Goal: Information Seeking & Learning: Learn about a topic

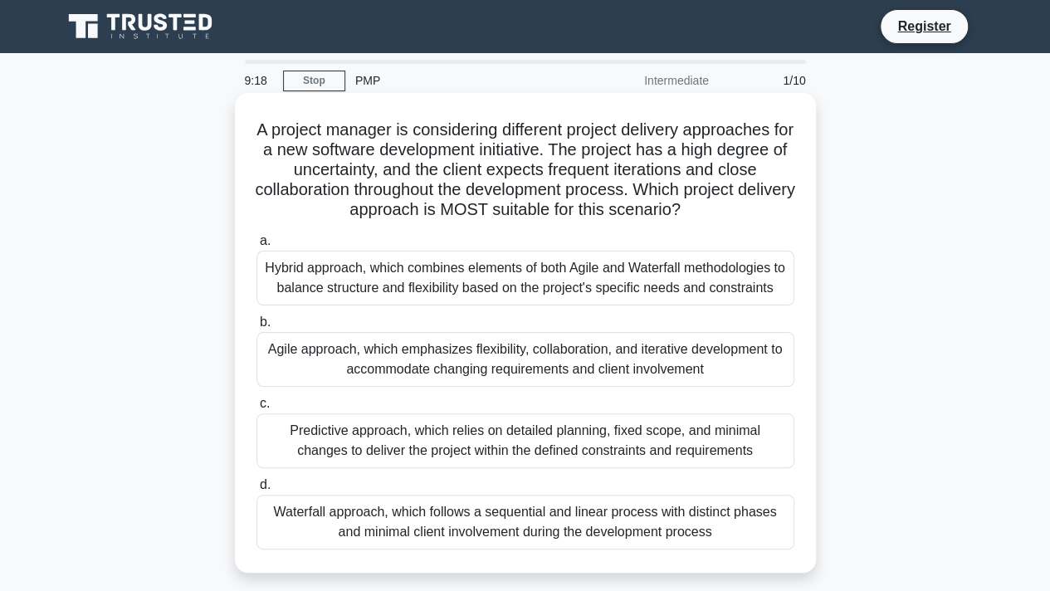
click at [544, 364] on div "Agile approach, which emphasizes flexibility, collaboration, and iterative deve…" at bounding box center [525, 359] width 538 height 55
click at [256, 328] on input "b. Agile approach, which emphasizes flexibility, collaboration, and iterative d…" at bounding box center [256, 322] width 0 height 11
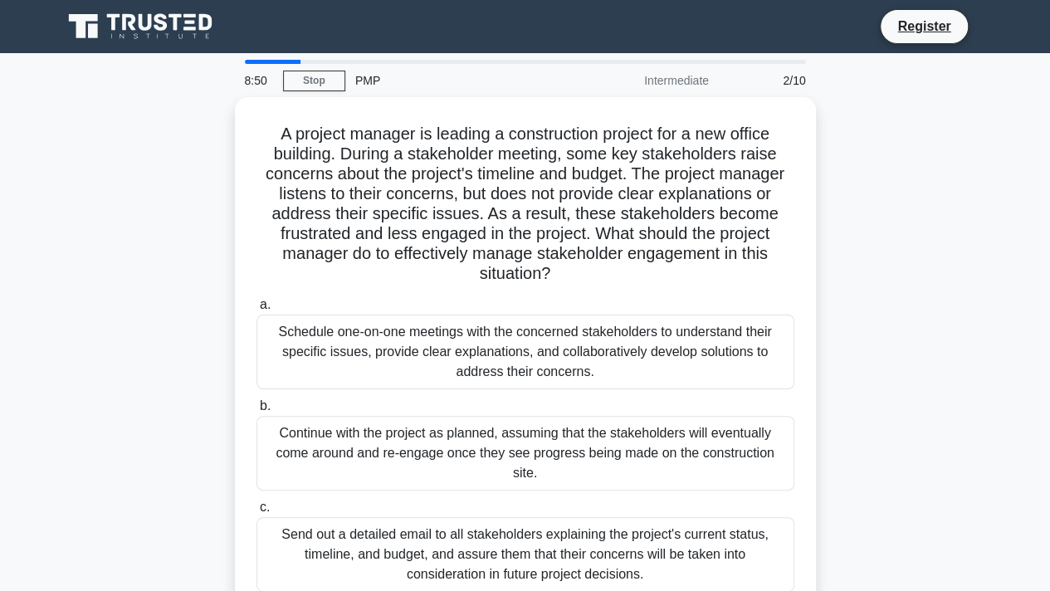
drag, startPoint x: 1046, startPoint y: 312, endPoint x: 1049, endPoint y: 345, distance: 33.4
click at [1049, 345] on html "Register 8:50 Stop PMP" at bounding box center [525, 448] width 1050 height 896
click at [983, 347] on div "A project manager is leading a construction project for a new office building. …" at bounding box center [525, 416] width 946 height 639
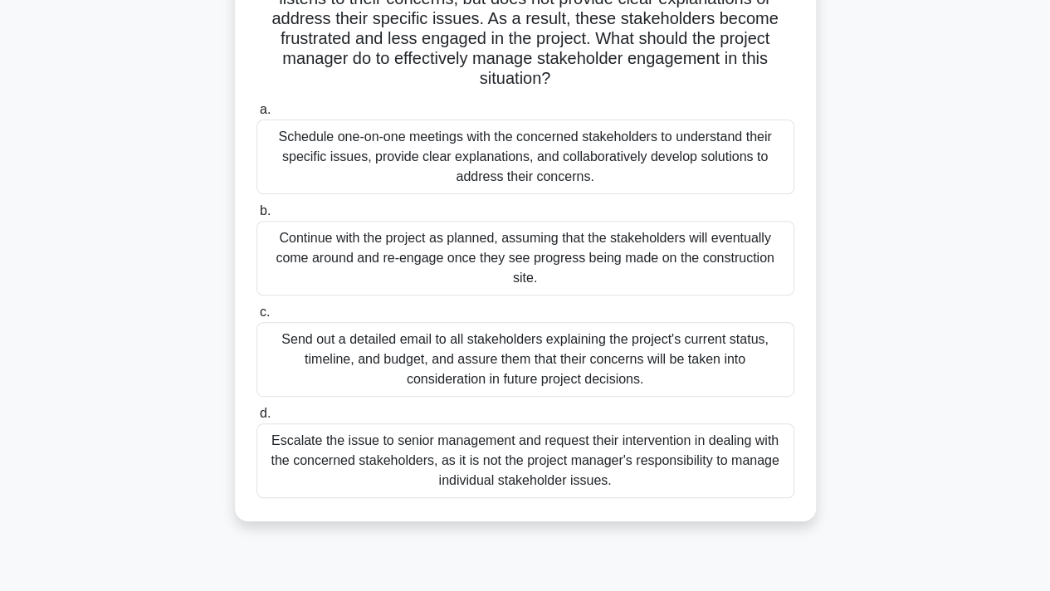
scroll to position [194, 0]
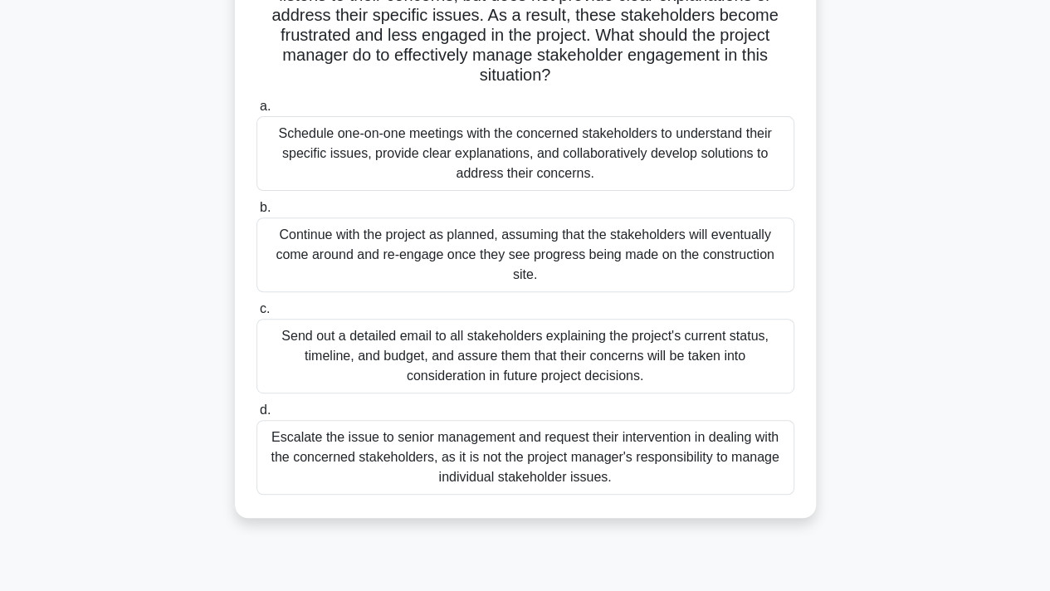
click at [599, 154] on div "Schedule one-on-one meetings with the concerned stakeholders to understand thei…" at bounding box center [525, 153] width 538 height 75
click at [256, 112] on input "a. Schedule one-on-one meetings with the concerned stakeholders to understand t…" at bounding box center [256, 106] width 0 height 11
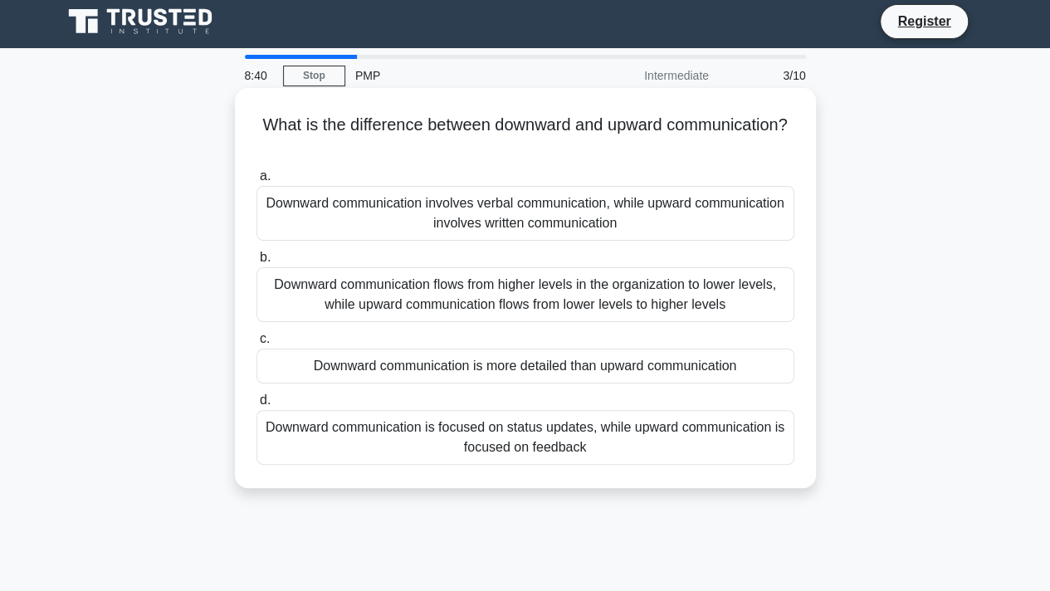
scroll to position [0, 0]
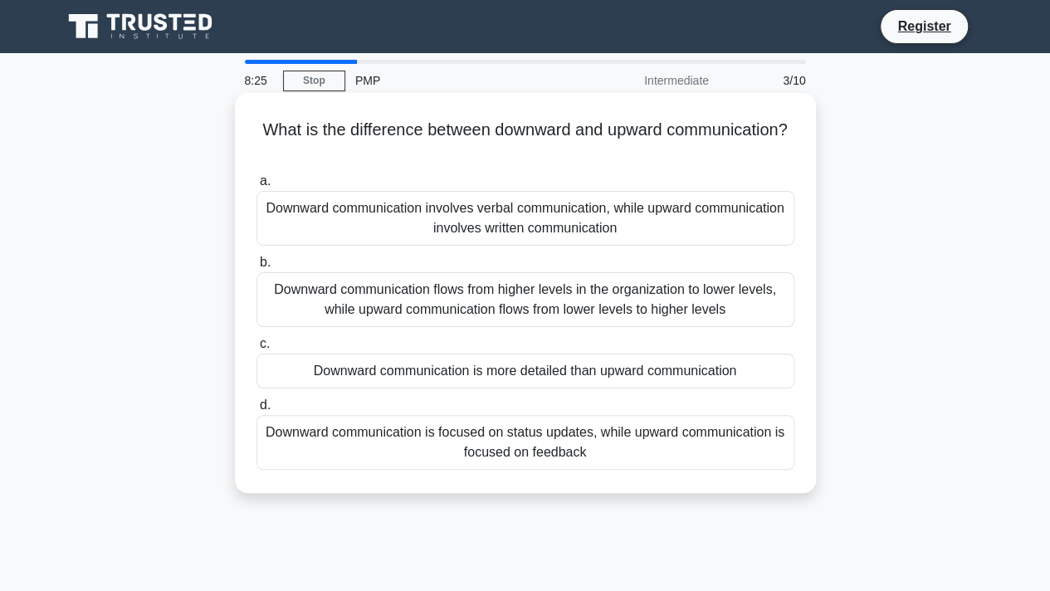
click at [646, 305] on div "Downward communication flows from higher levels in the organization to lower le…" at bounding box center [525, 299] width 538 height 55
click at [256, 268] on input "b. Downward communication flows from higher levels in the organization to lower…" at bounding box center [256, 262] width 0 height 11
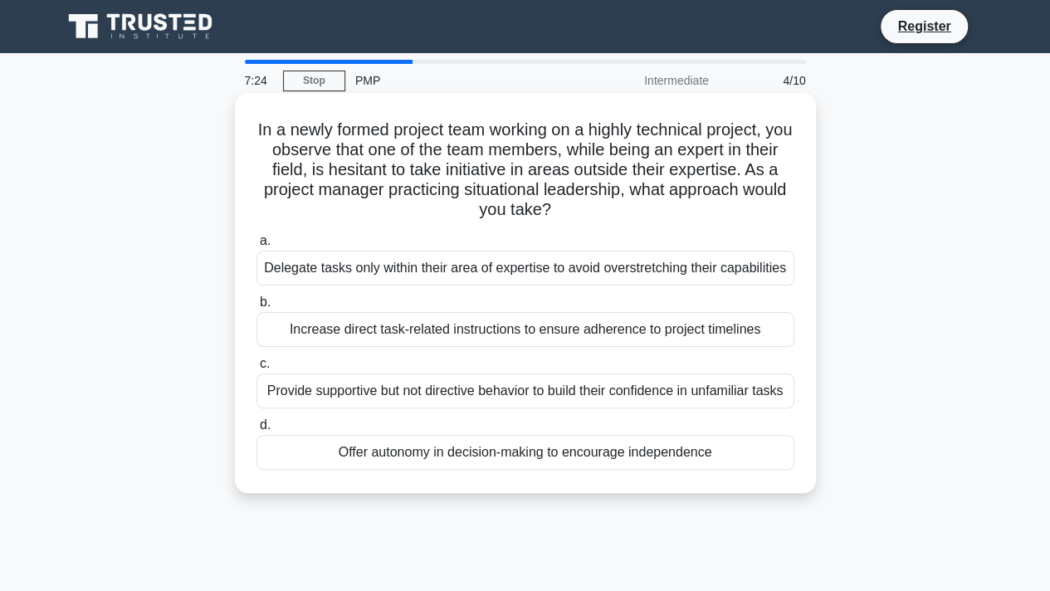
click at [539, 399] on div "Provide supportive but not directive behavior to build their confidence in unfa…" at bounding box center [525, 390] width 538 height 35
click at [256, 369] on input "c. Provide supportive but not directive behavior to build their confidence in u…" at bounding box center [256, 364] width 0 height 11
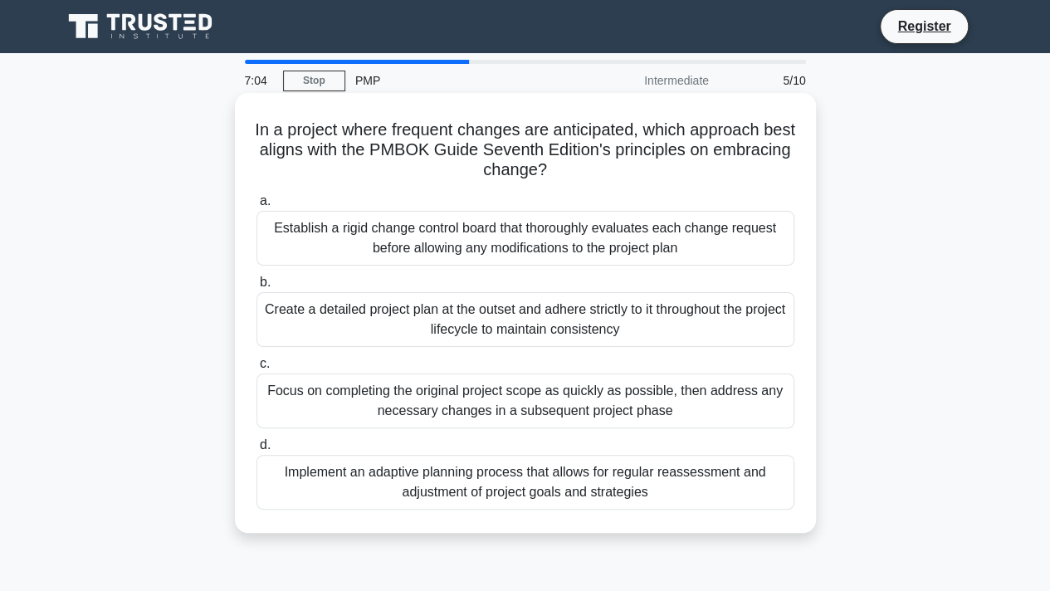
click at [539, 476] on div "Implement an adaptive planning process that allows for regular reassessment and…" at bounding box center [525, 482] width 538 height 55
click at [256, 451] on input "d. Implement an adaptive planning process that allows for regular reassessment …" at bounding box center [256, 445] width 0 height 11
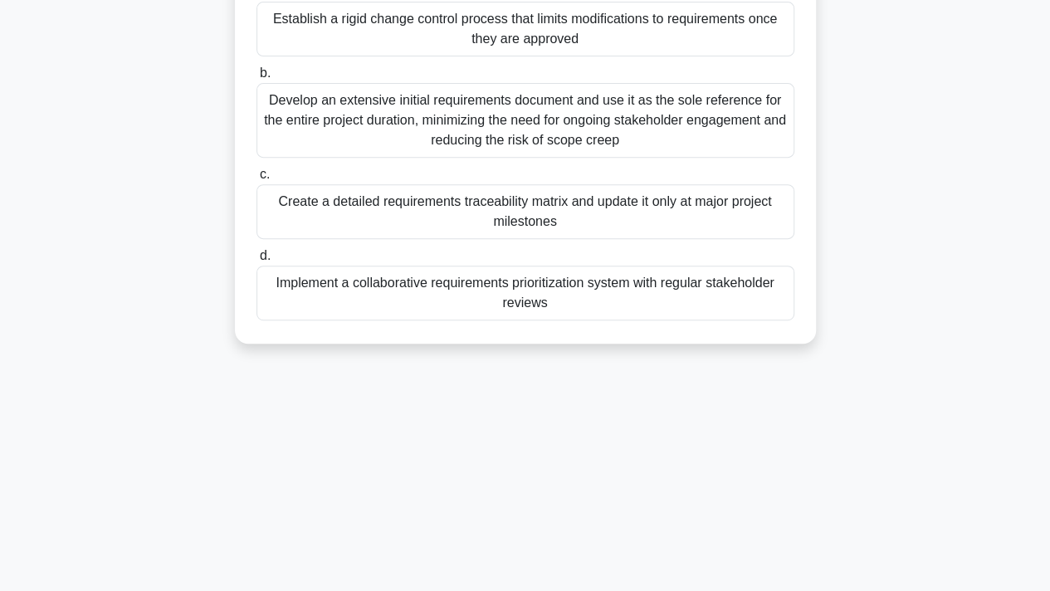
scroll to position [294, 0]
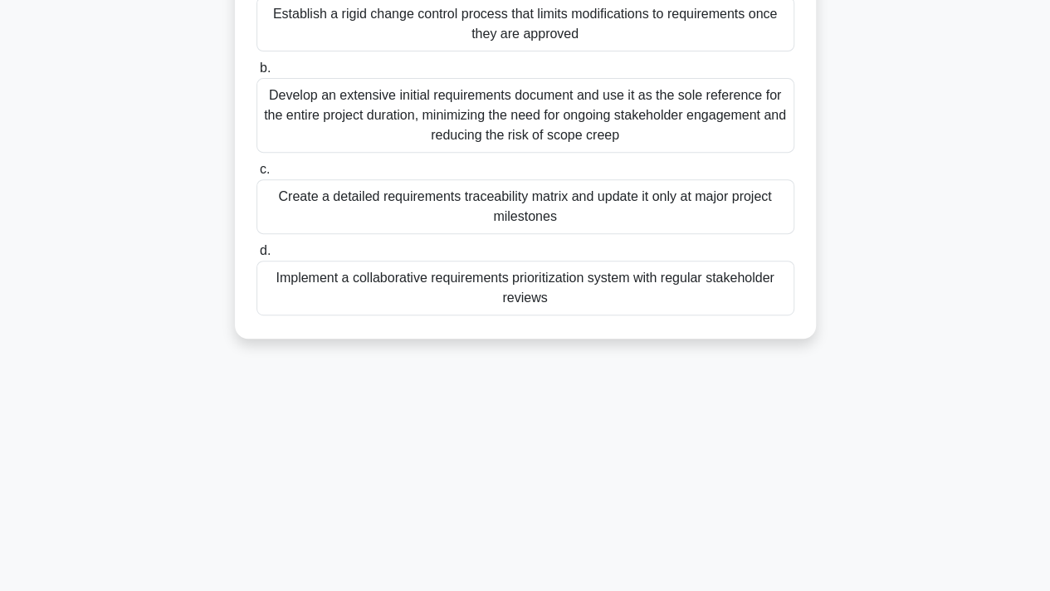
click at [621, 292] on div "Implement a collaborative requirements prioritization system with regular stake…" at bounding box center [525, 288] width 538 height 55
click at [256, 256] on input "d. Implement a collaborative requirements prioritization system with regular st…" at bounding box center [256, 251] width 0 height 11
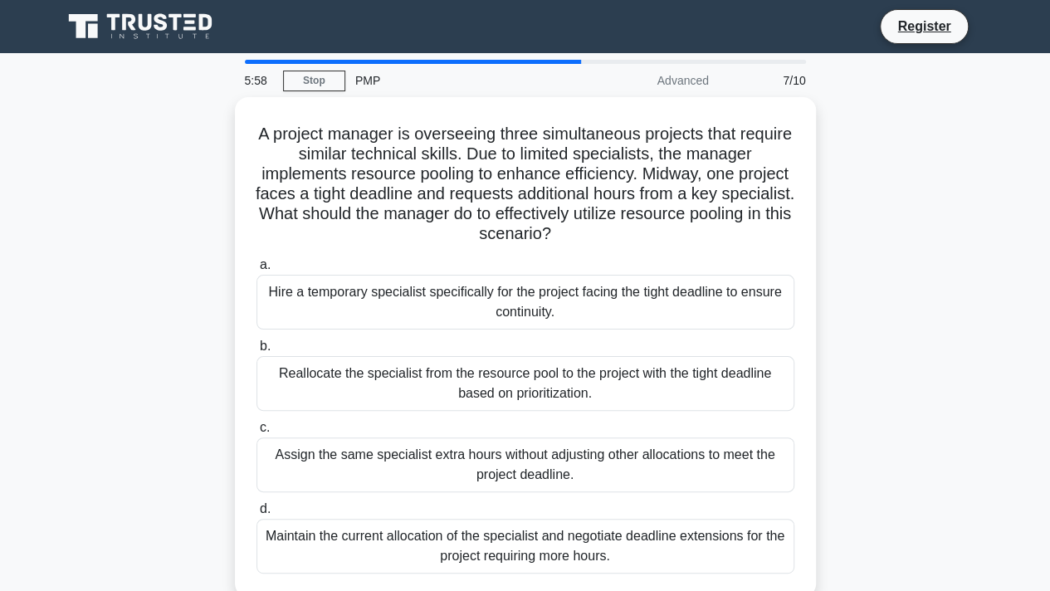
scroll to position [0, 0]
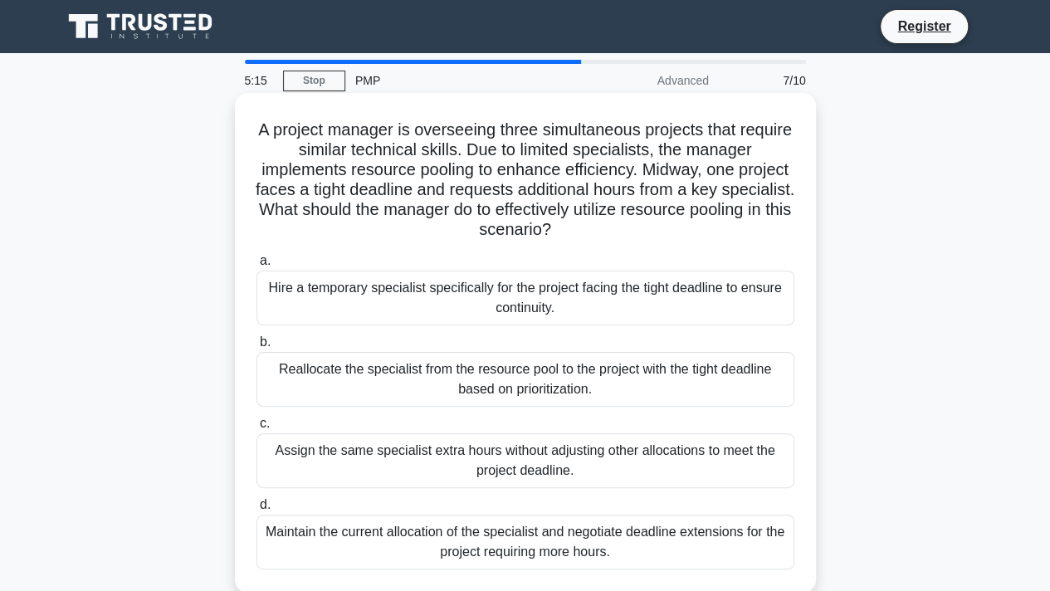
click at [544, 376] on div "Reallocate the specialist from the resource pool to the project with the tight …" at bounding box center [525, 379] width 538 height 55
click at [256, 348] on input "b. Reallocate the specialist from the resource pool to the project with the tig…" at bounding box center [256, 342] width 0 height 11
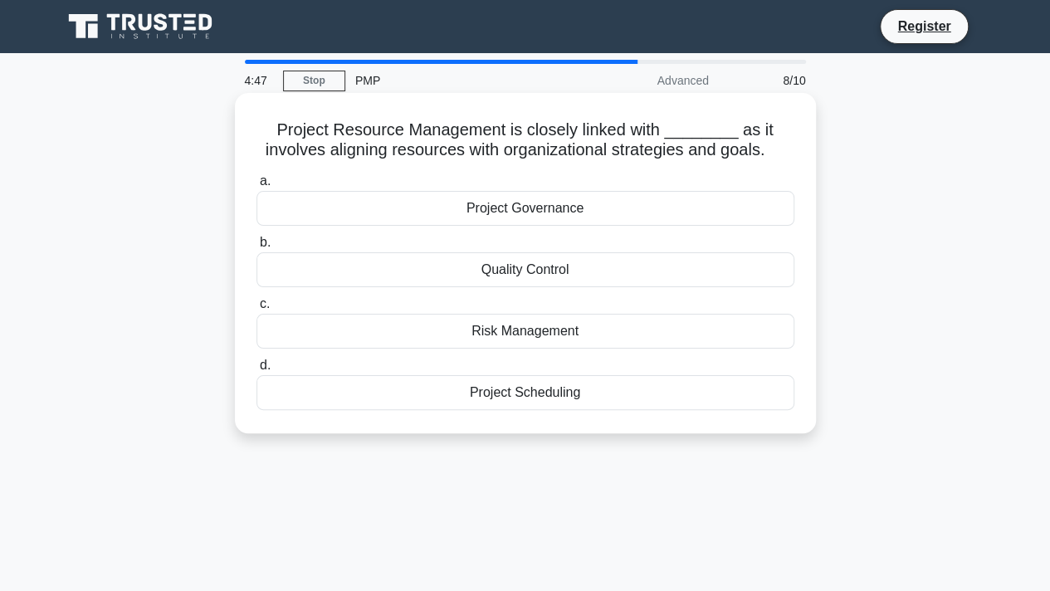
click at [527, 398] on div "Project Scheduling" at bounding box center [525, 392] width 538 height 35
click at [256, 371] on input "d. Project Scheduling" at bounding box center [256, 365] width 0 height 11
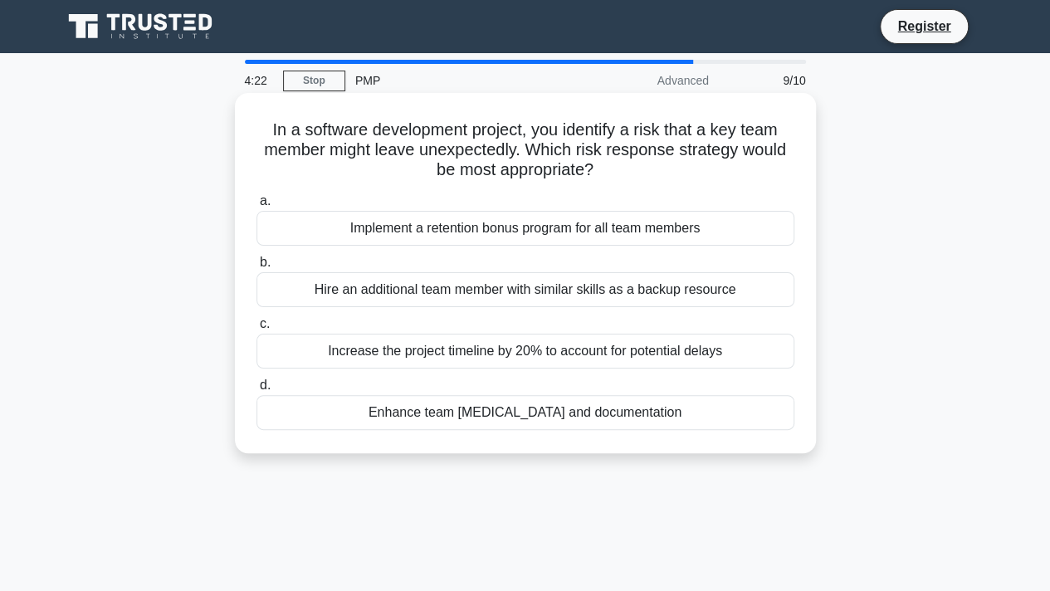
click at [528, 419] on div "Enhance team cross-training and documentation" at bounding box center [525, 412] width 538 height 35
click at [256, 391] on input "d. Enhance team cross-training and documentation" at bounding box center [256, 385] width 0 height 11
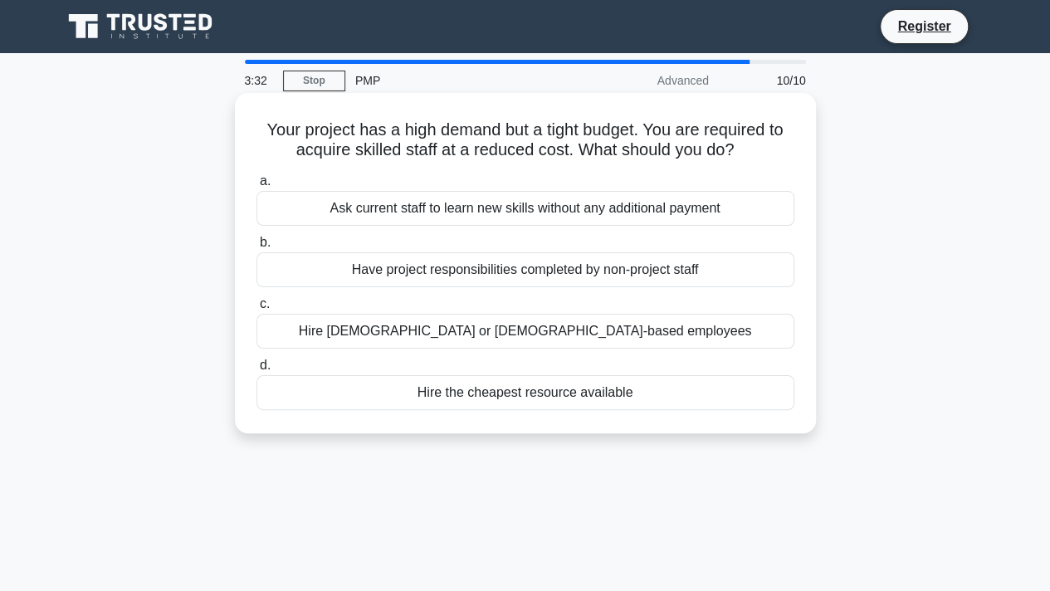
click at [507, 333] on div "Hire part-time or contract-based employees" at bounding box center [525, 331] width 538 height 35
click at [256, 310] on input "c. Hire part-time or contract-based employees" at bounding box center [256, 304] width 0 height 11
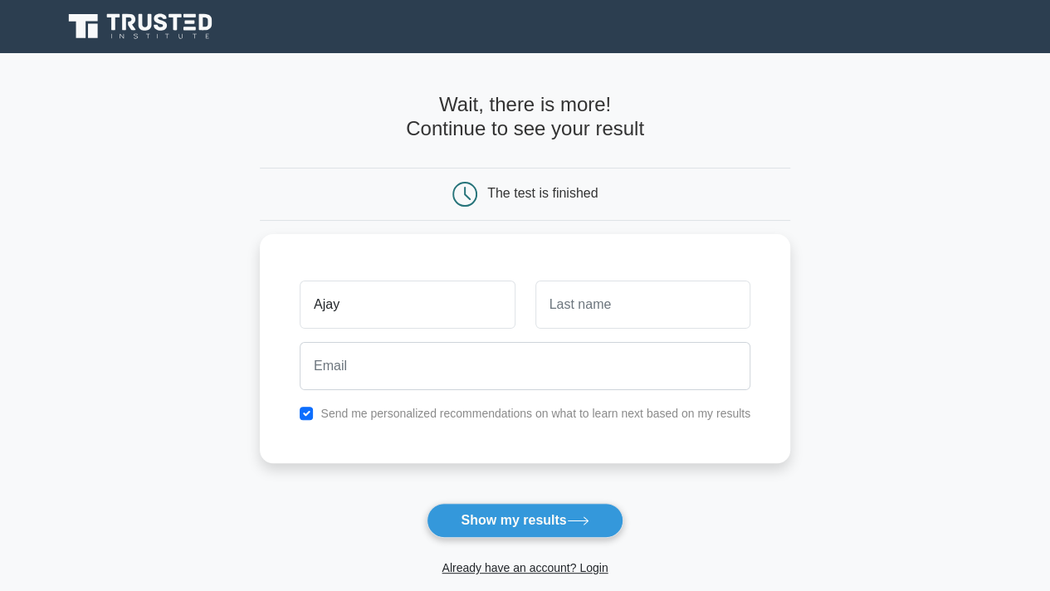
type input "Ajay"
type input "Gupta"
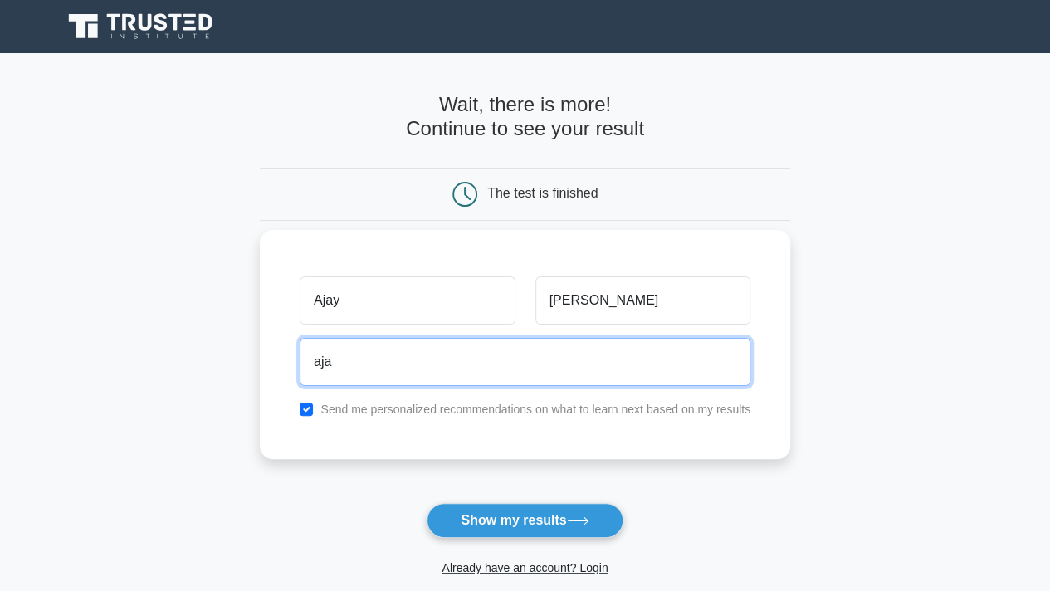
type input "ajay.singapura@gmail.com"
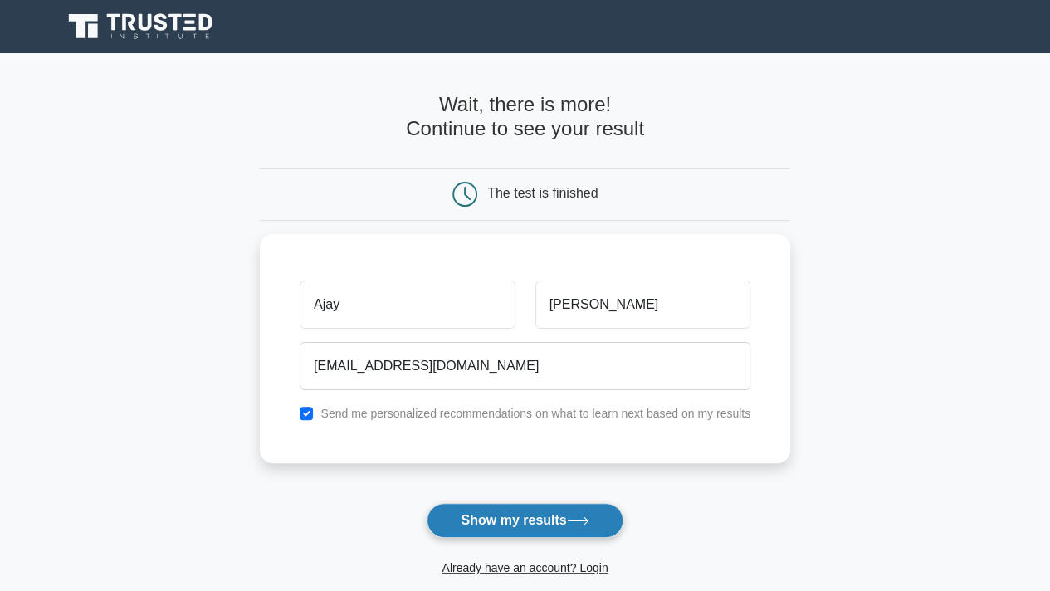
click at [506, 517] on button "Show my results" at bounding box center [525, 520] width 196 height 35
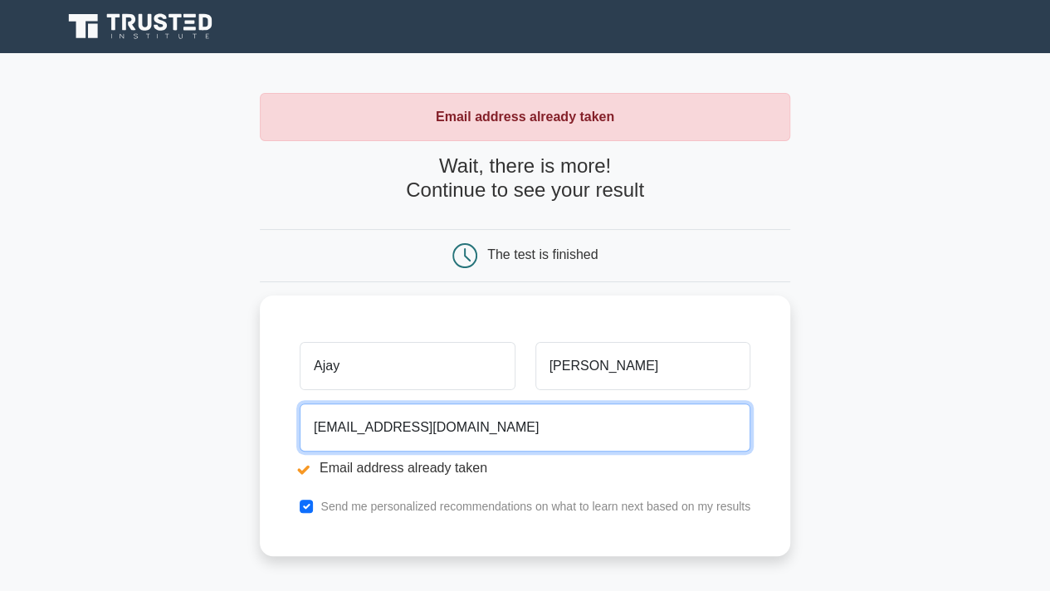
drag, startPoint x: 506, startPoint y: 427, endPoint x: 159, endPoint y: 422, distance: 347.8
click at [159, 422] on main "Email address already taken Wait, there is more! Continue to see your result Th…" at bounding box center [525, 398] width 1050 height 690
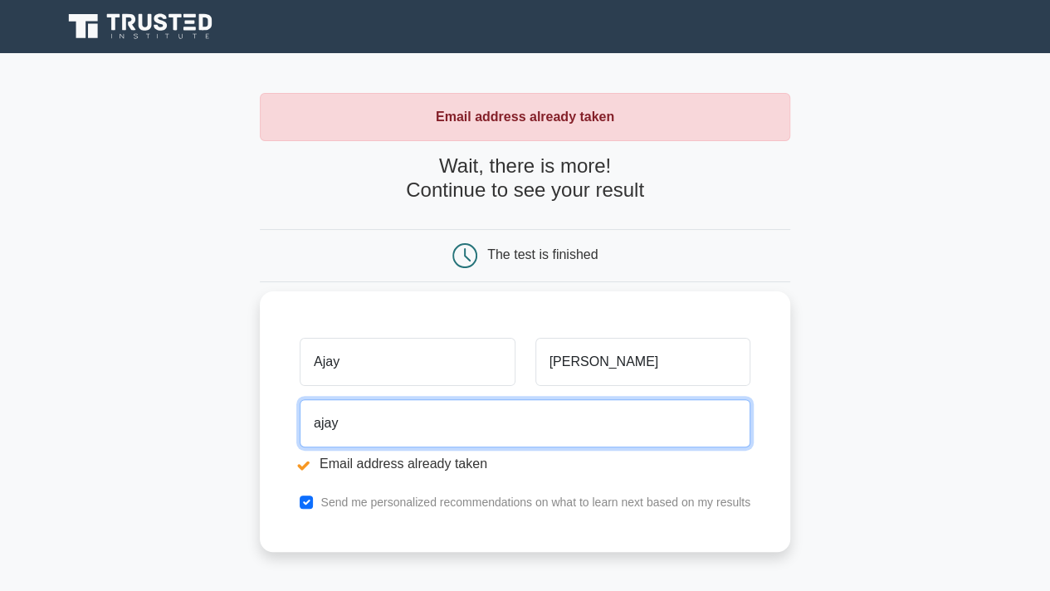
type input "ajay.gupta@timas.com"
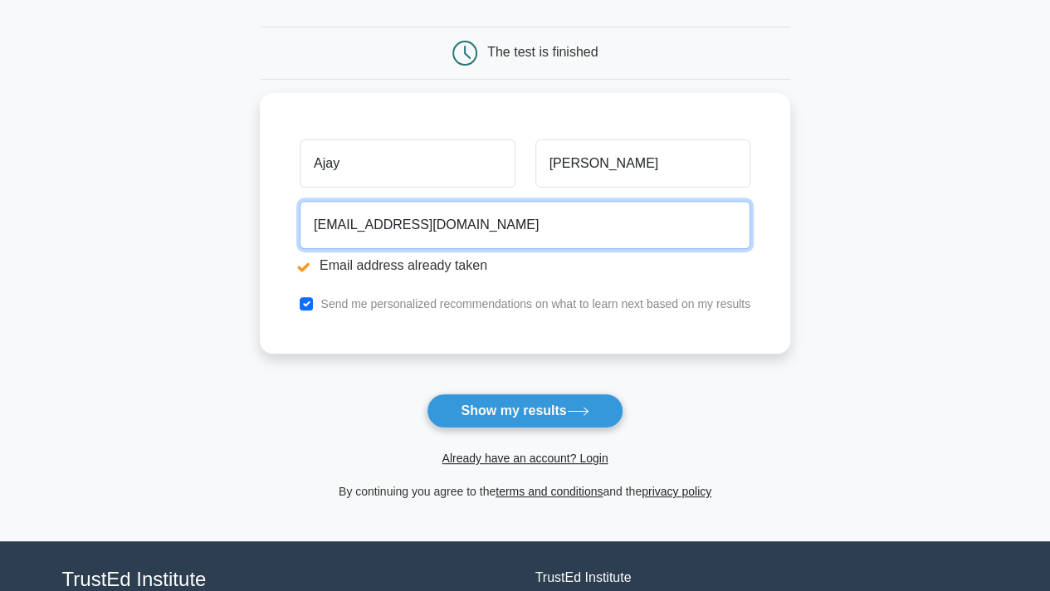
scroll to position [232, 0]
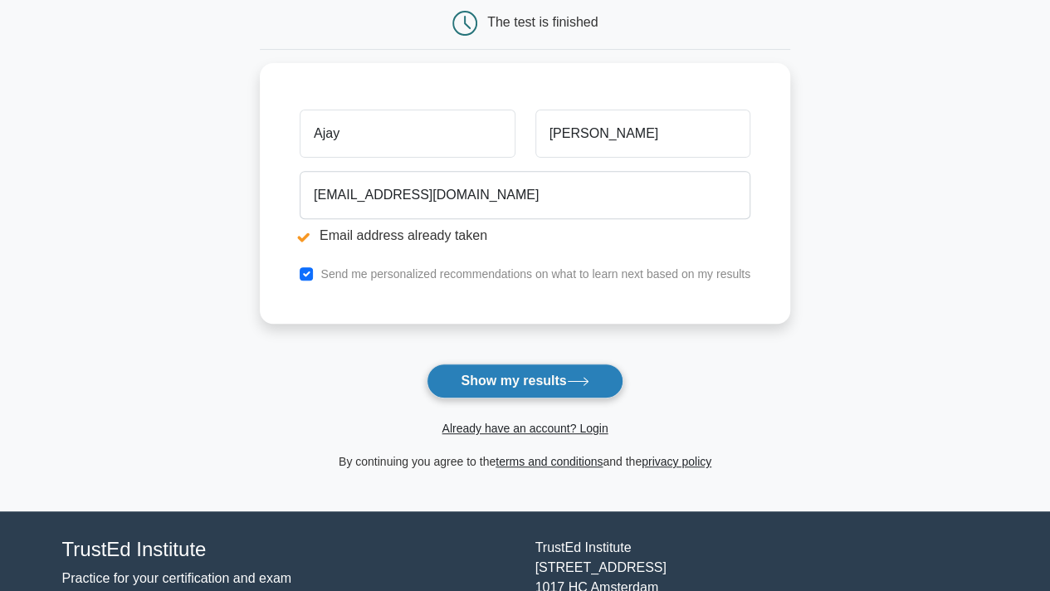
click at [559, 381] on button "Show my results" at bounding box center [525, 381] width 196 height 35
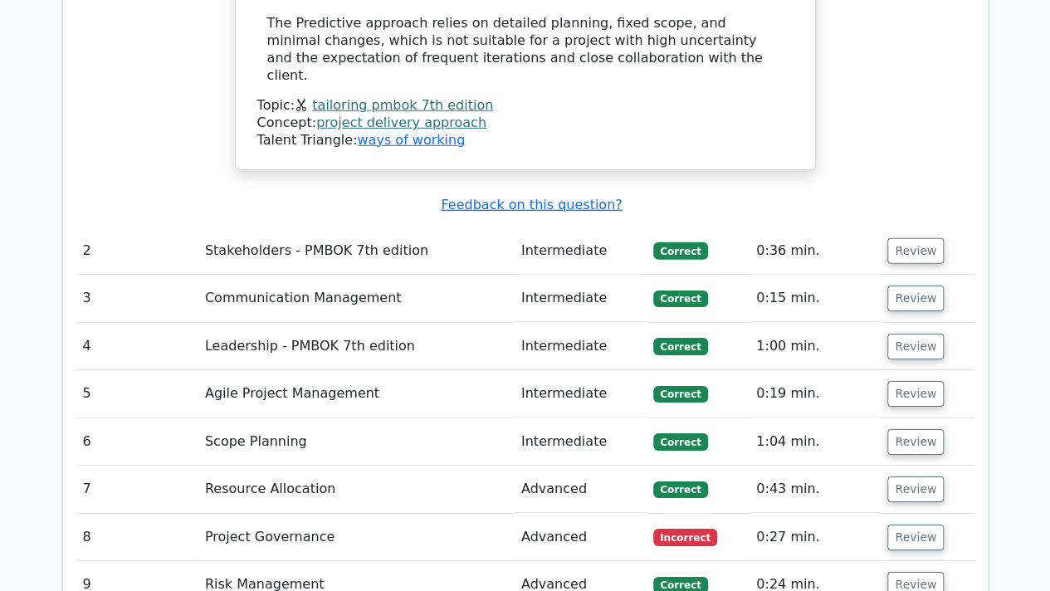
scroll to position [2478, 0]
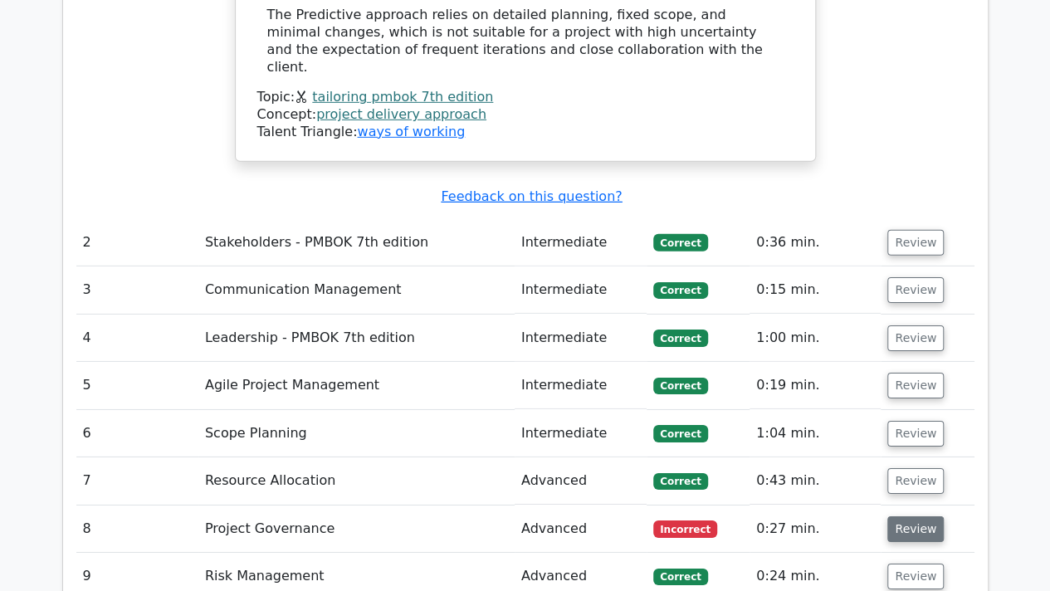
click at [921, 516] on button "Review" at bounding box center [915, 529] width 56 height 26
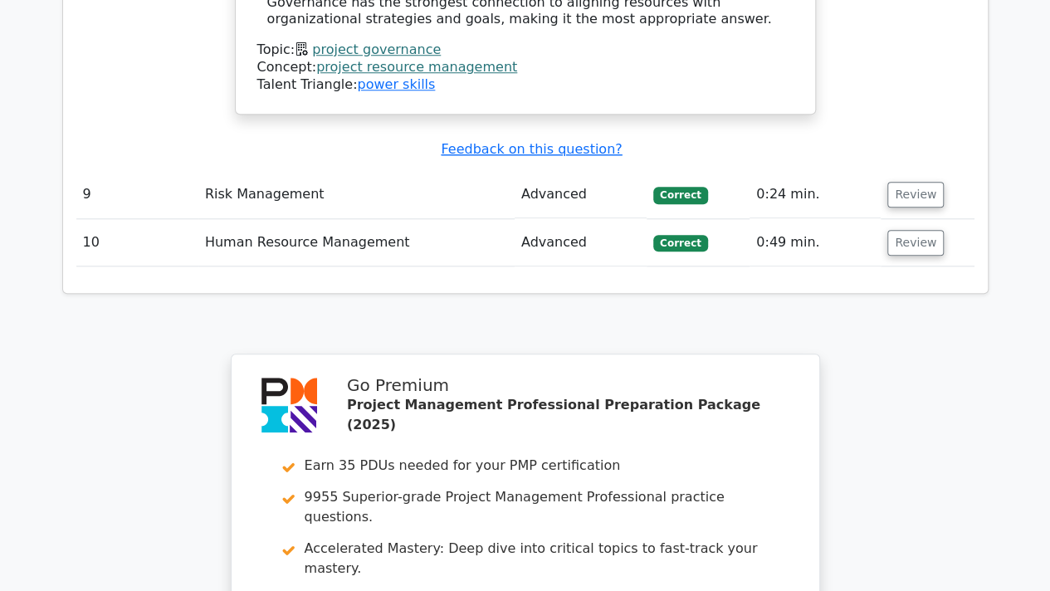
scroll to position [3949, 0]
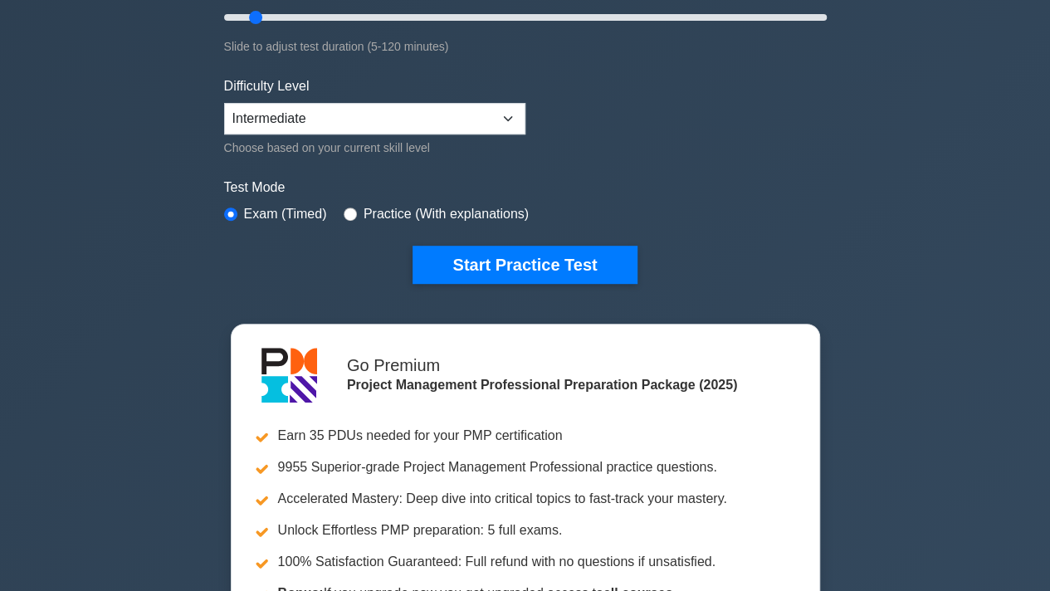
scroll to position [377, 0]
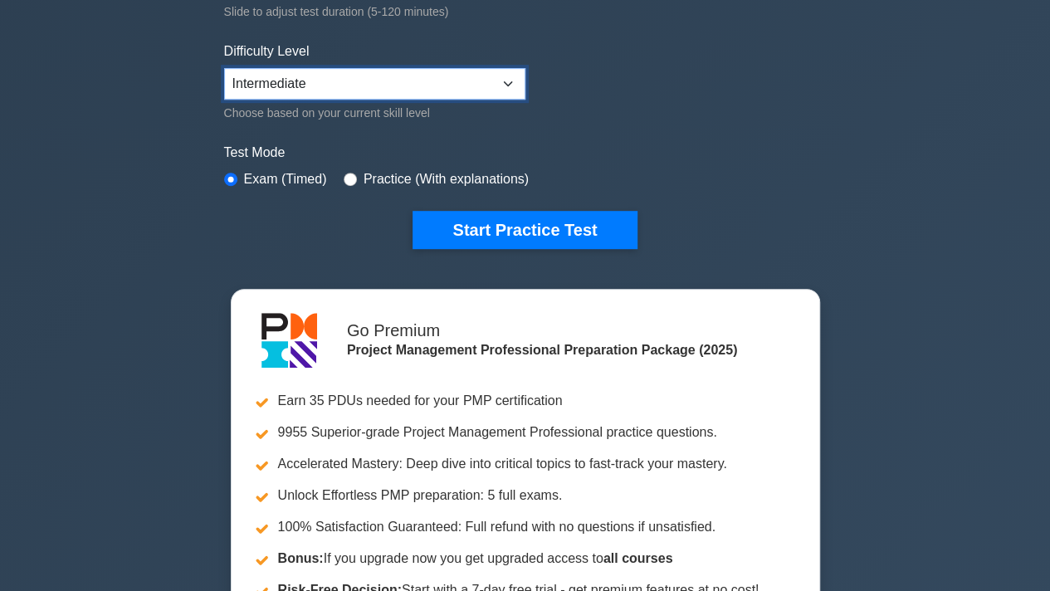
click at [501, 78] on select "Beginner Intermediate Expert" at bounding box center [374, 84] width 301 height 32
select select "expert"
click at [224, 68] on select "Beginner Intermediate Expert" at bounding box center [374, 84] width 301 height 32
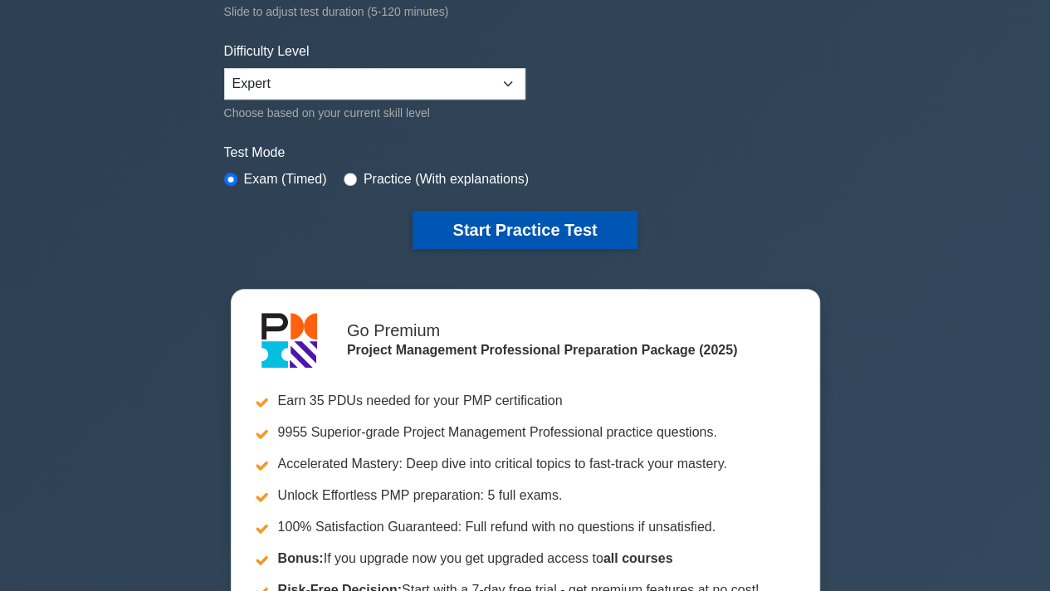
click at [515, 231] on button "Start Practice Test" at bounding box center [524, 230] width 224 height 38
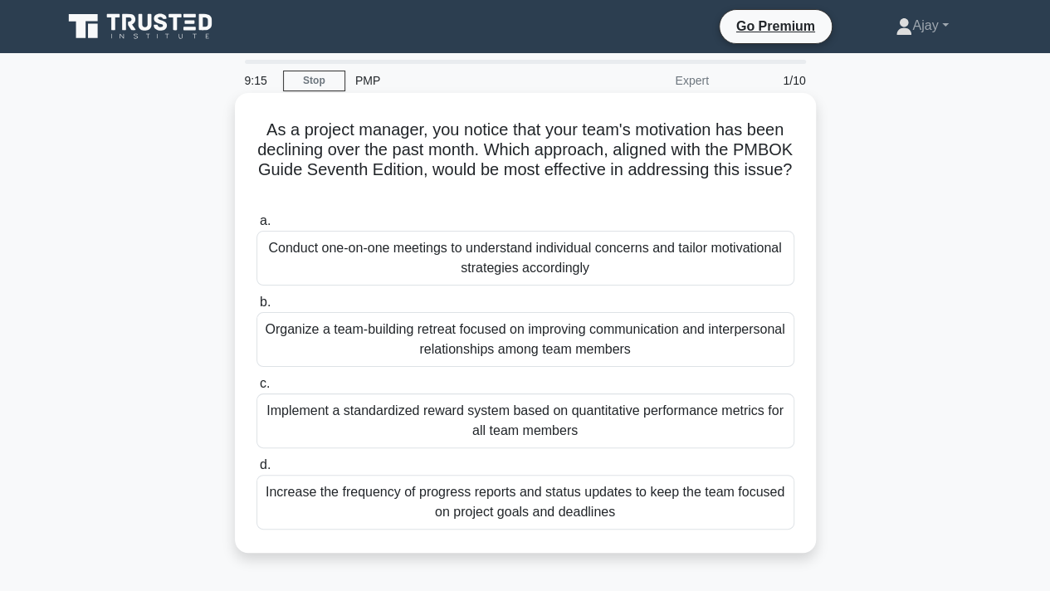
click at [458, 256] on div "Conduct one-on-one meetings to understand individual concerns and tailor motiva…" at bounding box center [525, 258] width 538 height 55
click at [256, 227] on input "a. Conduct one-on-one meetings to understand individual concerns and tailor mot…" at bounding box center [256, 221] width 0 height 11
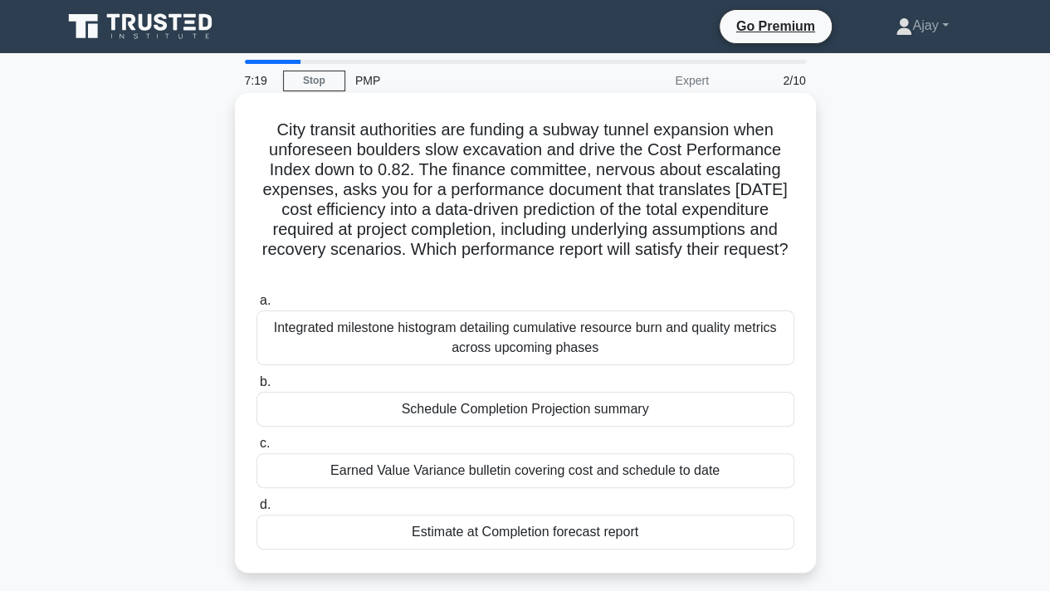
click at [536, 532] on div "Estimate at Completion forecast report" at bounding box center [525, 532] width 538 height 35
click at [256, 510] on input "d. Estimate at Completion forecast report" at bounding box center [256, 505] width 0 height 11
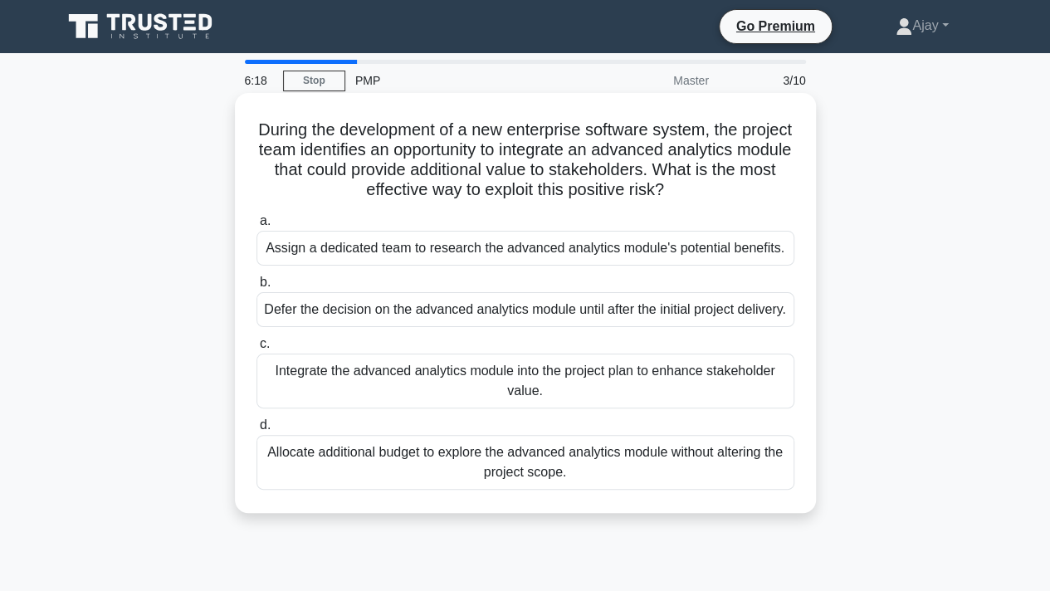
click at [401, 246] on div "Assign a dedicated team to research the advanced analytics module's potential b…" at bounding box center [525, 248] width 538 height 35
click at [256, 227] on input "a. Assign a dedicated team to research the advanced analytics module's potentia…" at bounding box center [256, 221] width 0 height 11
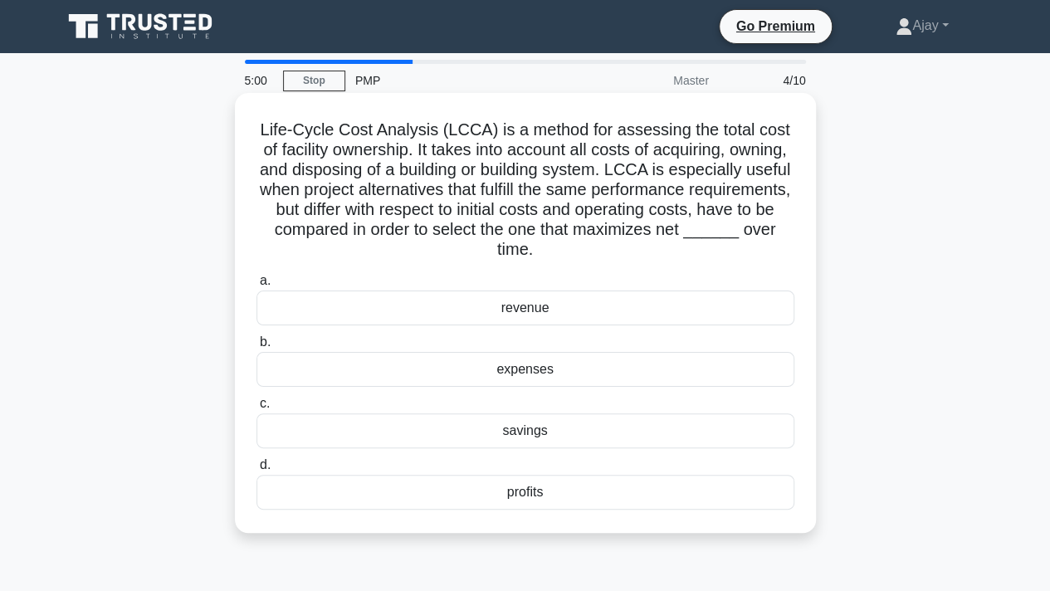
click at [525, 317] on div "revenue" at bounding box center [525, 307] width 538 height 35
click at [256, 286] on input "a. revenue" at bounding box center [256, 281] width 0 height 11
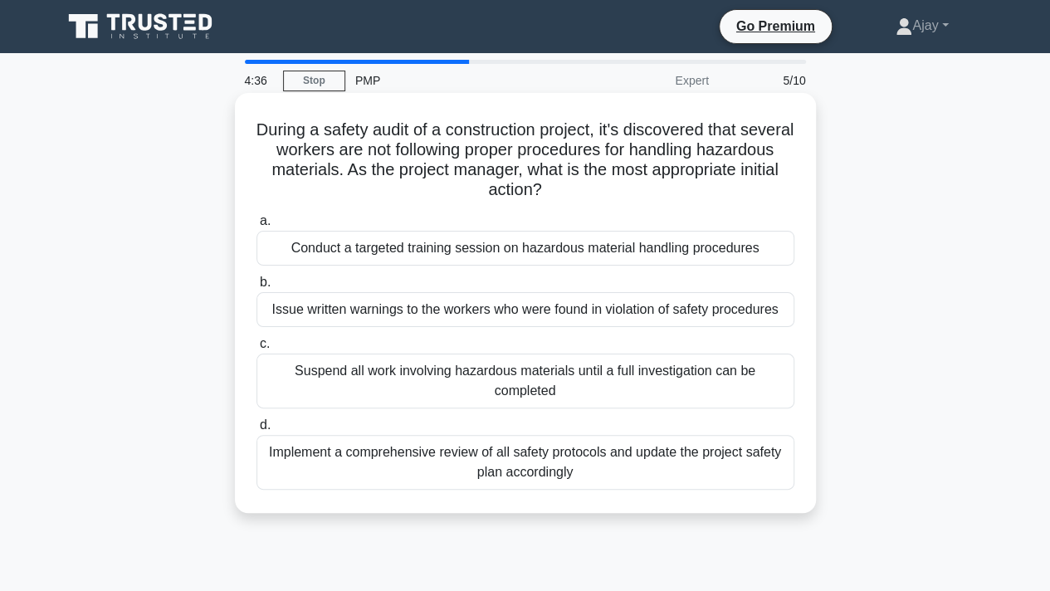
click at [504, 389] on div "Suspend all work involving hazardous materials until a full investigation can b…" at bounding box center [525, 381] width 538 height 55
click at [256, 349] on input "c. Suspend all work involving hazardous materials until a full investigation ca…" at bounding box center [256, 344] width 0 height 11
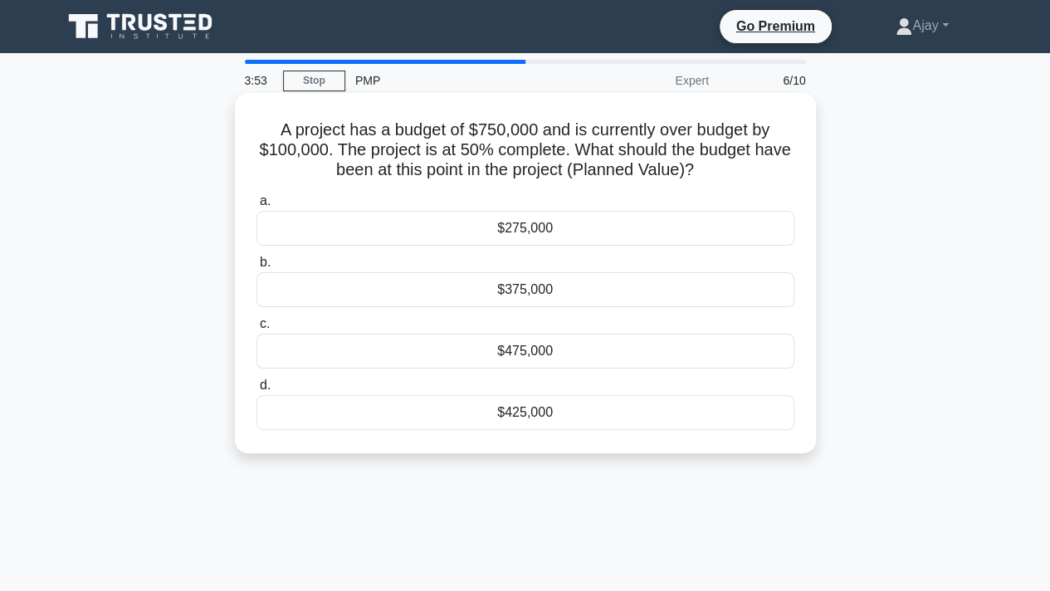
click at [538, 351] on div "$475,000" at bounding box center [525, 351] width 538 height 35
click at [256, 329] on input "c. $475,000" at bounding box center [256, 324] width 0 height 11
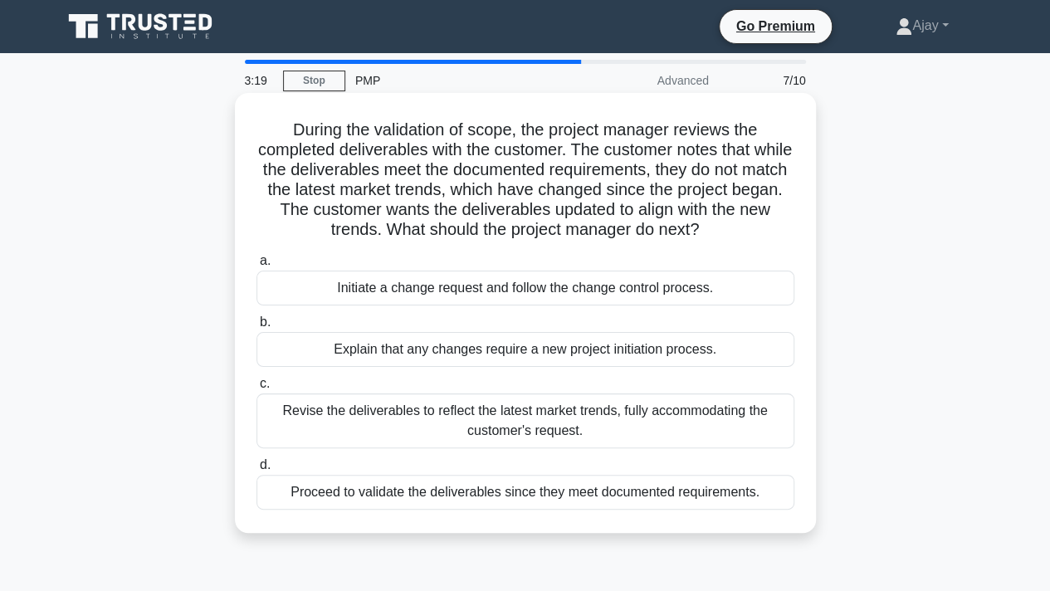
click at [510, 286] on div "Initiate a change request and follow the change control process." at bounding box center [525, 288] width 538 height 35
click at [256, 266] on input "a. Initiate a change request and follow the change control process." at bounding box center [256, 261] width 0 height 11
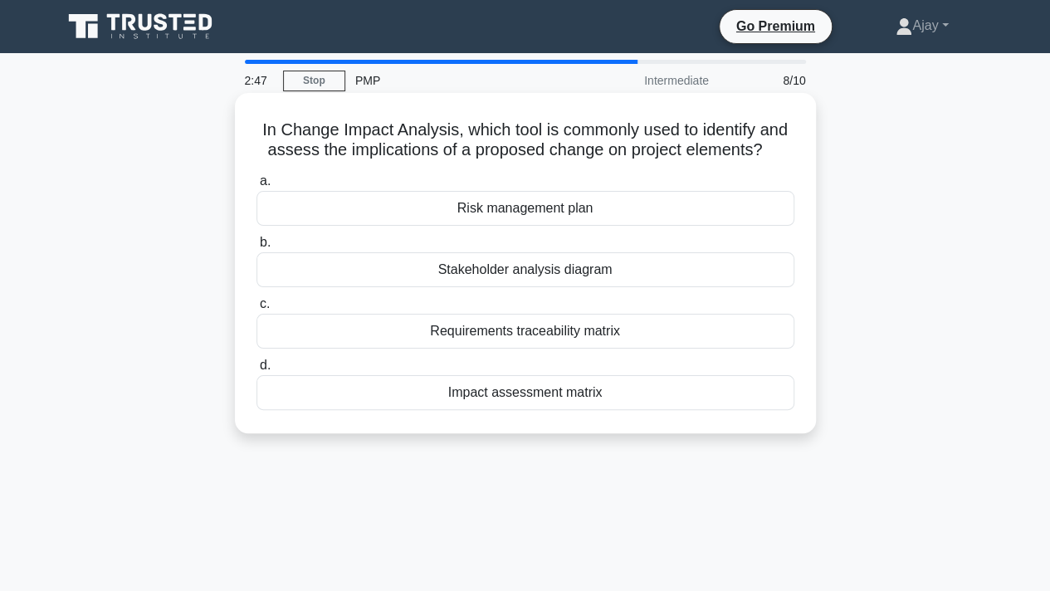
click at [580, 396] on div "Impact assessment matrix" at bounding box center [525, 392] width 538 height 35
click at [256, 371] on input "d. Impact assessment matrix" at bounding box center [256, 365] width 0 height 11
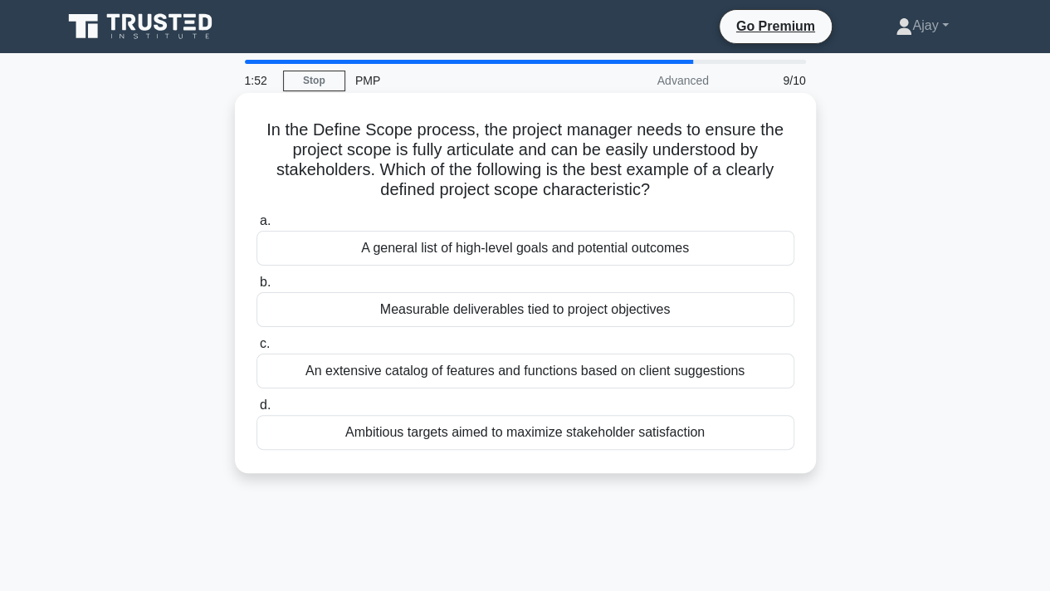
click at [506, 313] on div "Measurable deliverables tied to project objectives" at bounding box center [525, 309] width 538 height 35
click at [256, 288] on input "b. Measurable deliverables tied to project objectives" at bounding box center [256, 282] width 0 height 11
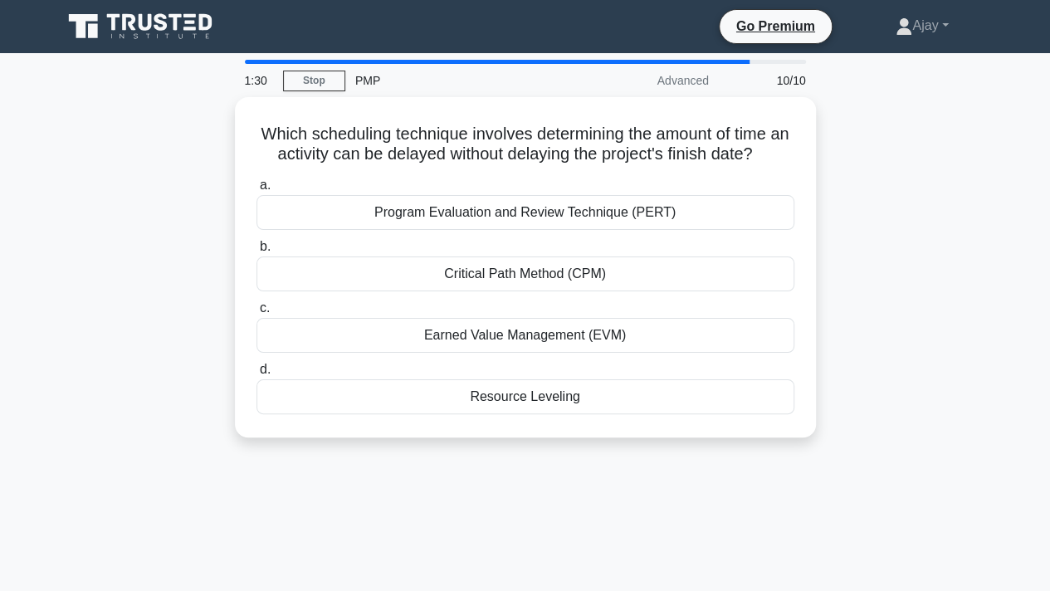
drag, startPoint x: 520, startPoint y: 214, endPoint x: 818, endPoint y: 251, distance: 300.3
click at [818, 251] on div "Which scheduling technique involves determining the amount of time an activity …" at bounding box center [525, 277] width 946 height 360
click at [891, 250] on div "Which scheduling technique involves determining the amount of time an activity …" at bounding box center [525, 277] width 946 height 360
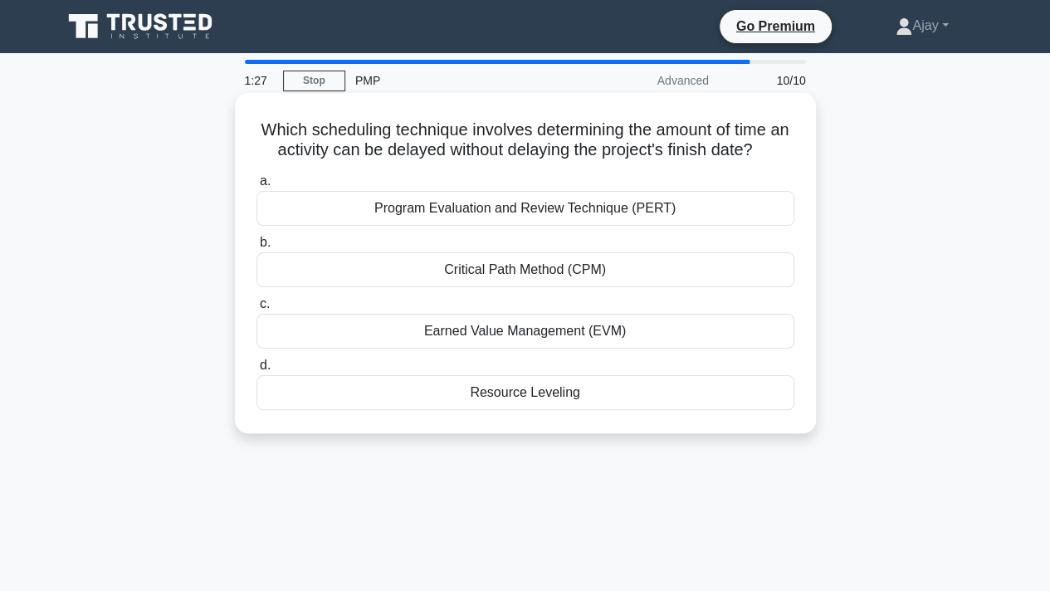
click at [619, 276] on div "Critical Path Method (CPM)" at bounding box center [525, 269] width 538 height 35
click at [256, 248] on input "b. Critical Path Method (CPM)" at bounding box center [256, 242] width 0 height 11
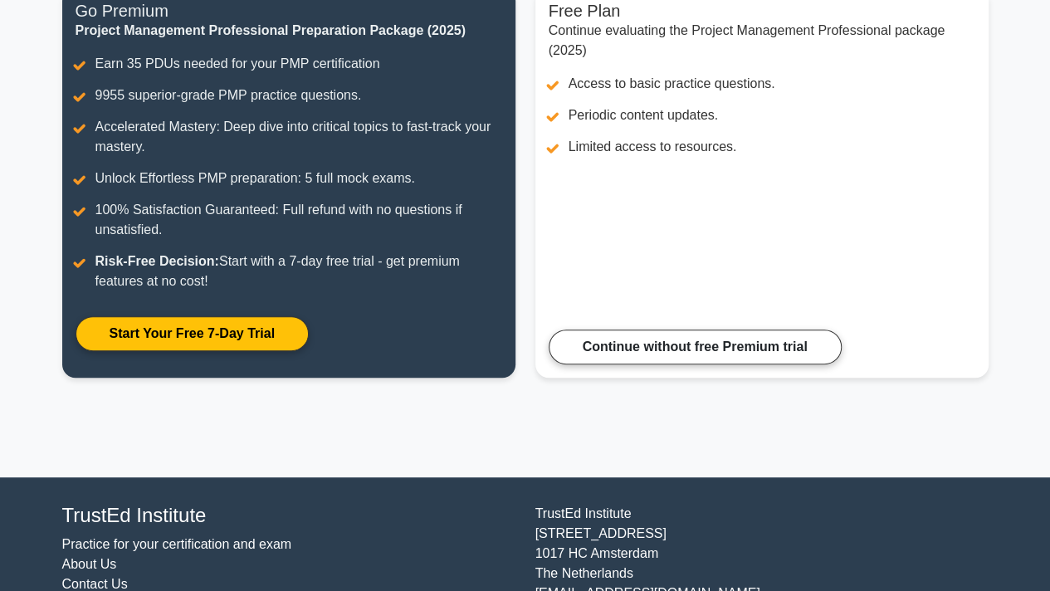
scroll to position [243, 0]
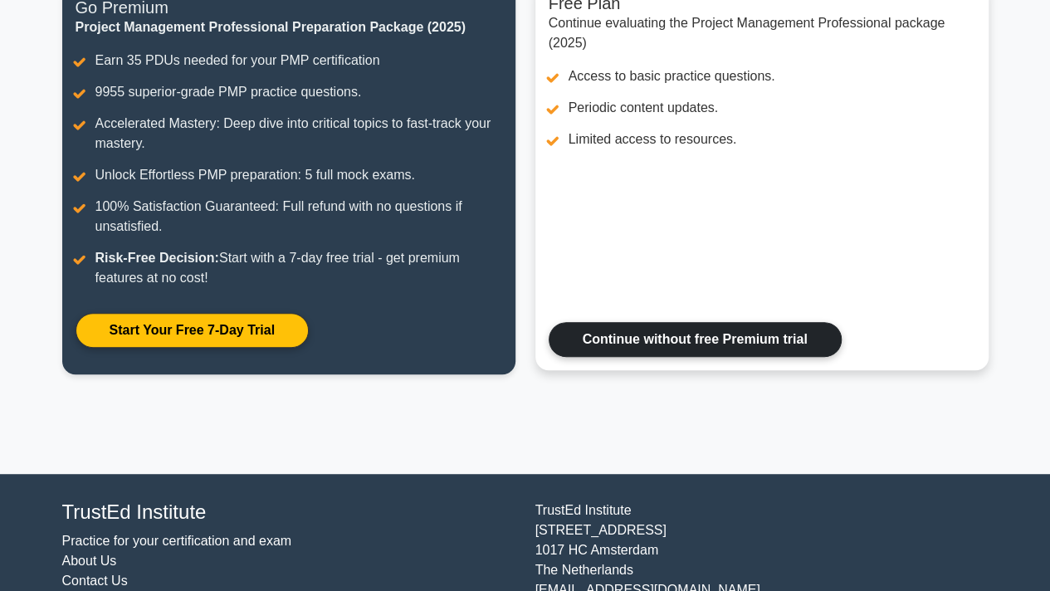
click at [737, 342] on link "Continue without free Premium trial" at bounding box center [695, 339] width 293 height 35
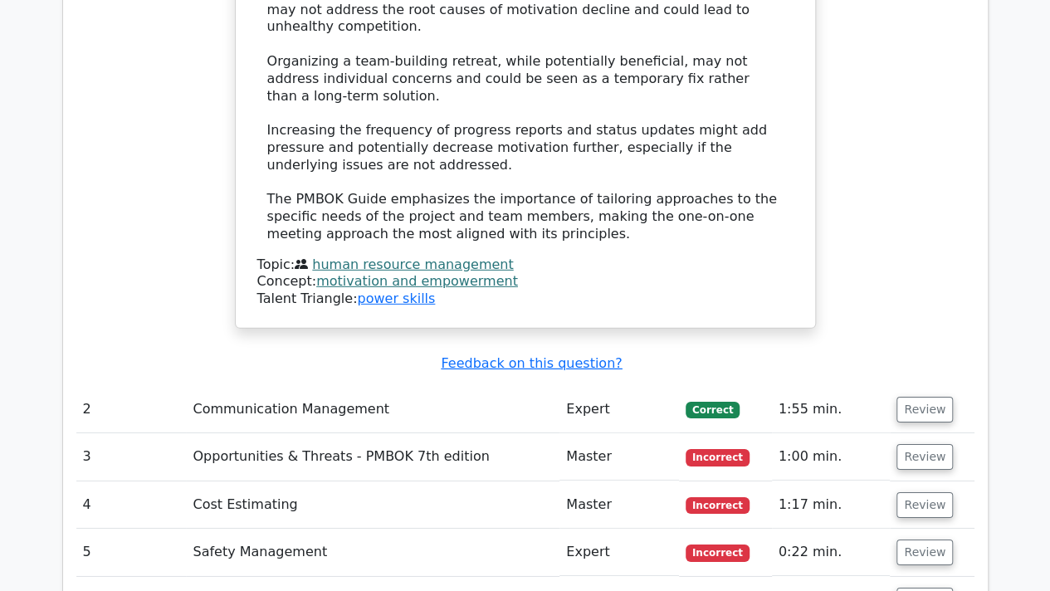
scroll to position [2389, 0]
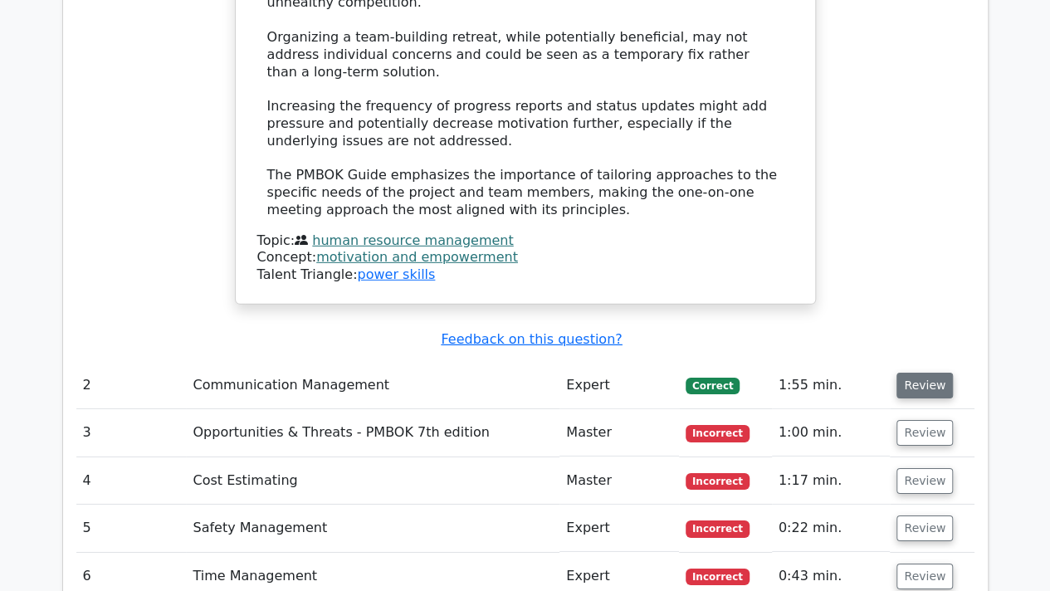
click at [913, 373] on button "Review" at bounding box center [924, 386] width 56 height 26
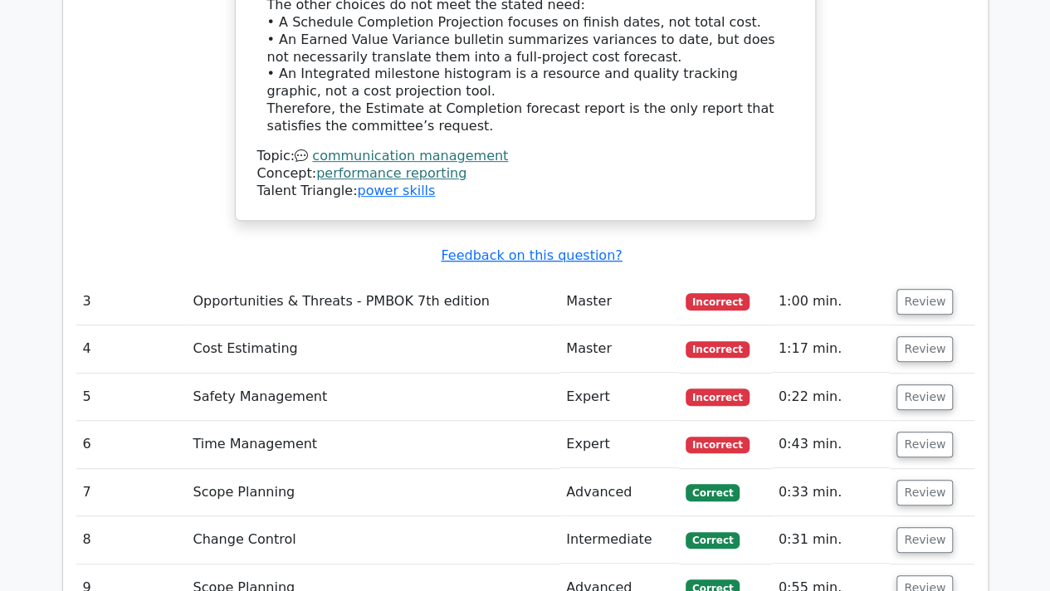
scroll to position [3479, 0]
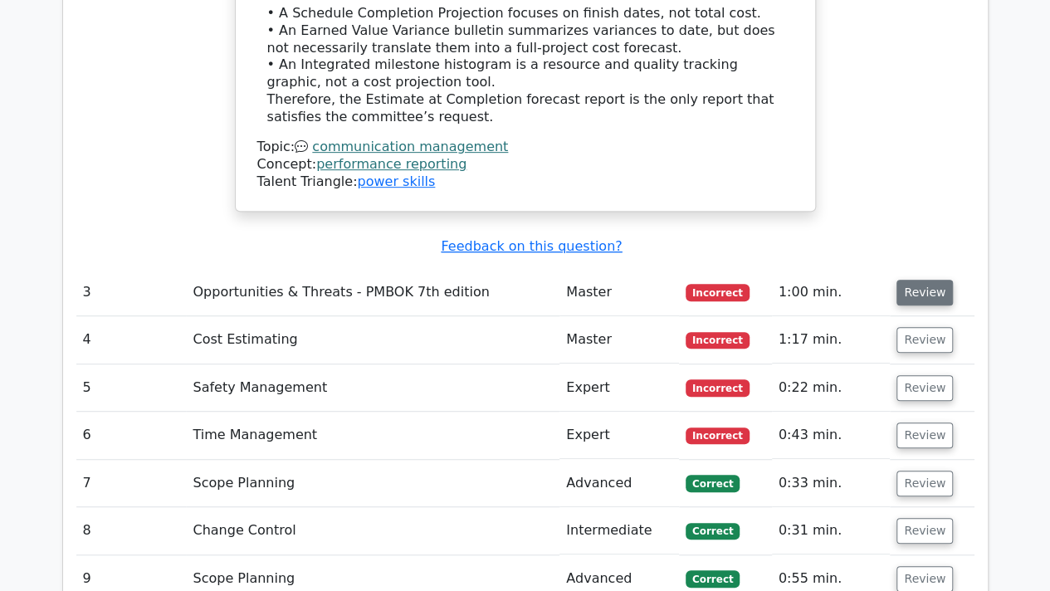
click at [928, 280] on button "Review" at bounding box center [924, 293] width 56 height 26
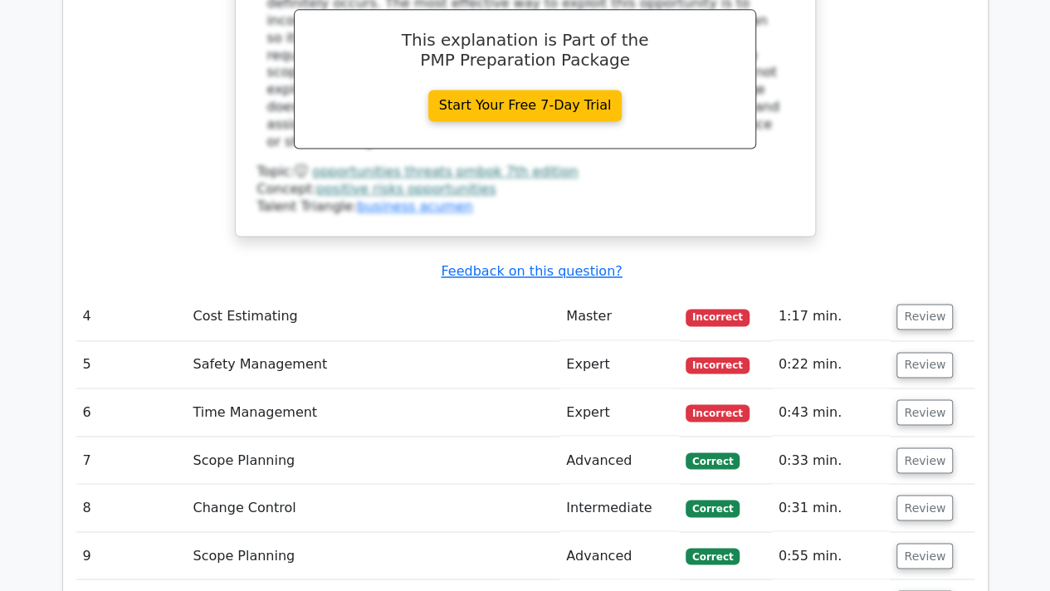
scroll to position [4348, 0]
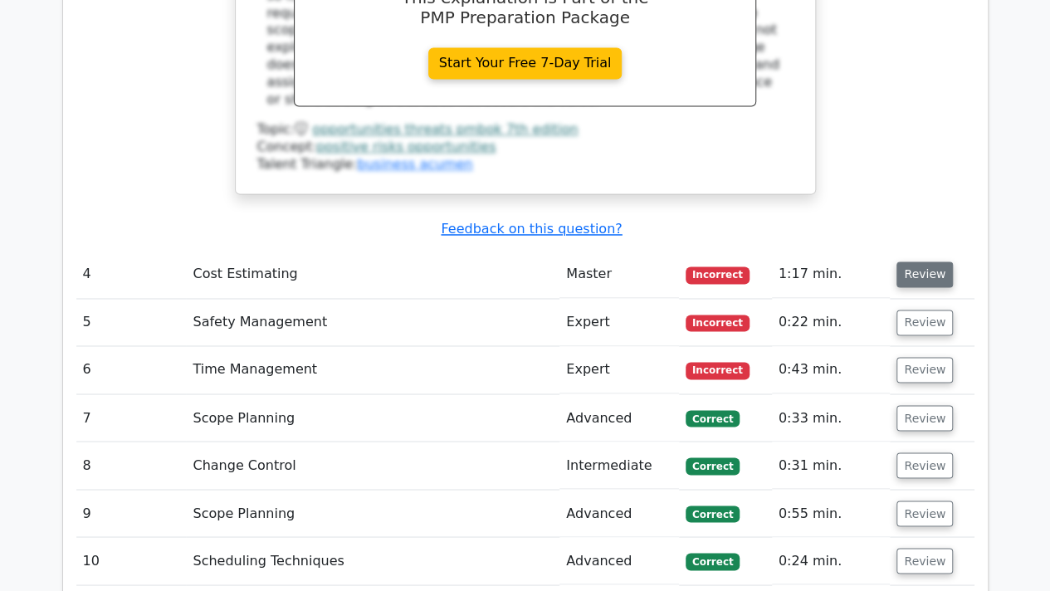
click at [921, 261] on button "Review" at bounding box center [924, 274] width 56 height 26
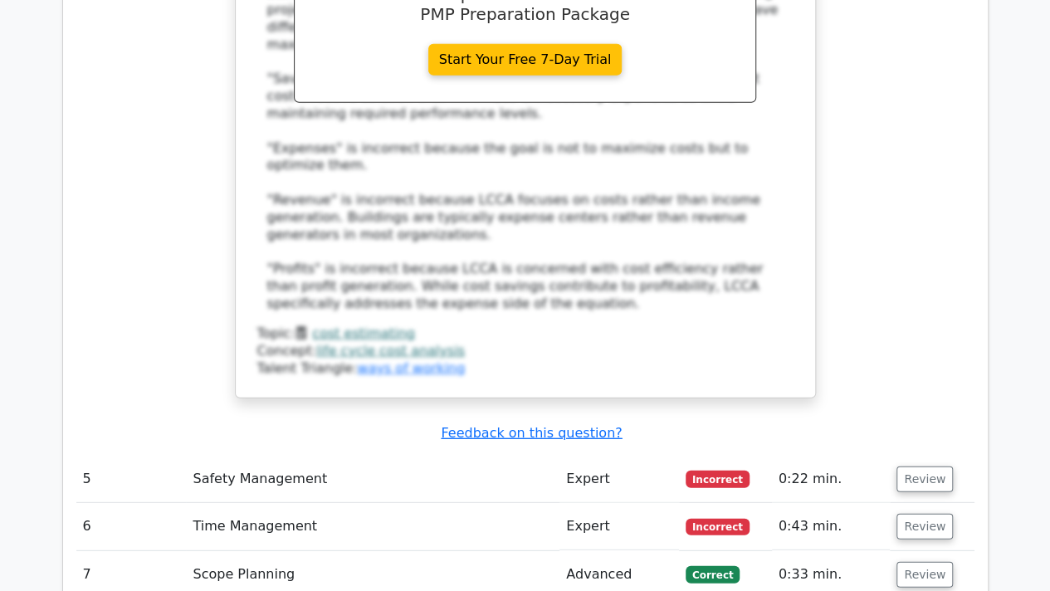
scroll to position [5210, 0]
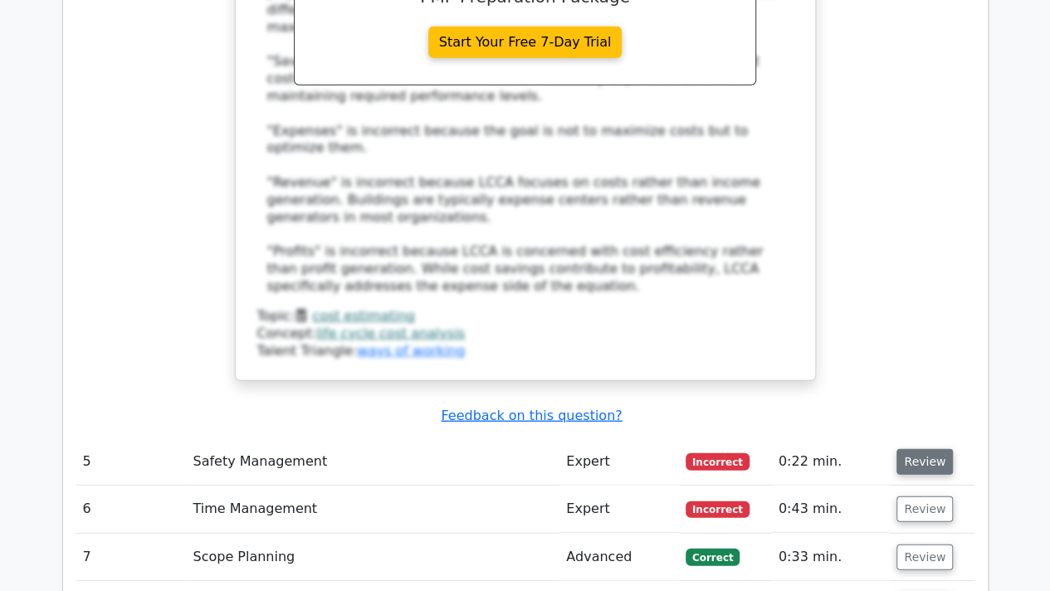
click at [930, 449] on button "Review" at bounding box center [924, 462] width 56 height 26
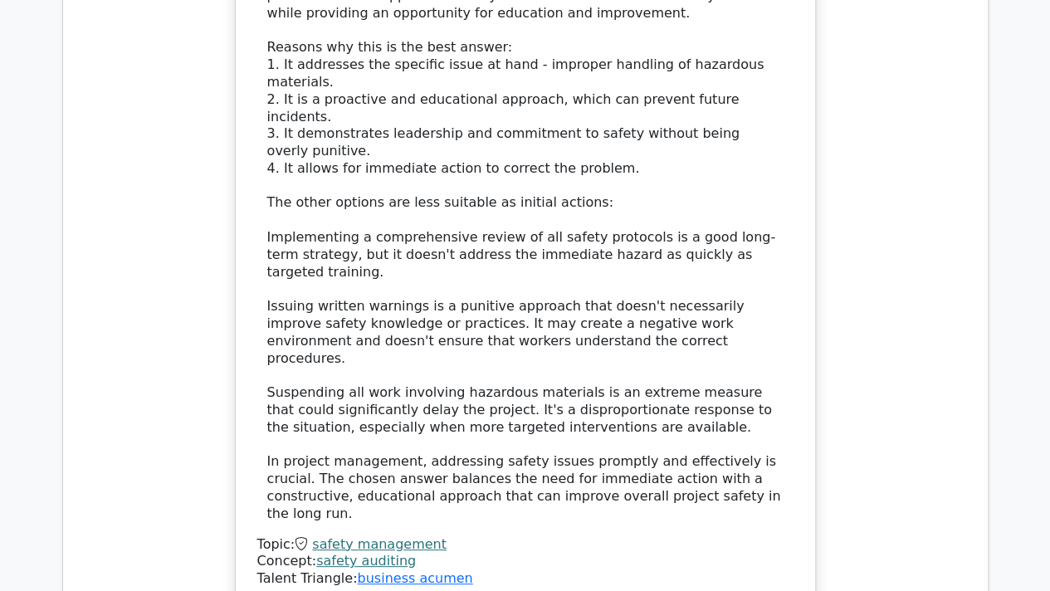
scroll to position [6230, 0]
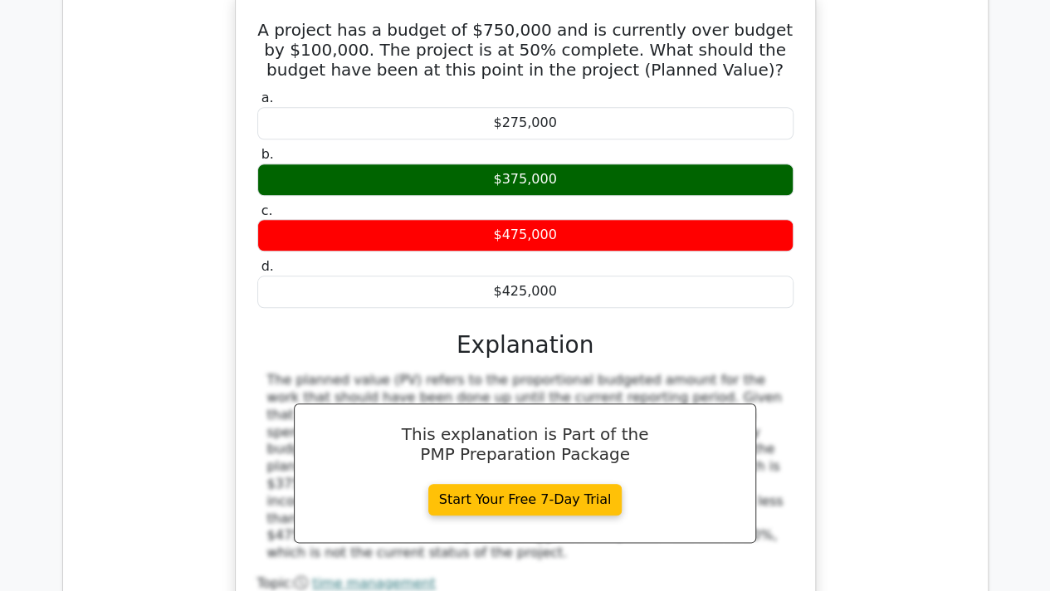
scroll to position [6944, 0]
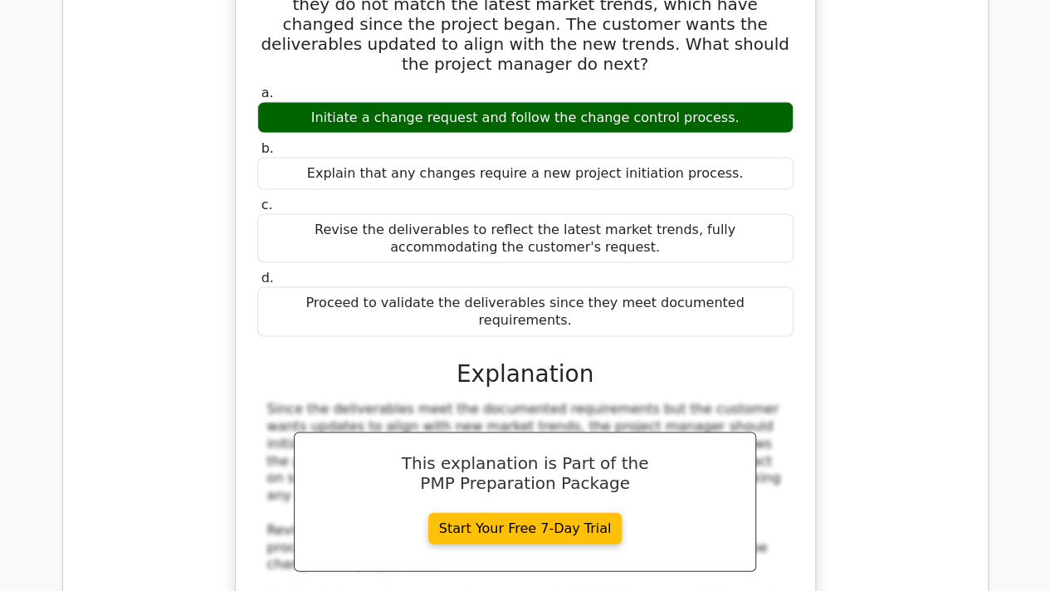
scroll to position [7826, 0]
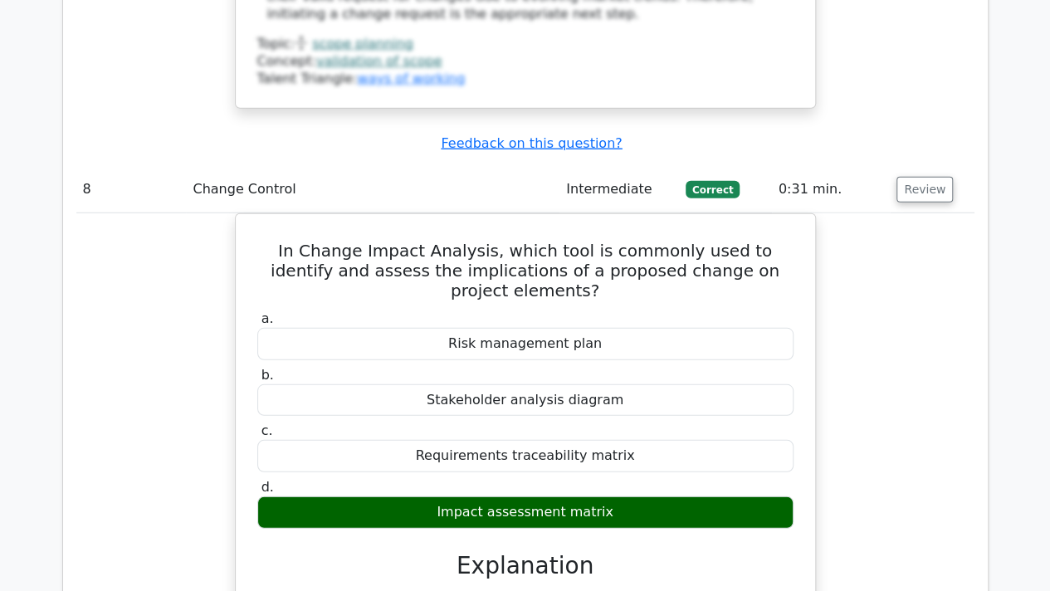
scroll to position [8506, 0]
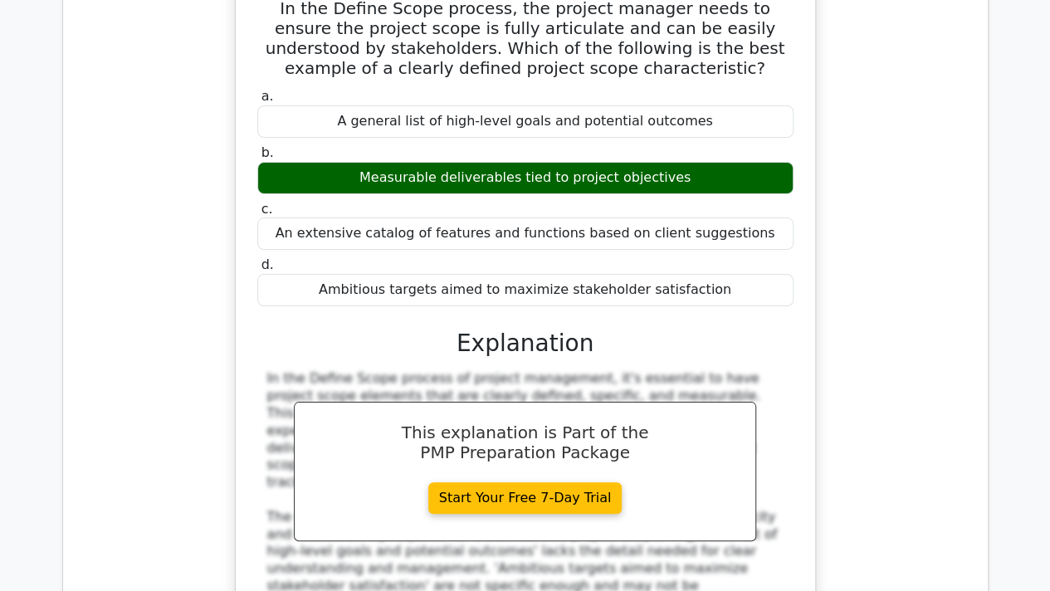
scroll to position [9451, 0]
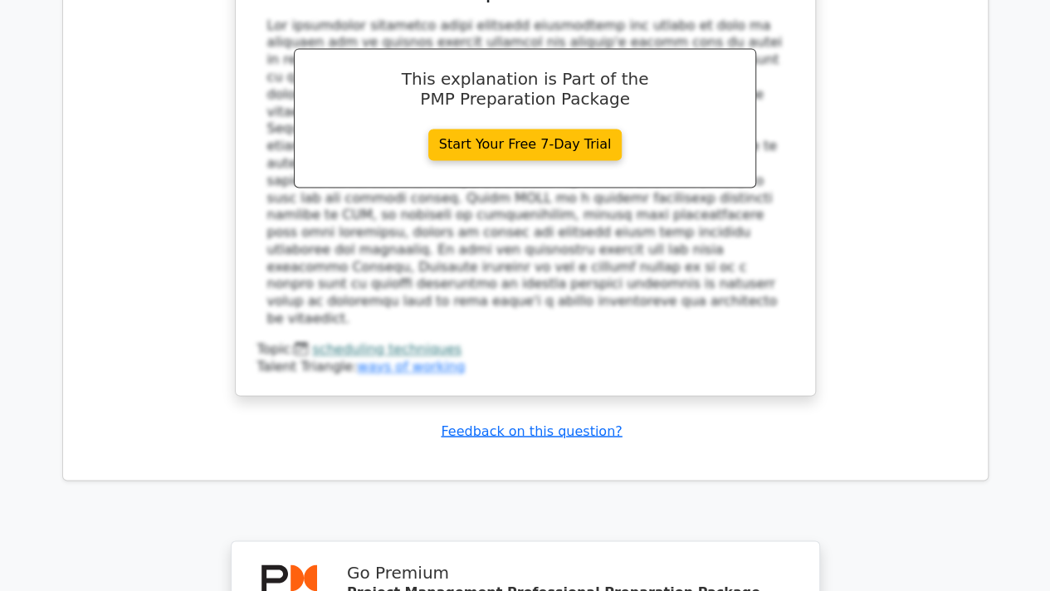
scroll to position [10732, 0]
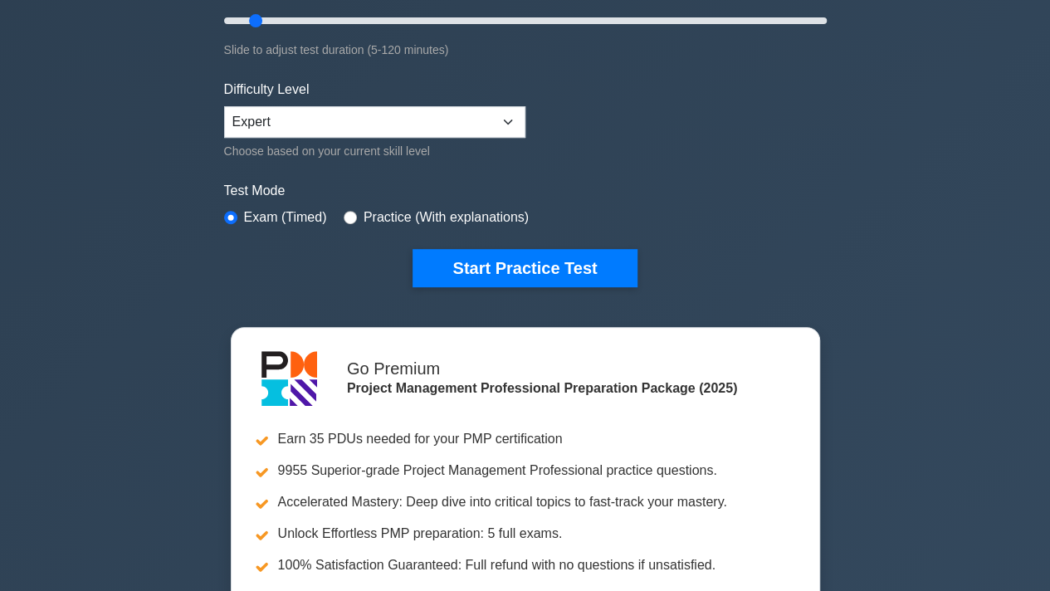
scroll to position [367, 0]
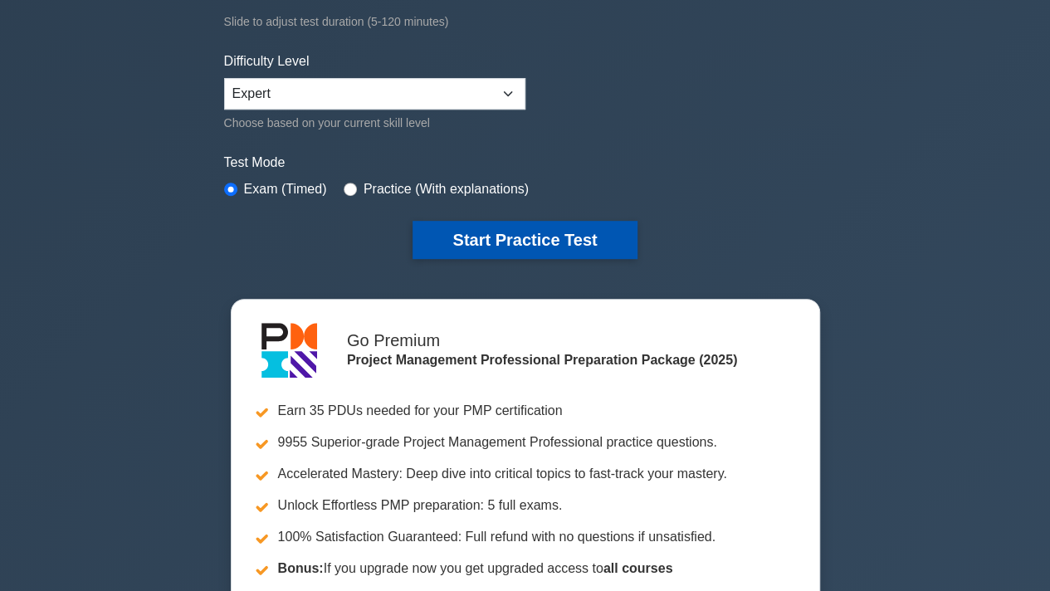
click at [551, 240] on button "Start Practice Test" at bounding box center [524, 240] width 224 height 38
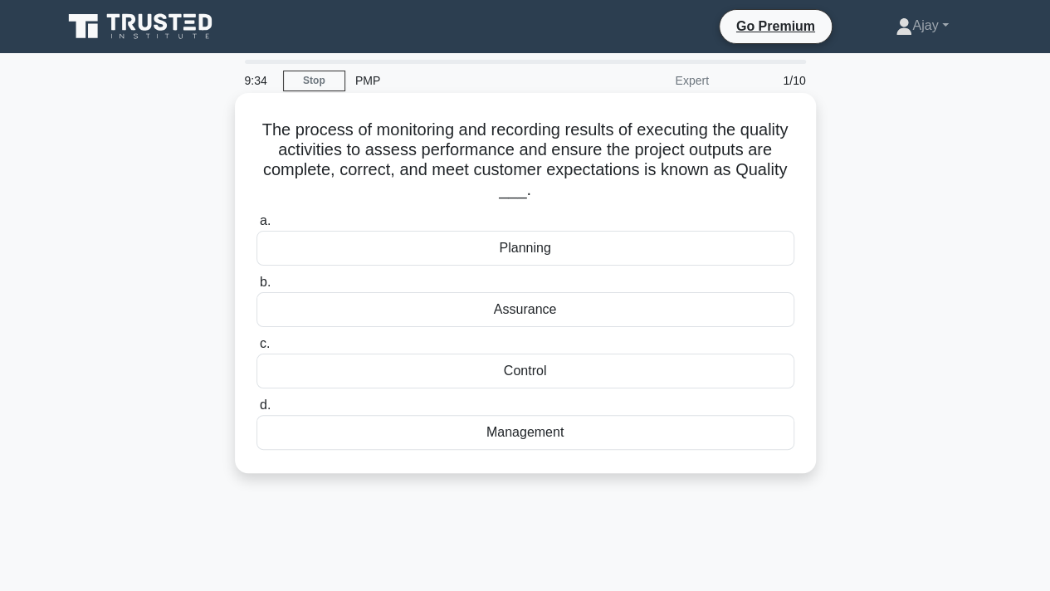
click at [544, 313] on div "Assurance" at bounding box center [525, 309] width 538 height 35
click at [256, 288] on input "b. Assurance" at bounding box center [256, 282] width 0 height 11
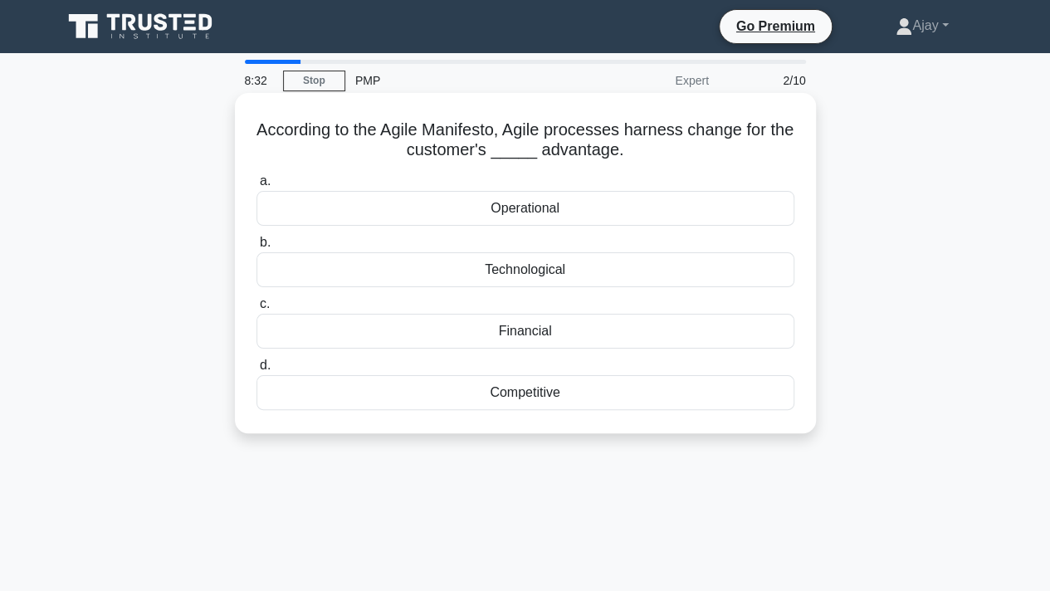
click at [526, 395] on div "Competitive" at bounding box center [525, 392] width 538 height 35
click at [256, 371] on input "d. Competitive" at bounding box center [256, 365] width 0 height 11
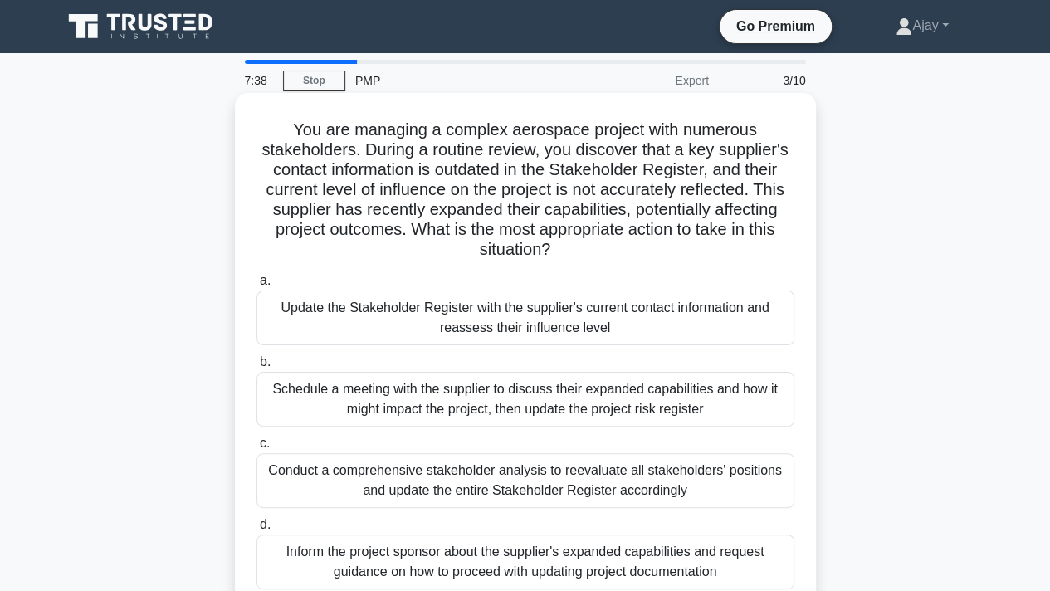
click at [524, 407] on div "Schedule a meeting with the supplier to discuss their expanded capabilities and…" at bounding box center [525, 399] width 538 height 55
click at [256, 368] on input "b. Schedule a meeting with the supplier to discuss their expanded capabilities …" at bounding box center [256, 362] width 0 height 11
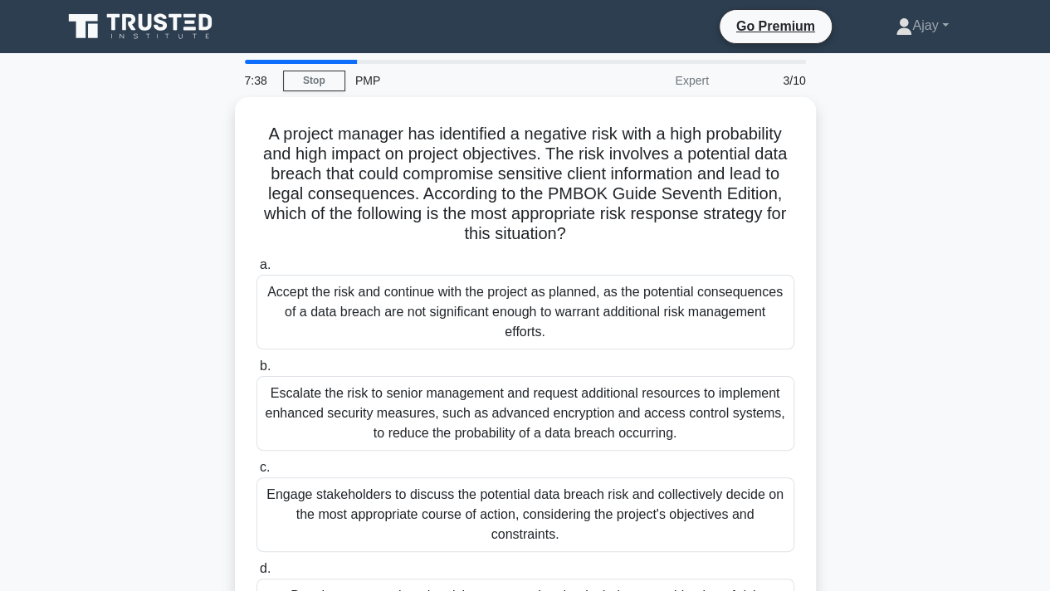
click at [524, 407] on div "Escalate the risk to senior management and request additional resources to impl…" at bounding box center [525, 413] width 538 height 75
click at [256, 372] on input "b. Escalate the risk to senior management and request additional resources to i…" at bounding box center [256, 366] width 0 height 11
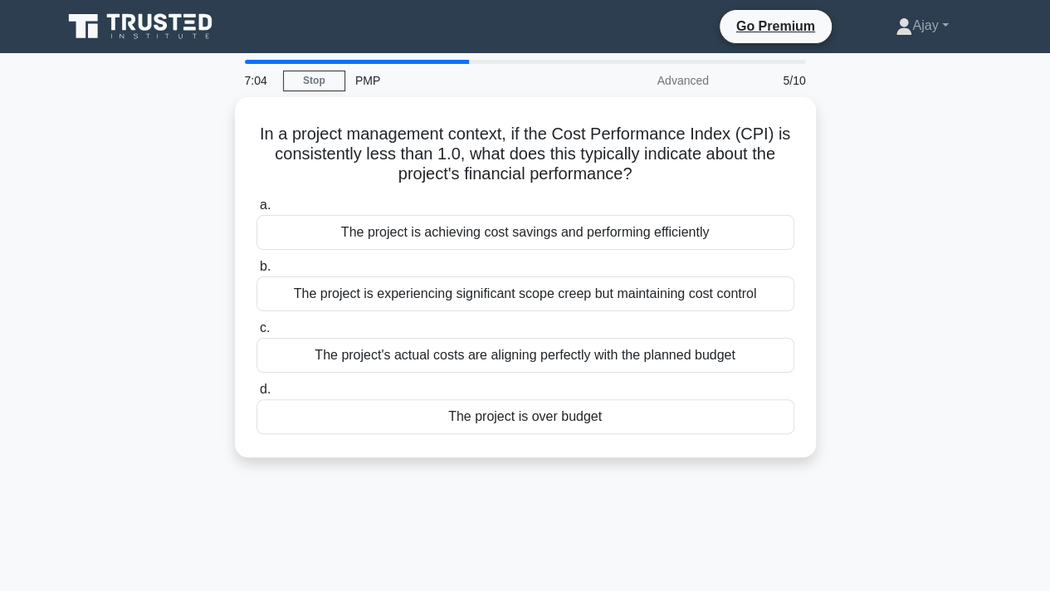
drag, startPoint x: 388, startPoint y: 404, endPoint x: 440, endPoint y: 509, distance: 116.5
click at [440, 509] on div "7:04 Stop PMP Advanced 5/10 In a project management context, if the Cost Perfor…" at bounding box center [525, 475] width 946 height 830
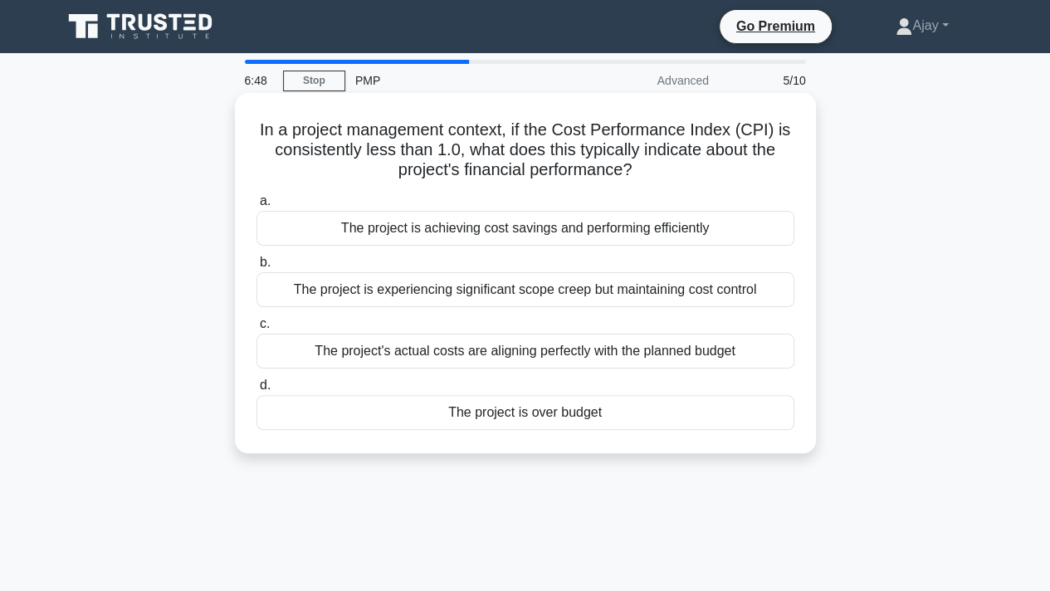
click at [412, 235] on div "The project is achieving cost savings and performing efficiently" at bounding box center [525, 228] width 538 height 35
click at [256, 207] on input "a. The project is achieving cost savings and performing efficiently" at bounding box center [256, 201] width 0 height 11
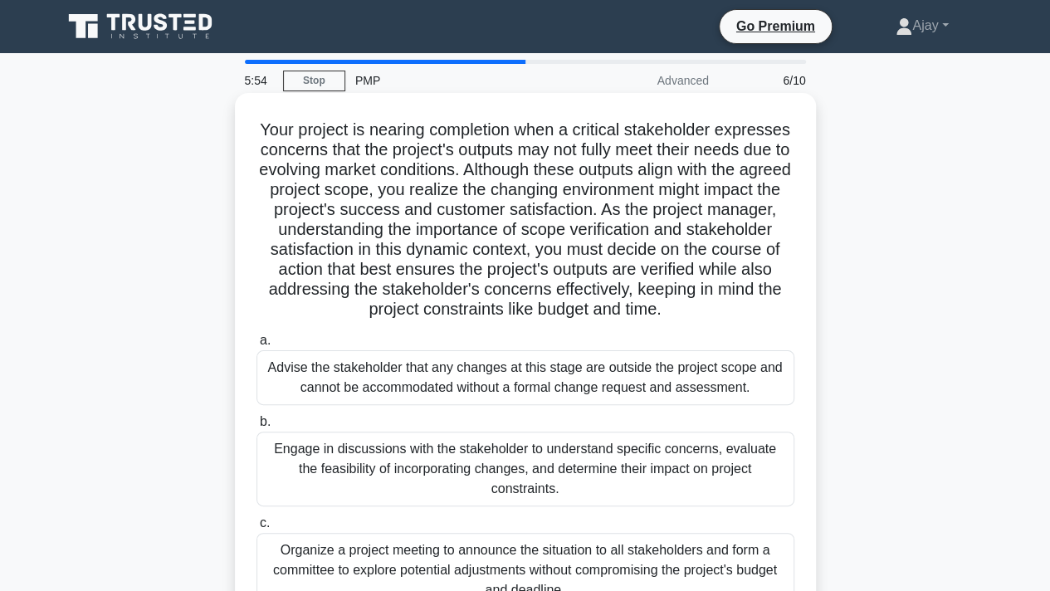
click at [534, 458] on div "Engage in discussions with the stakeholder to understand specific concerns, eva…" at bounding box center [525, 469] width 538 height 75
click at [256, 427] on input "b. Engage in discussions with the stakeholder to understand specific concerns, …" at bounding box center [256, 422] width 0 height 11
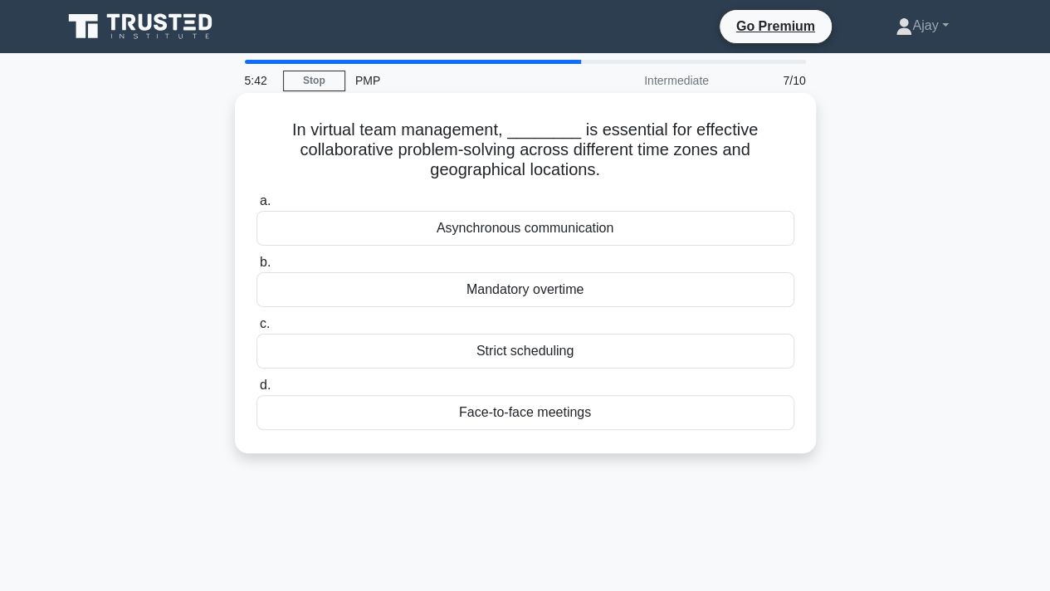
click at [422, 236] on div "Asynchronous communication" at bounding box center [525, 228] width 538 height 35
click at [256, 207] on input "a. Asynchronous communication" at bounding box center [256, 201] width 0 height 11
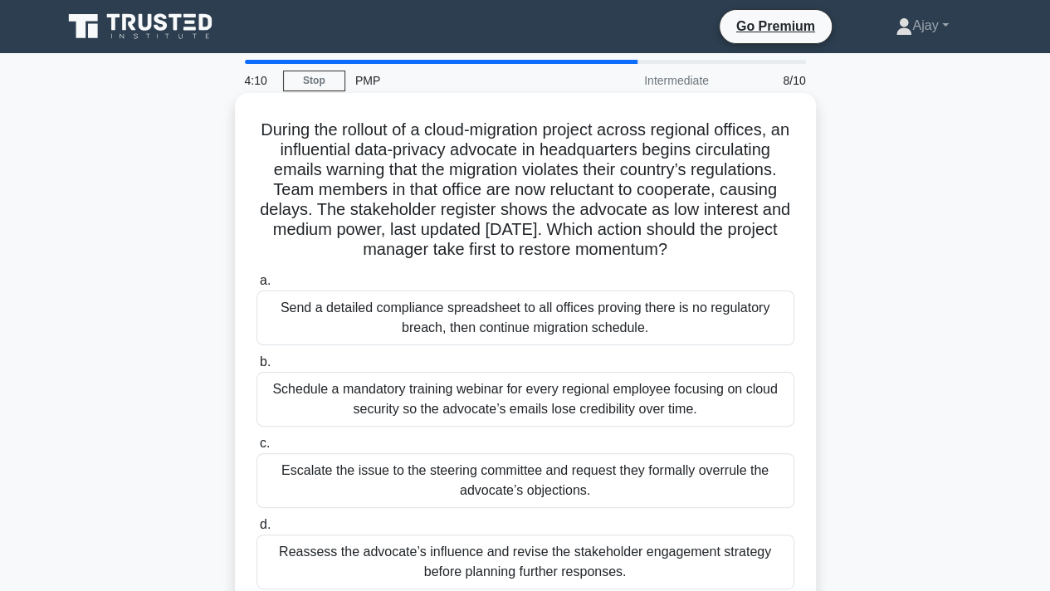
click at [518, 567] on div "Reassess the advocate’s influence and revise the stakeholder engagement strateg…" at bounding box center [525, 561] width 538 height 55
click at [256, 530] on input "d. Reassess the advocate’s influence and revise the stakeholder engagement stra…" at bounding box center [256, 525] width 0 height 11
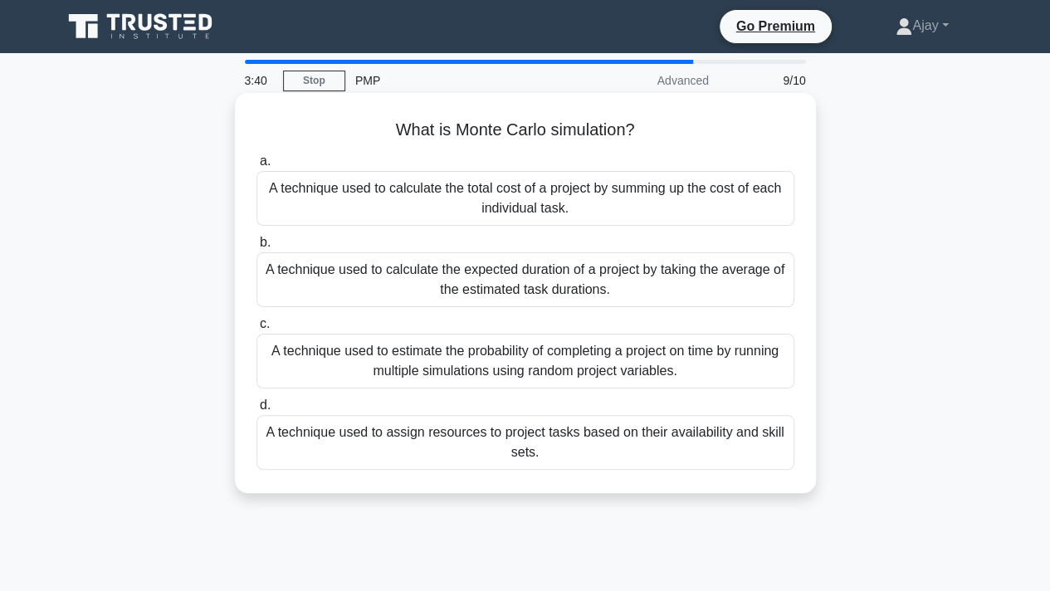
click at [468, 359] on div "A technique used to estimate the probability of completing a project on time by…" at bounding box center [525, 361] width 538 height 55
click at [256, 329] on input "c. A technique used to estimate the probability of completing a project on time…" at bounding box center [256, 324] width 0 height 11
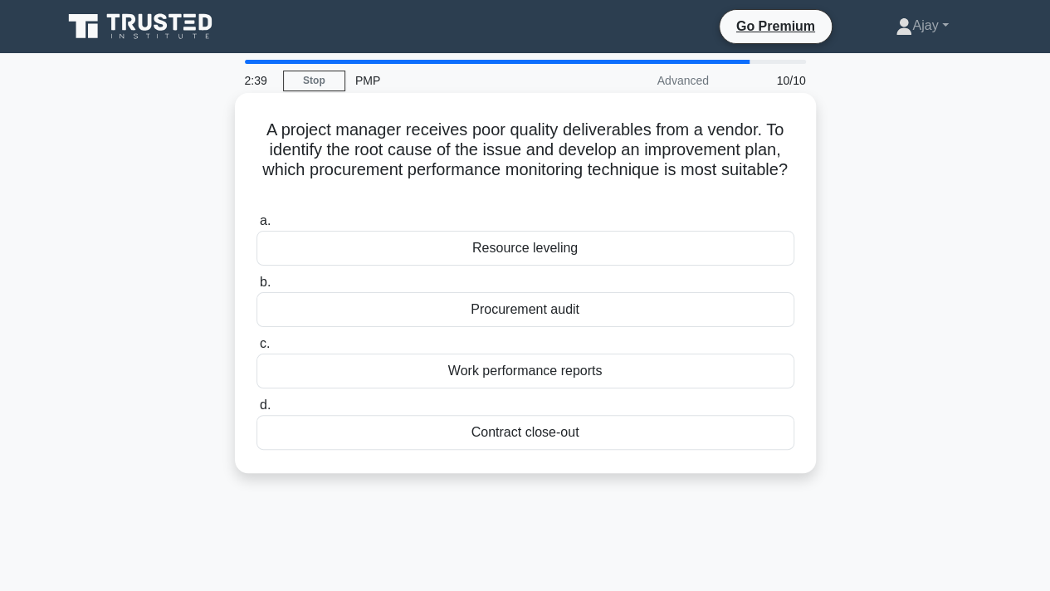
click at [431, 373] on div "Work performance reports" at bounding box center [525, 371] width 538 height 35
click at [256, 349] on input "c. Work performance reports" at bounding box center [256, 344] width 0 height 11
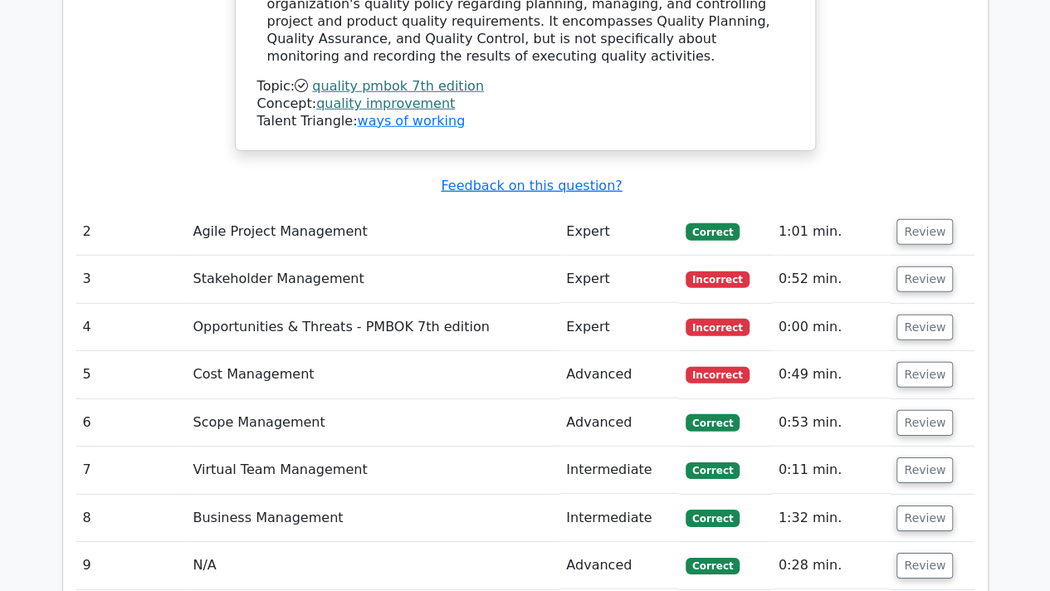
scroll to position [2325, 0]
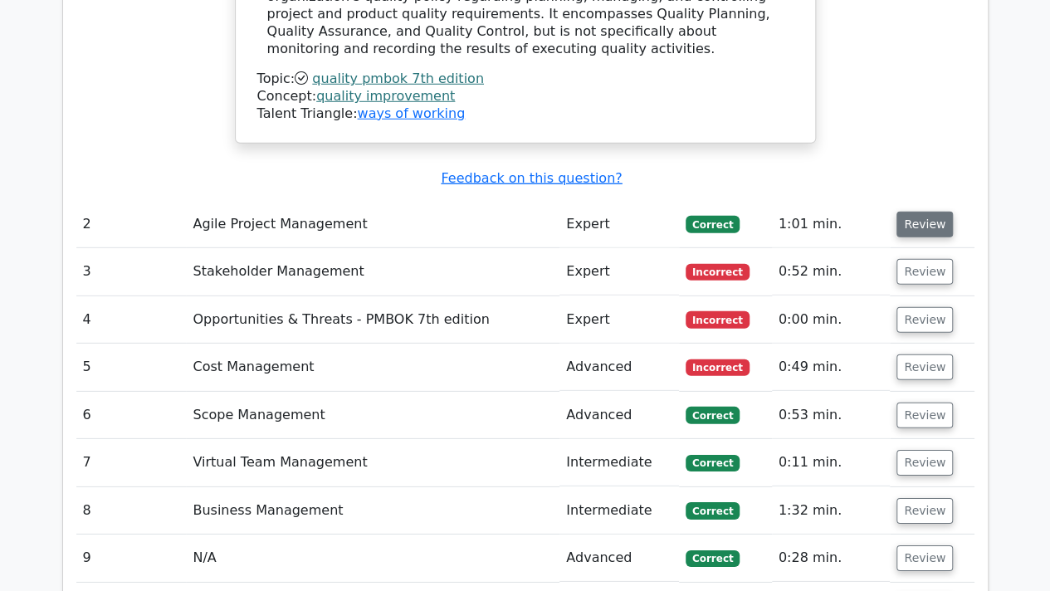
click at [911, 212] on button "Review" at bounding box center [924, 225] width 56 height 26
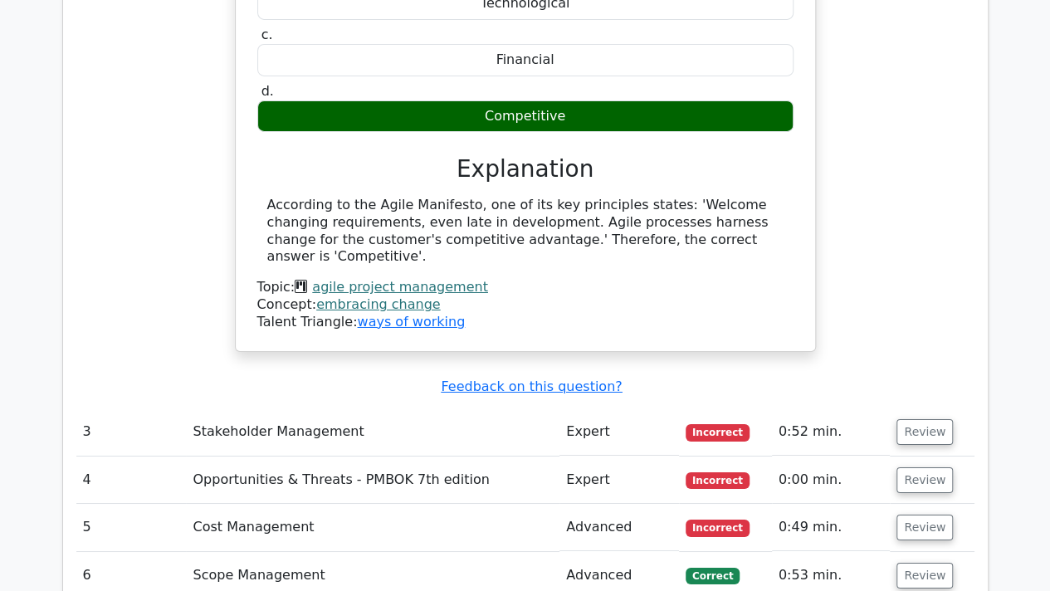
scroll to position [2795, 0]
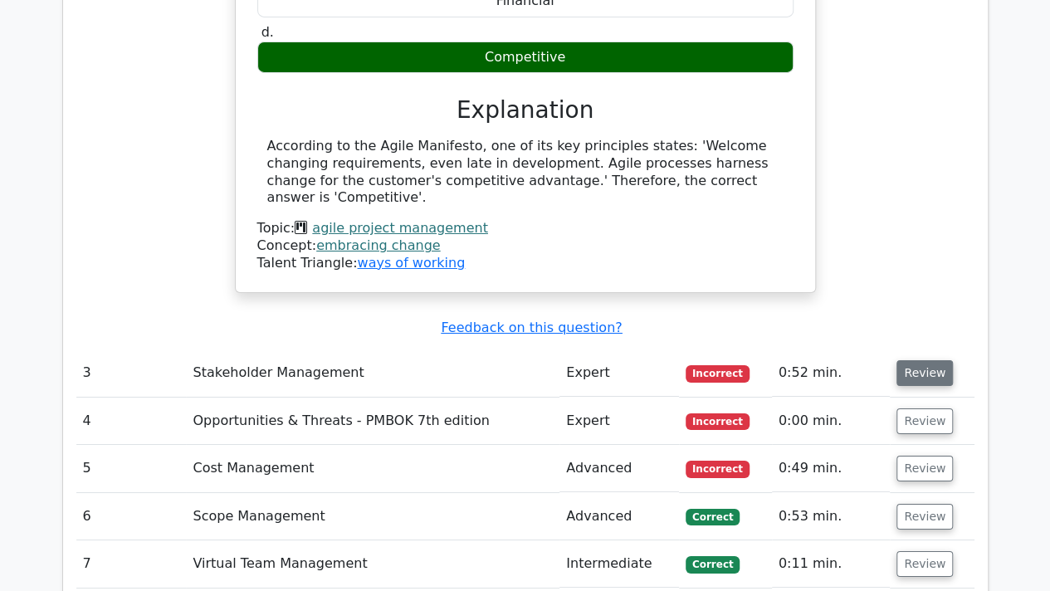
click at [920, 360] on button "Review" at bounding box center [924, 373] width 56 height 26
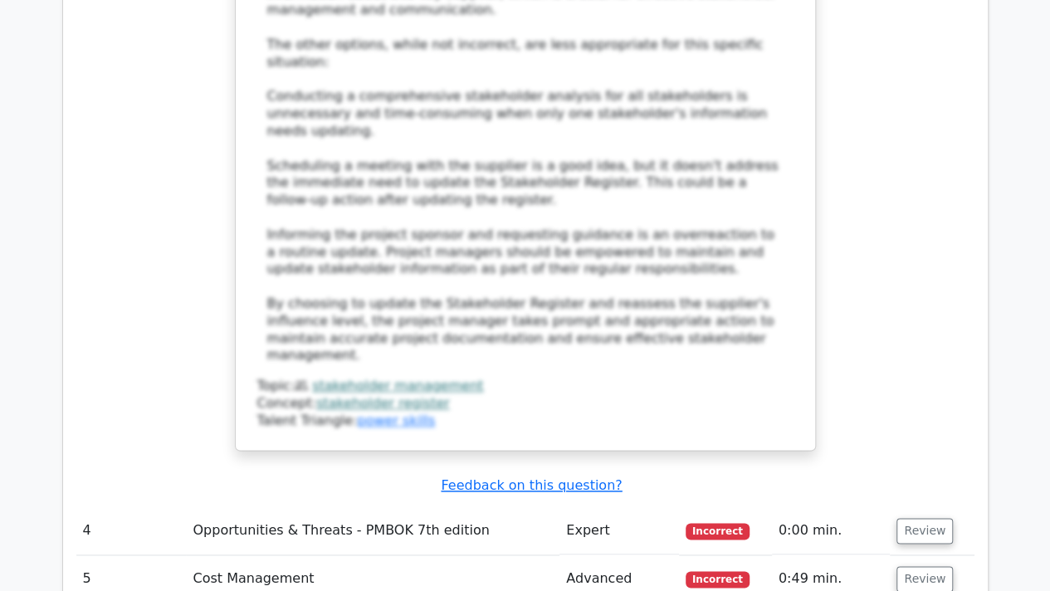
scroll to position [3969, 0]
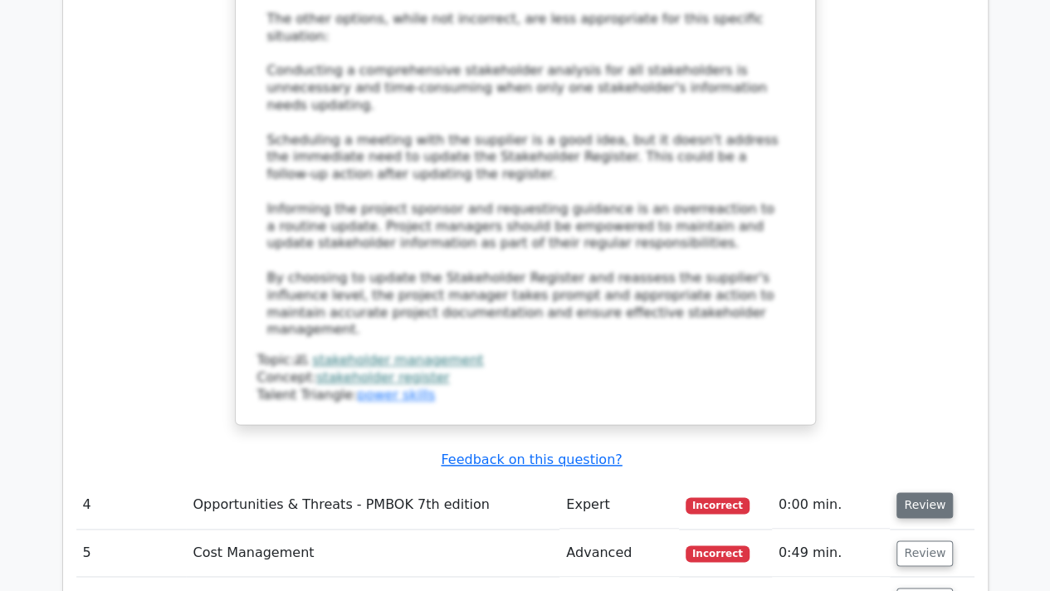
click at [932, 492] on button "Review" at bounding box center [924, 505] width 56 height 26
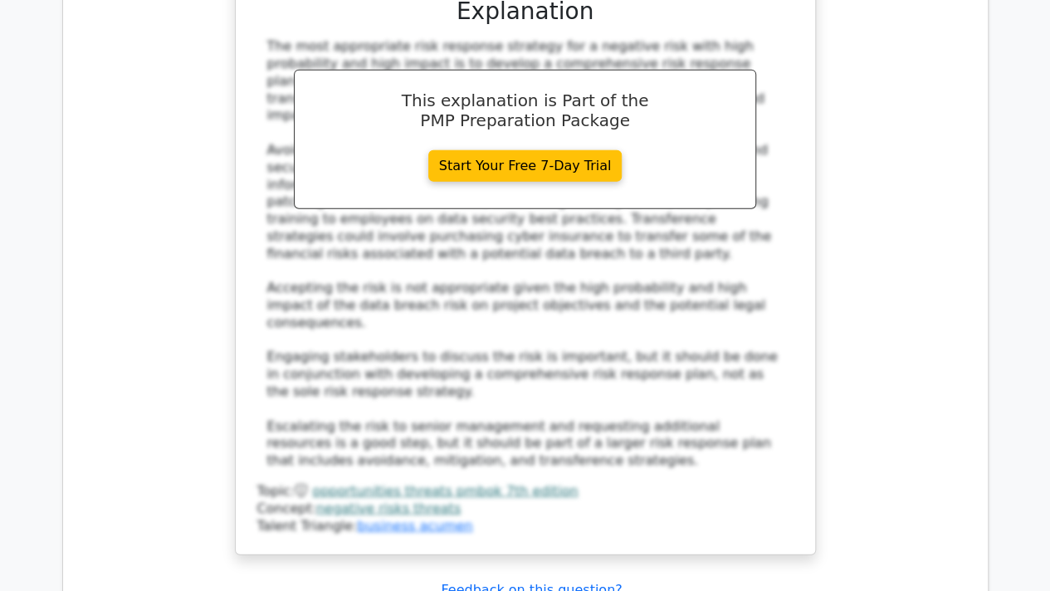
scroll to position [5074, 0]
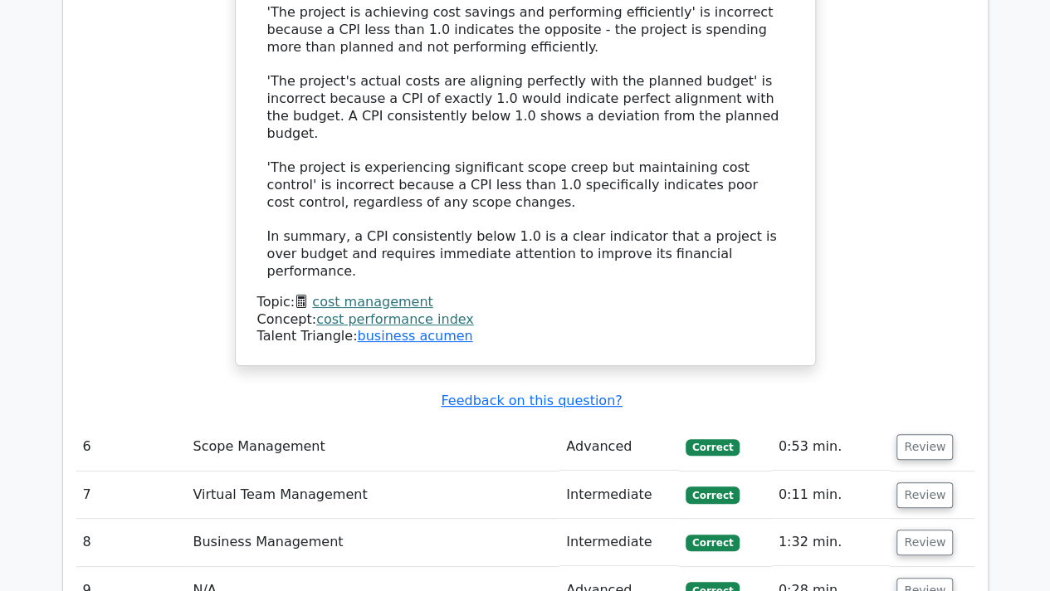
scroll to position [6329, 0]
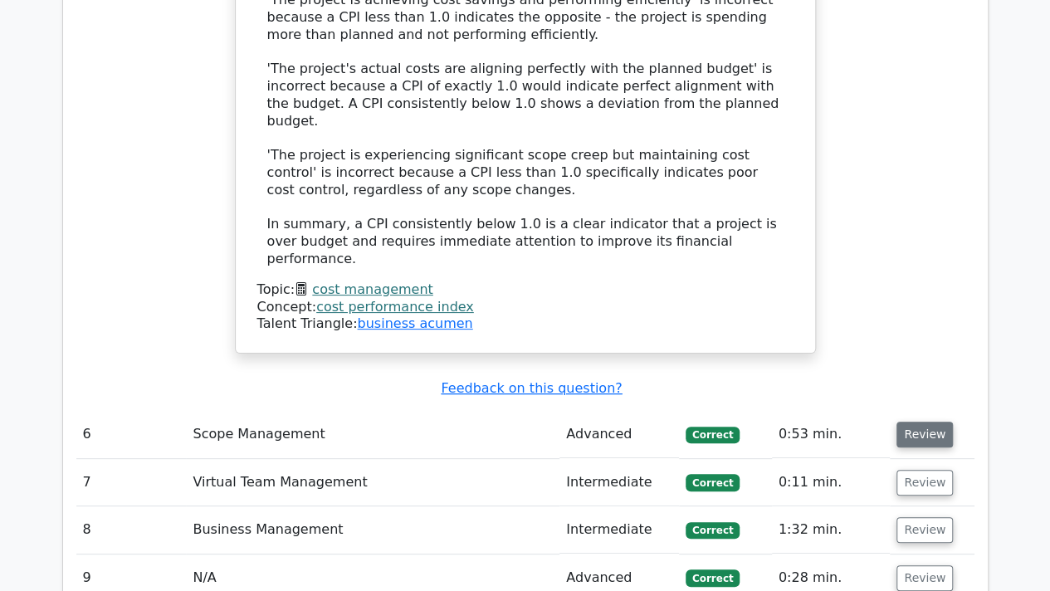
click at [931, 422] on button "Review" at bounding box center [924, 435] width 56 height 26
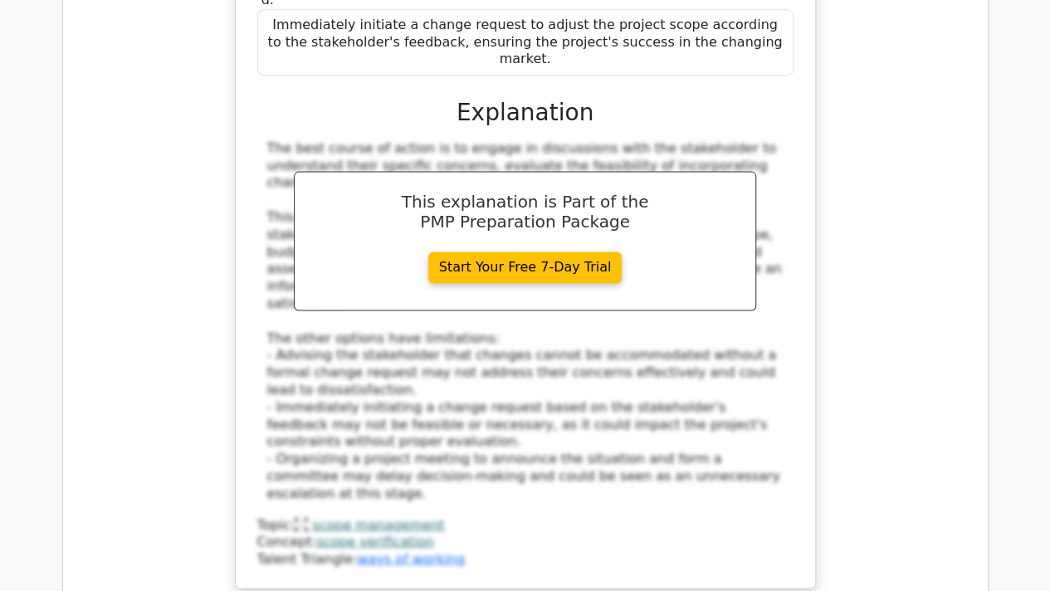
scroll to position [7332, 0]
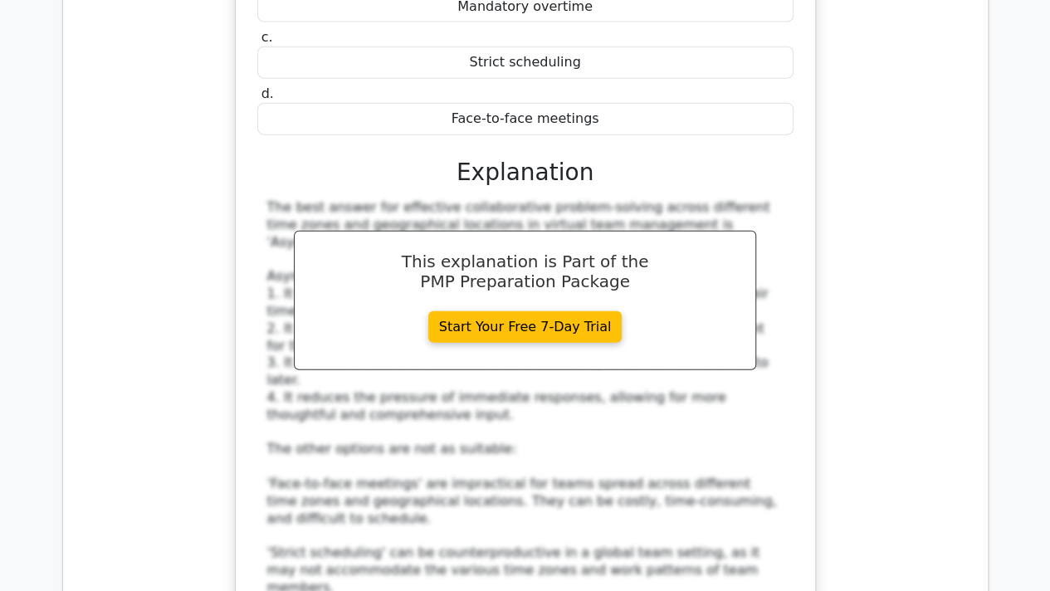
scroll to position [8212, 0]
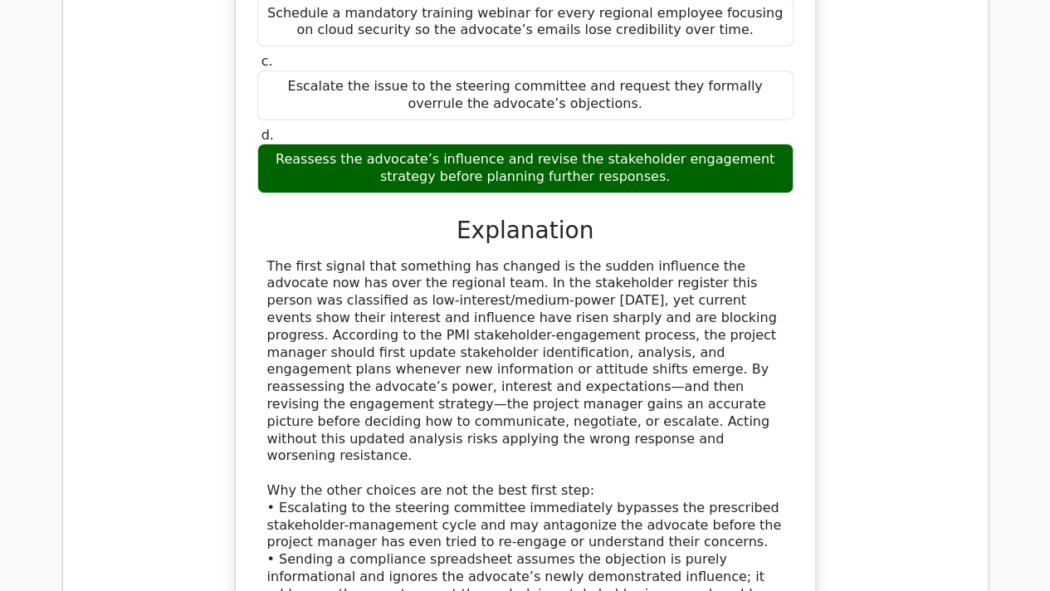
scroll to position [9493, 0]
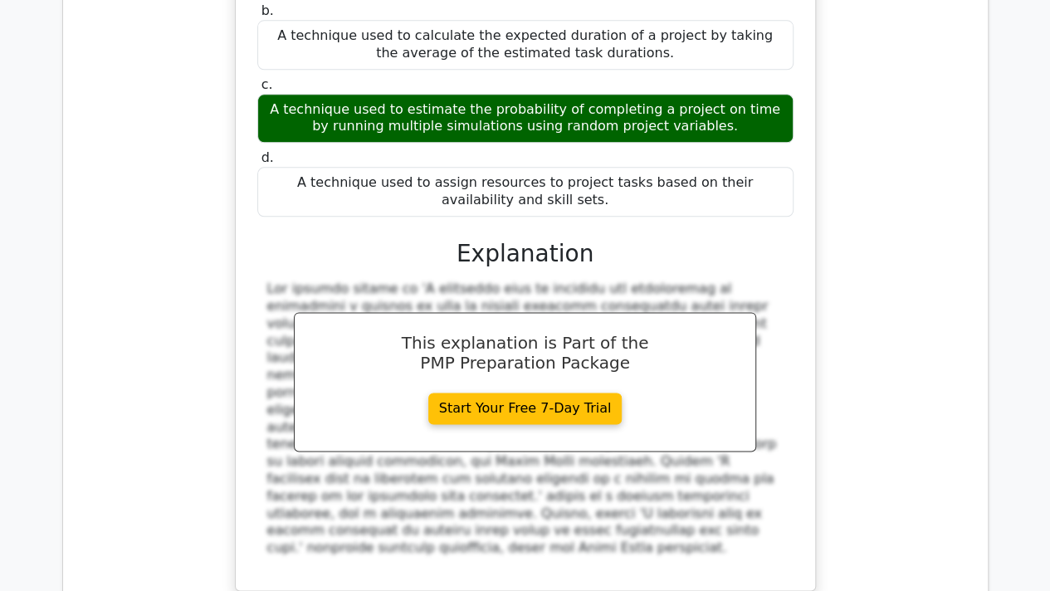
scroll to position [10382, 0]
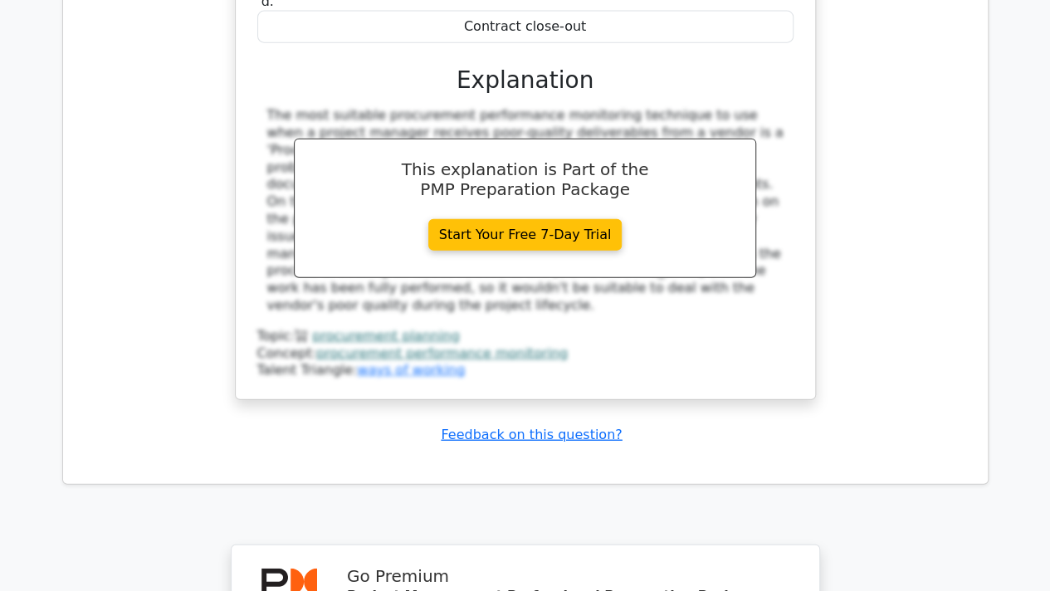
scroll to position [11455, 0]
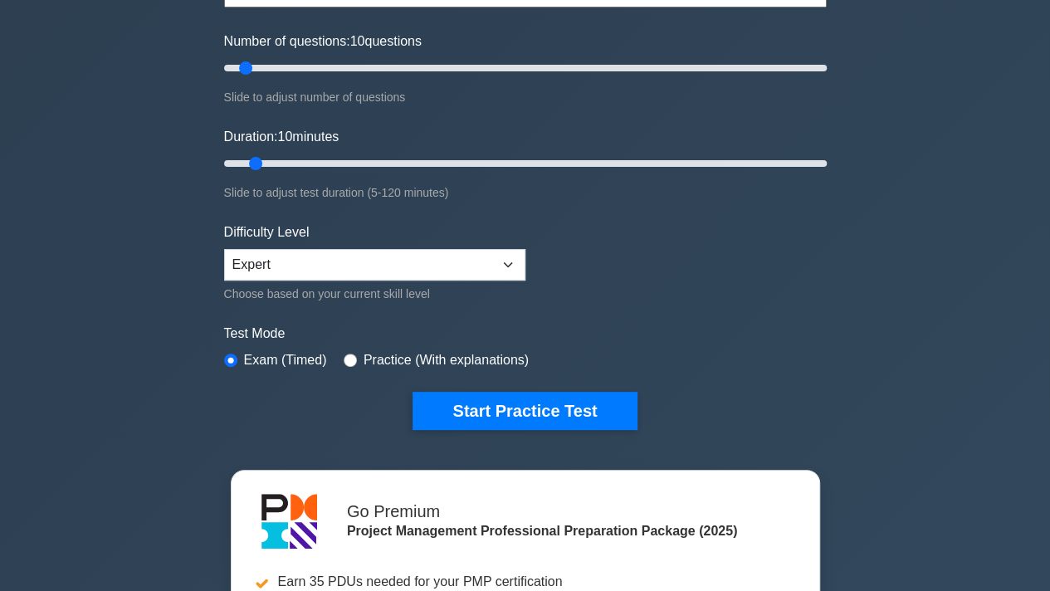
scroll to position [203, 0]
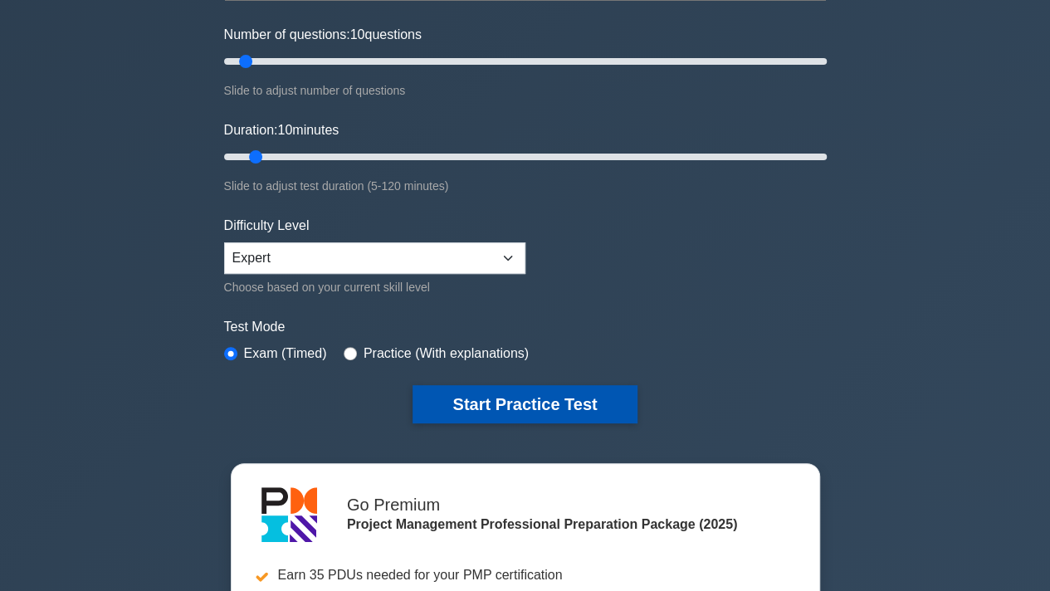
click at [506, 403] on button "Start Practice Test" at bounding box center [524, 404] width 224 height 38
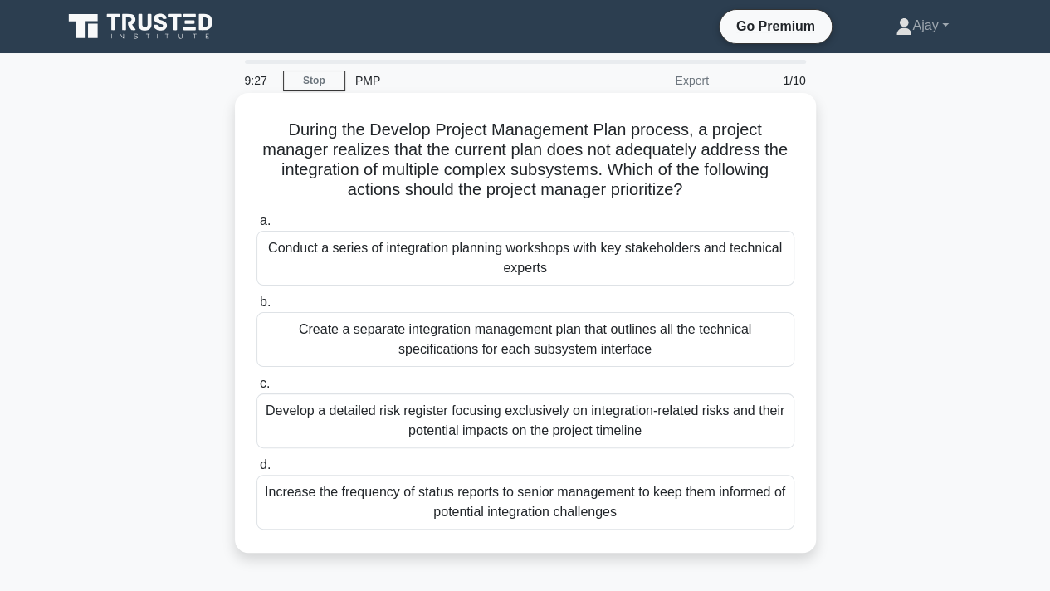
click at [503, 266] on div "Conduct a series of integration planning workshops with key stakeholders and te…" at bounding box center [525, 258] width 538 height 55
click at [256, 227] on input "a. Conduct a series of integration planning workshops with key stakeholders and…" at bounding box center [256, 221] width 0 height 11
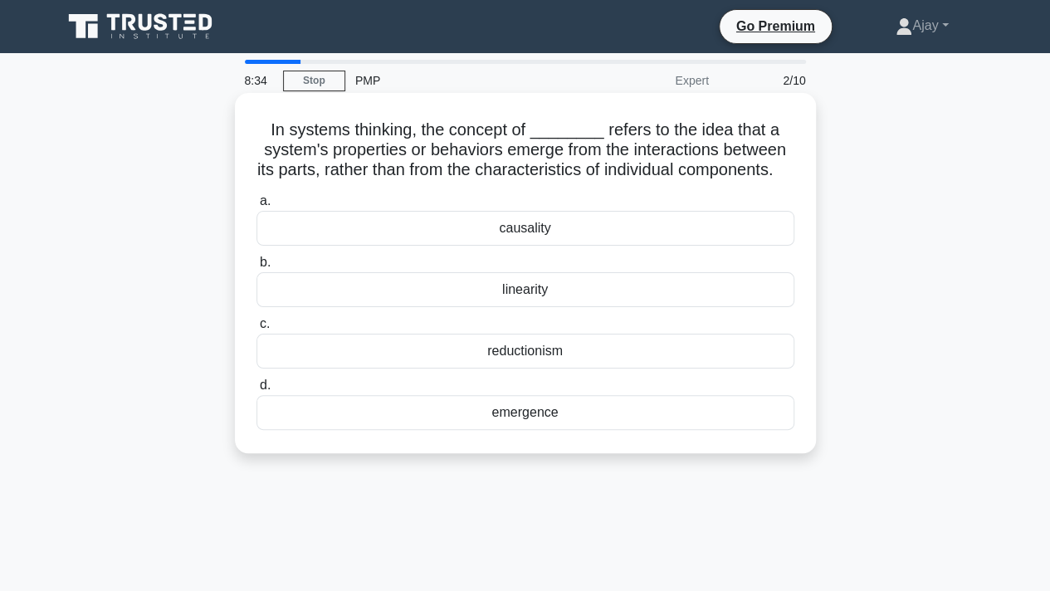
click at [568, 307] on div "linearity" at bounding box center [525, 289] width 538 height 35
click at [256, 268] on input "b. linearity" at bounding box center [256, 262] width 0 height 11
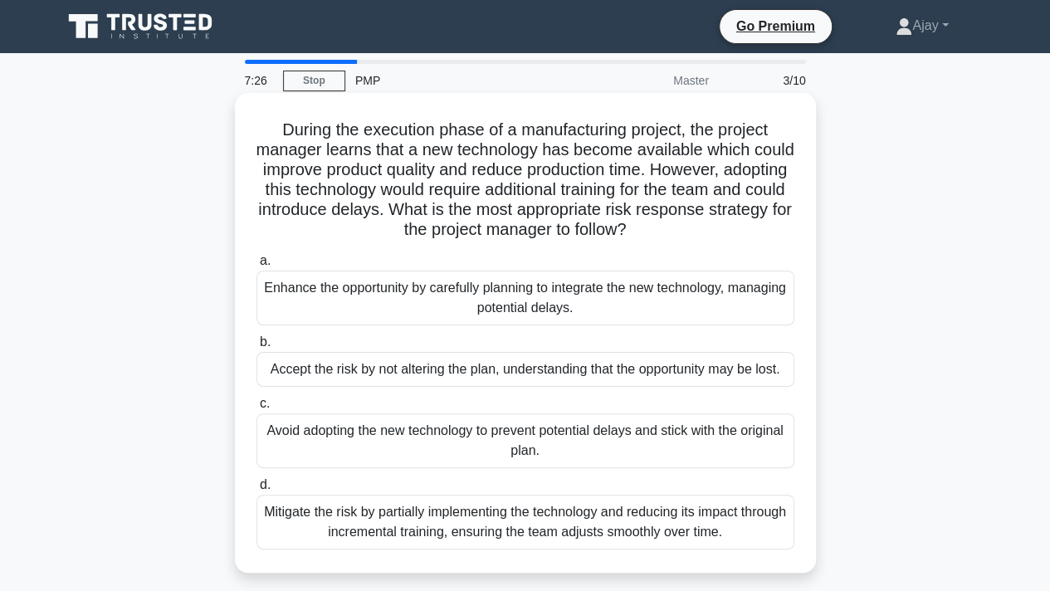
click at [511, 292] on div "Enhance the opportunity by carefully planning to integrate the new technology, …" at bounding box center [525, 298] width 538 height 55
click at [256, 266] on input "a. Enhance the opportunity by carefully planning to integrate the new technolog…" at bounding box center [256, 261] width 0 height 11
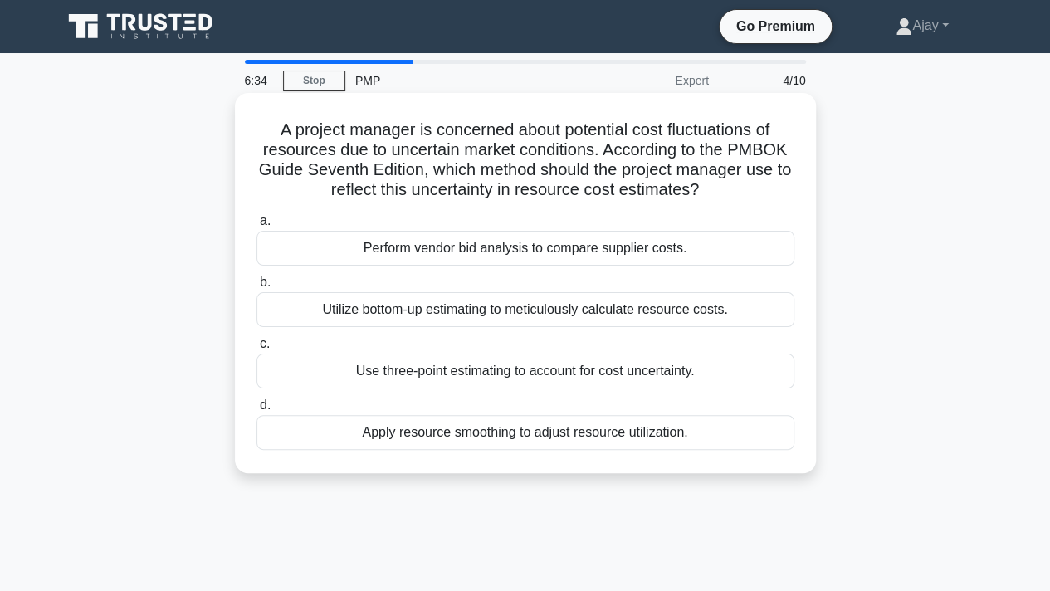
click at [495, 378] on div "Use three-point estimating to account for cost uncertainty." at bounding box center [525, 371] width 538 height 35
click at [256, 349] on input "c. Use three-point estimating to account for cost uncertainty." at bounding box center [256, 344] width 0 height 11
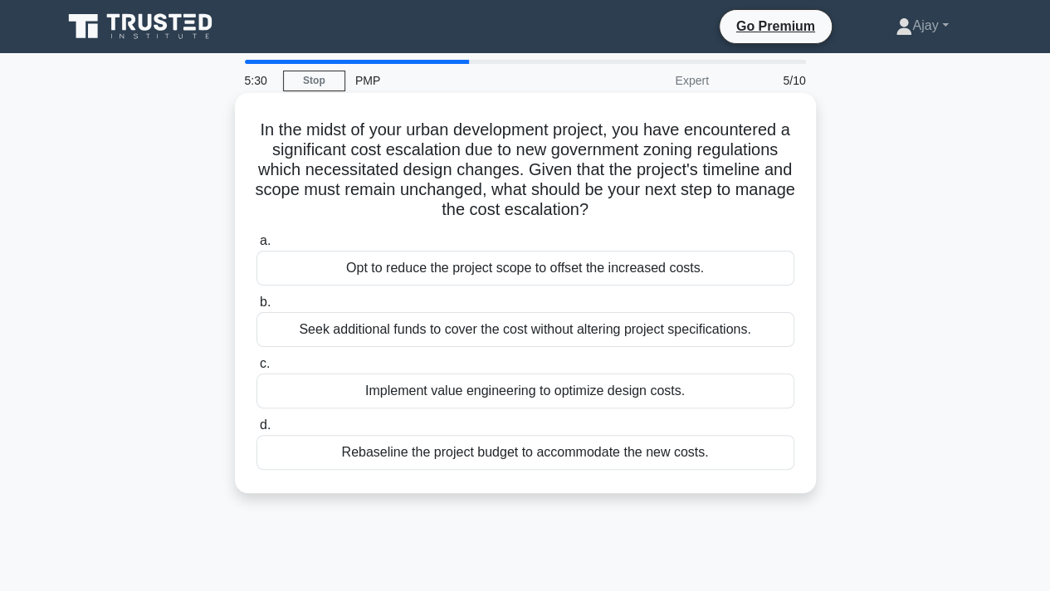
click at [573, 388] on div "Implement value engineering to optimize design costs." at bounding box center [525, 390] width 538 height 35
click at [256, 369] on input "c. Implement value engineering to optimize design costs." at bounding box center [256, 364] width 0 height 11
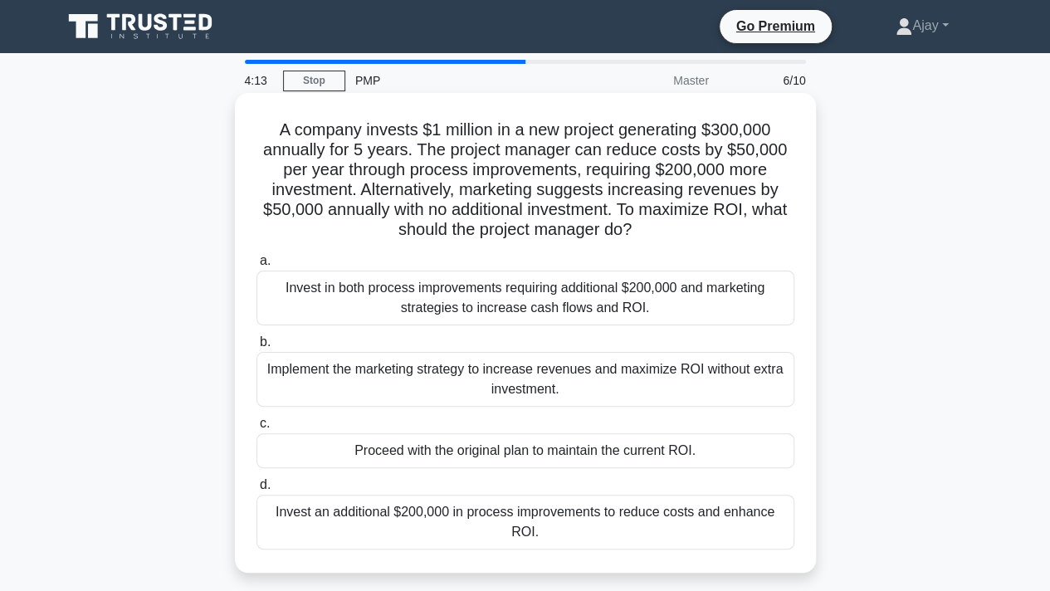
click at [575, 506] on div "Invest an additional $200,000 in process improvements to reduce costs and enhan…" at bounding box center [525, 522] width 538 height 55
click at [256, 490] on input "d. Invest an additional $200,000 in process improvements to reduce costs and en…" at bounding box center [256, 485] width 0 height 11
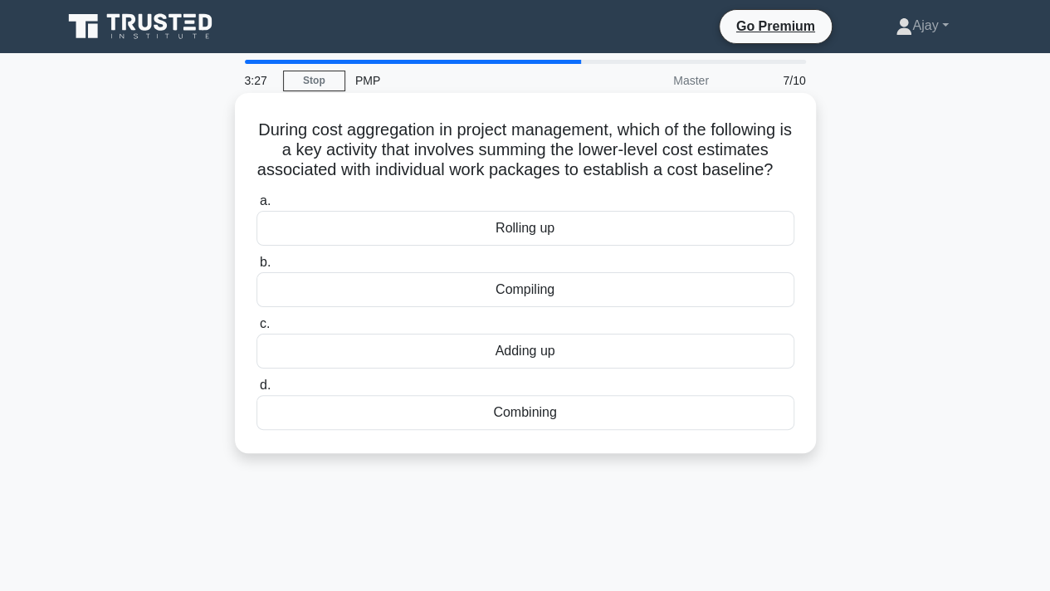
click at [518, 246] on div "Rolling up" at bounding box center [525, 228] width 538 height 35
click at [256, 207] on input "a. Rolling up" at bounding box center [256, 201] width 0 height 11
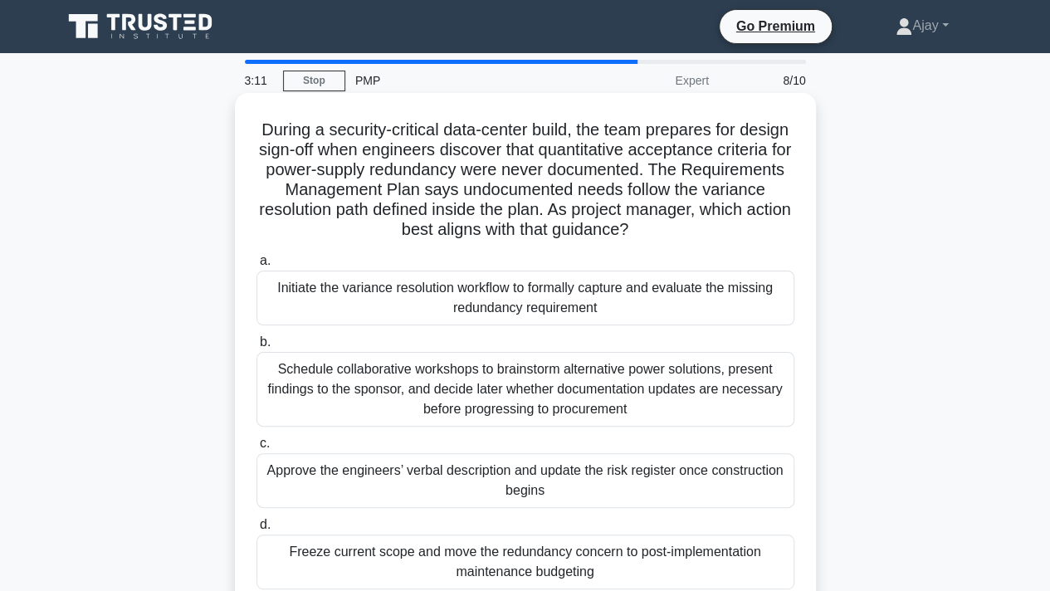
click at [490, 198] on h5 "During a security-critical data-center build, the team prepares for design sign…" at bounding box center [525, 180] width 541 height 121
click at [654, 295] on div "Initiate the variance resolution workflow to formally capture and evaluate the …" at bounding box center [525, 298] width 538 height 55
click at [256, 266] on input "a. Initiate the variance resolution workflow to formally capture and evaluate t…" at bounding box center [256, 261] width 0 height 11
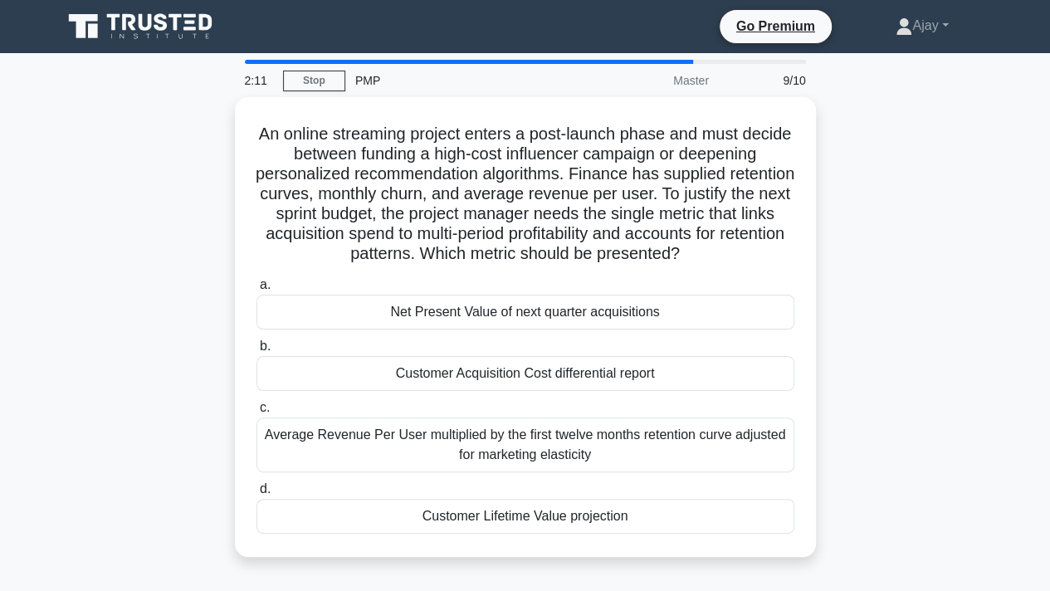
click at [654, 295] on div "Net Present Value of next quarter acquisitions" at bounding box center [525, 312] width 538 height 35
click at [256, 290] on input "a. Net Present Value of next quarter acquisitions" at bounding box center [256, 285] width 0 height 11
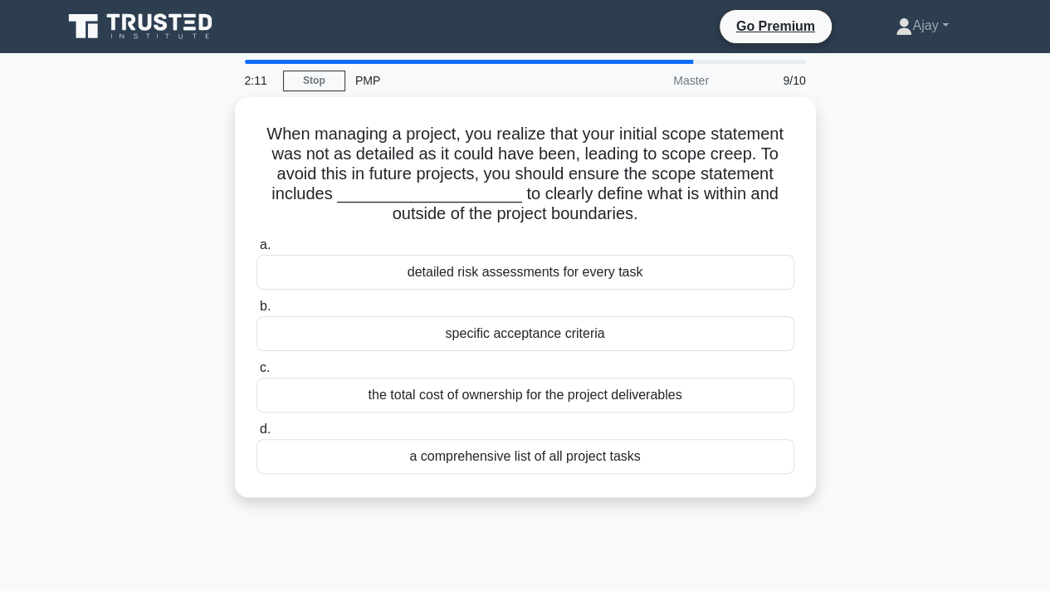
click at [654, 295] on div "a. detailed risk assessments for every task b. specific acceptance criteria c. …" at bounding box center [525, 355] width 558 height 246
drag, startPoint x: 744, startPoint y: 61, endPoint x: 639, endPoint y: 59, distance: 105.4
click at [639, 59] on main "2:03 Stop PMP Master 10/10 When managing a project, you realize that your initi…" at bounding box center [525, 474] width 1050 height 843
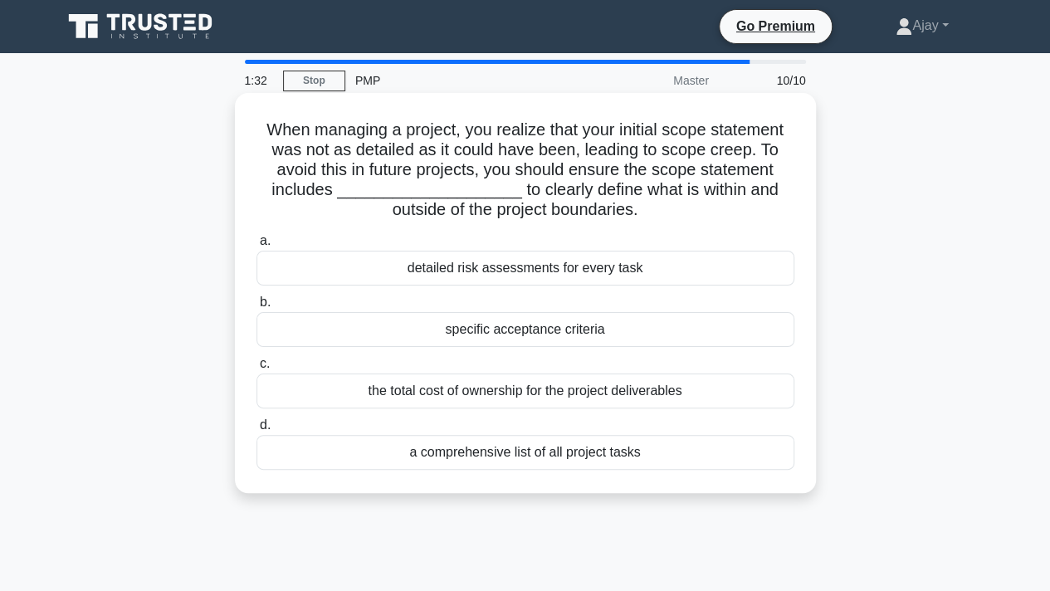
click at [551, 452] on div "a comprehensive list of all project tasks" at bounding box center [525, 452] width 538 height 35
click at [256, 431] on input "d. a comprehensive list of all project tasks" at bounding box center [256, 425] width 0 height 11
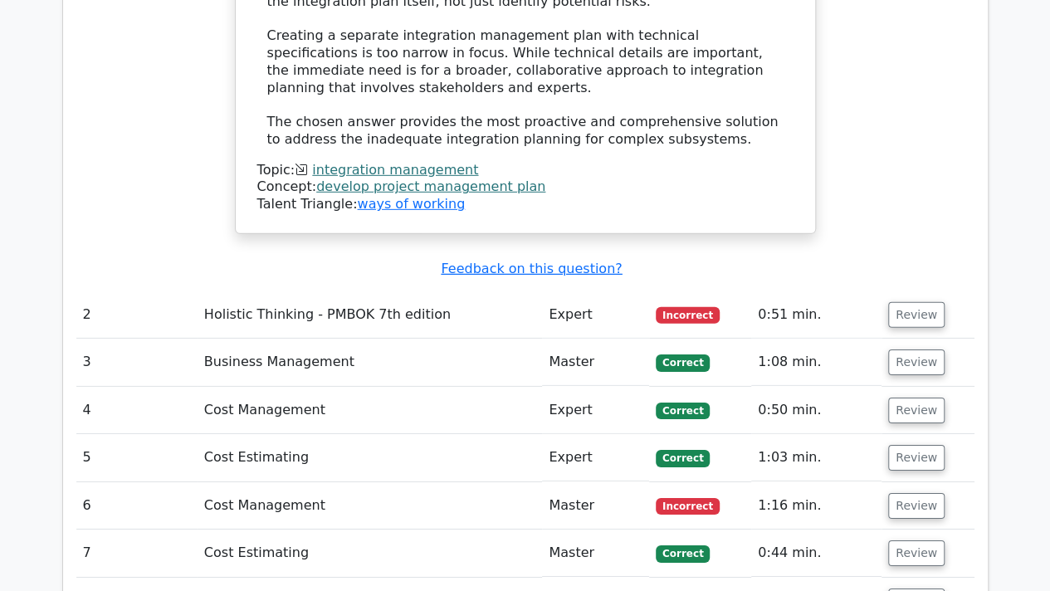
scroll to position [2457, 0]
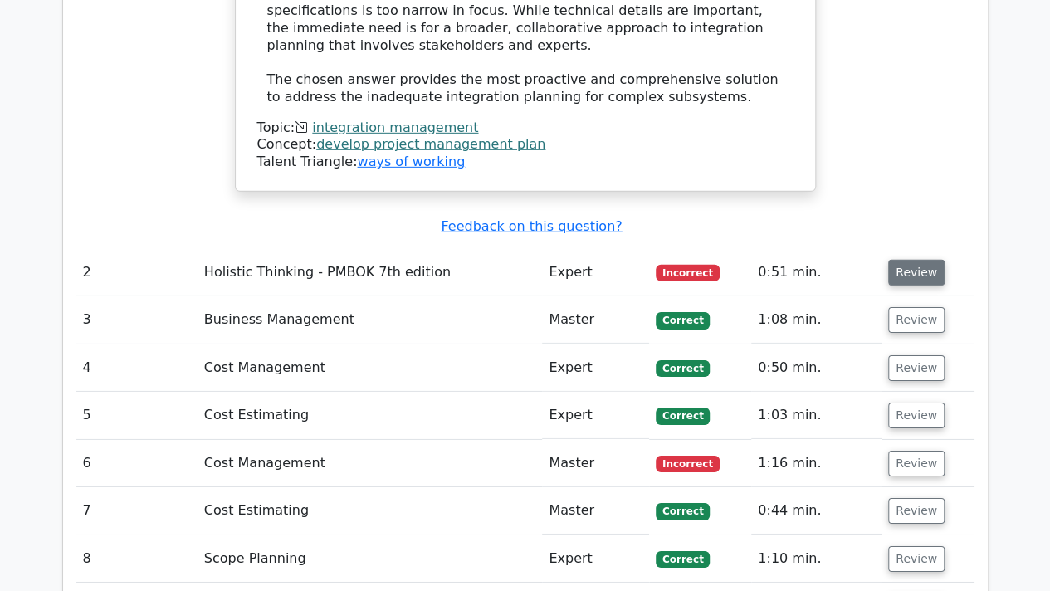
click at [917, 260] on button "Review" at bounding box center [916, 273] width 56 height 26
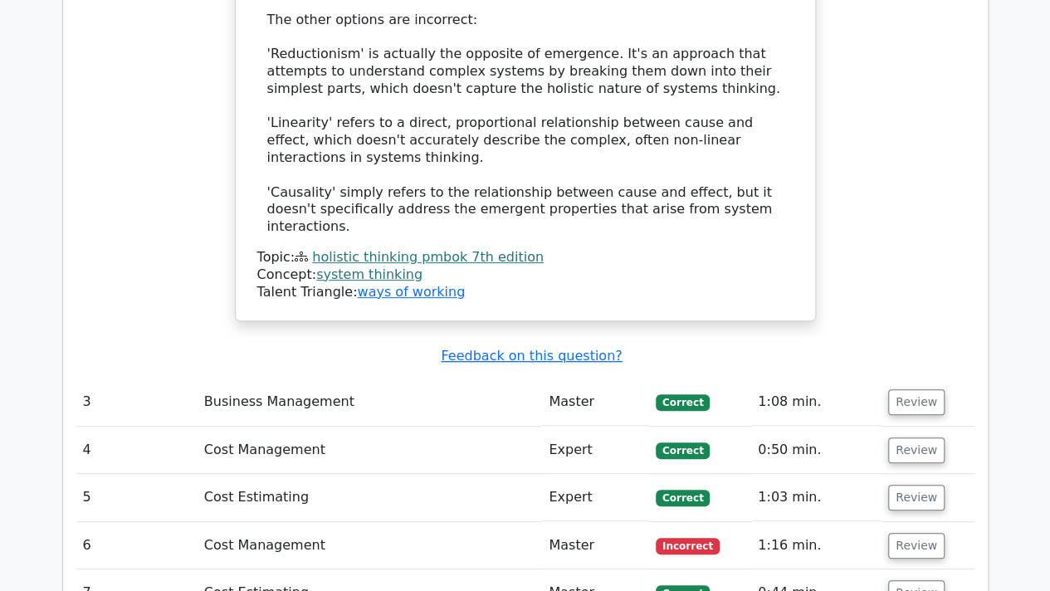
scroll to position [3398, 0]
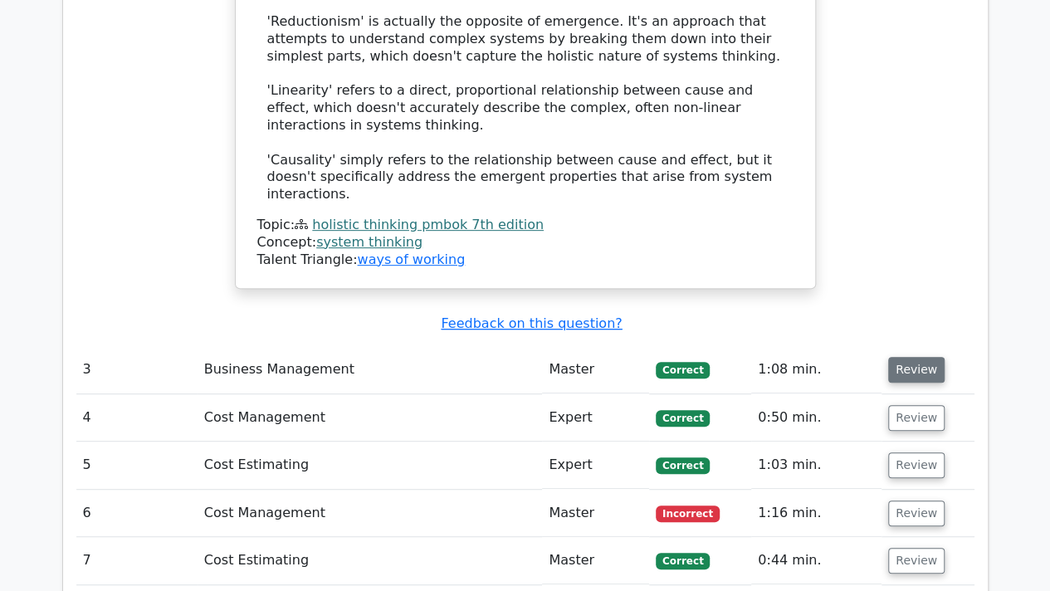
click at [910, 357] on button "Review" at bounding box center [916, 370] width 56 height 26
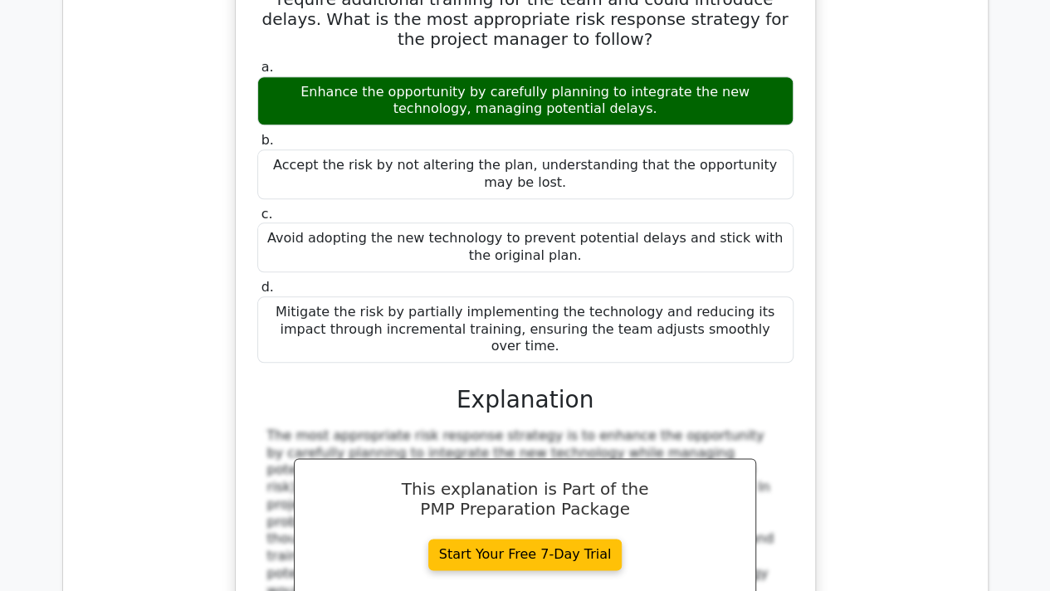
scroll to position [3959, 0]
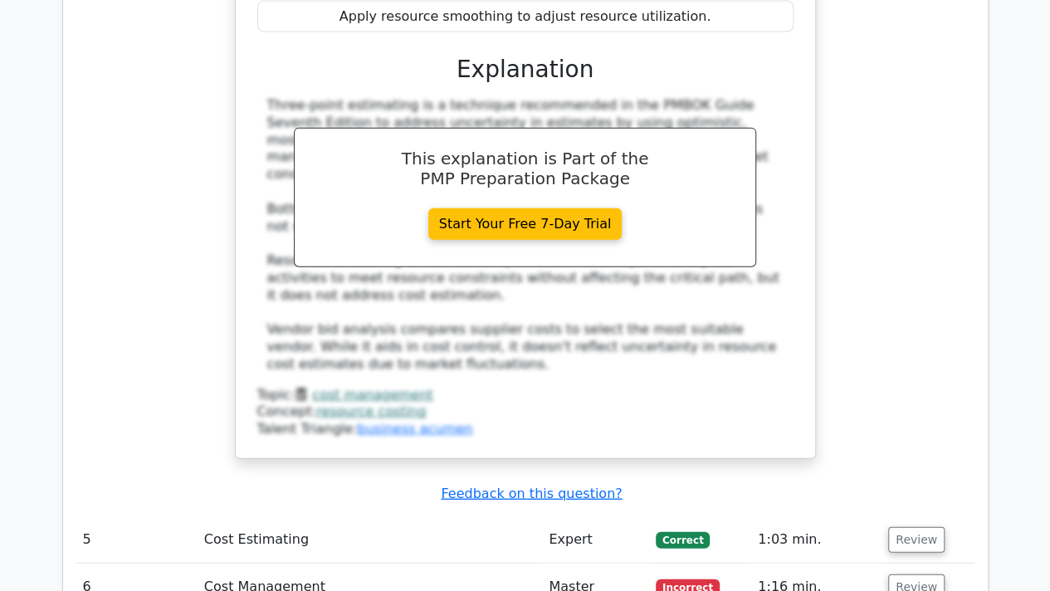
scroll to position [5073, 0]
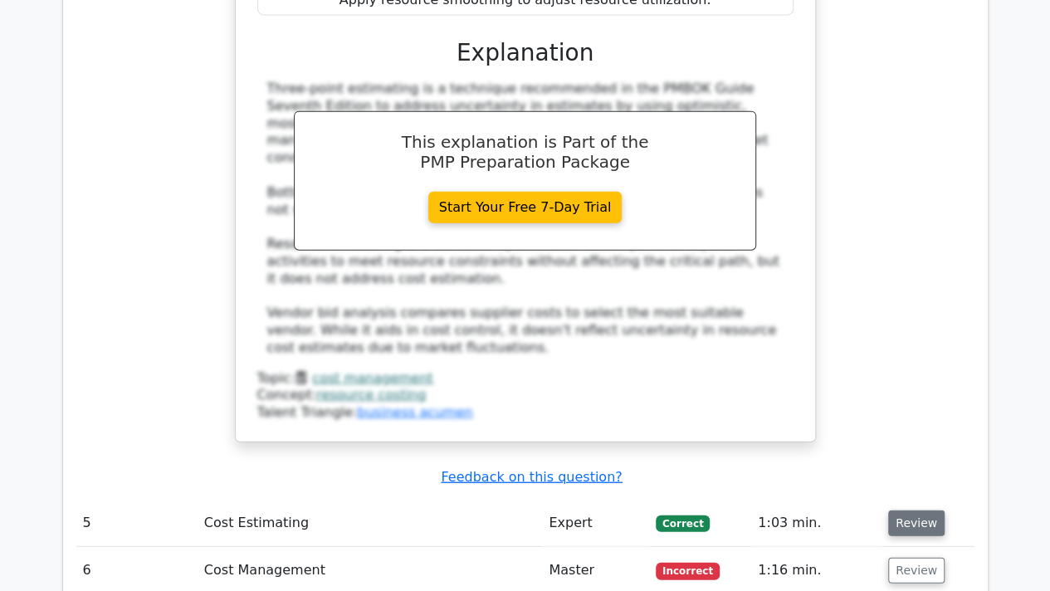
click at [901, 510] on button "Review" at bounding box center [916, 523] width 56 height 26
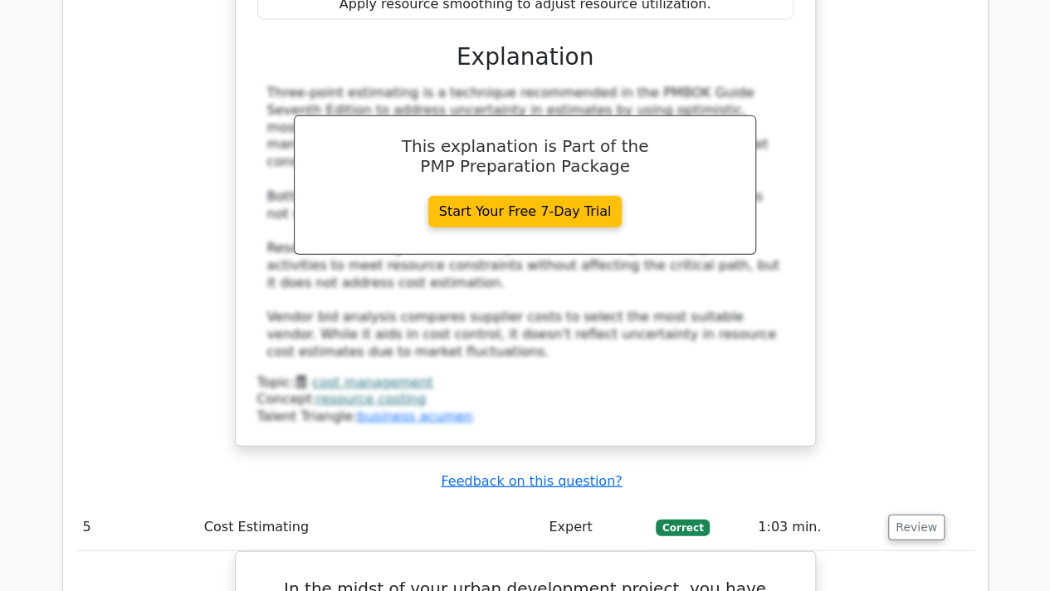
drag, startPoint x: 1048, startPoint y: 431, endPoint x: 1051, endPoint y: 443, distance: 12.7
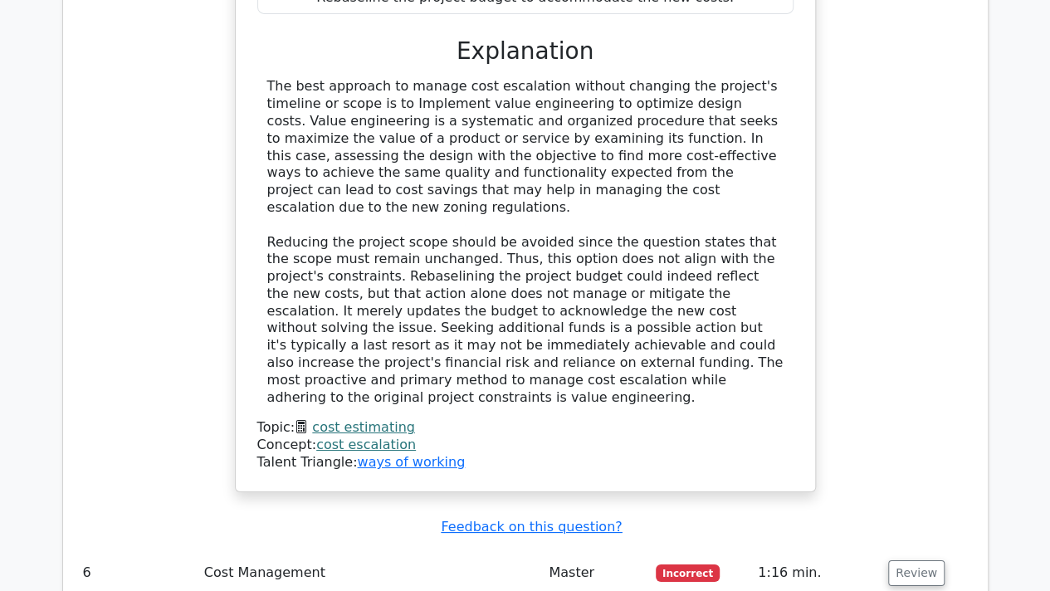
scroll to position [6014, 0]
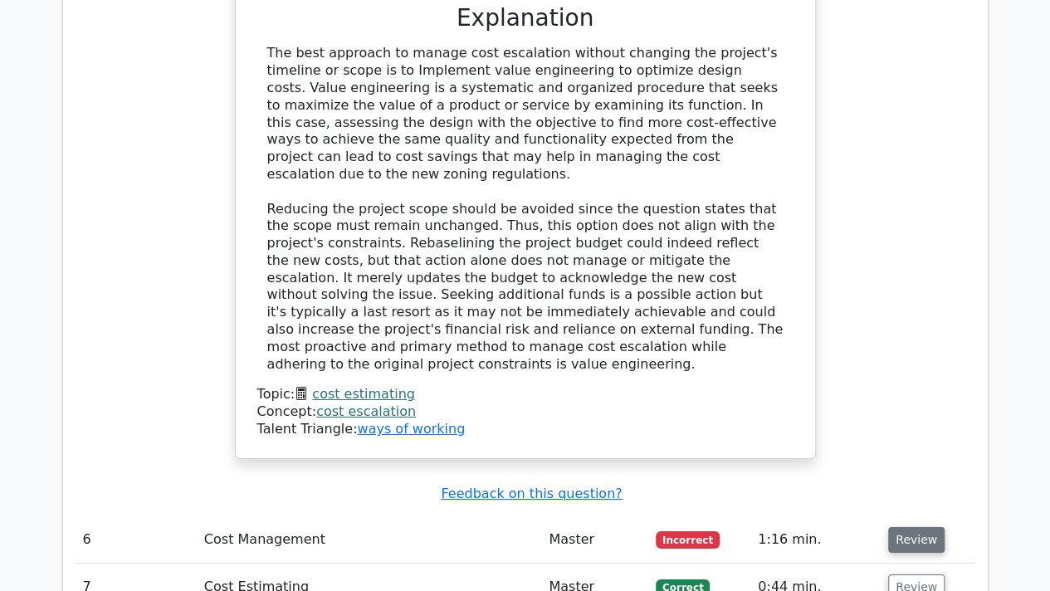
click at [905, 527] on button "Review" at bounding box center [916, 540] width 56 height 26
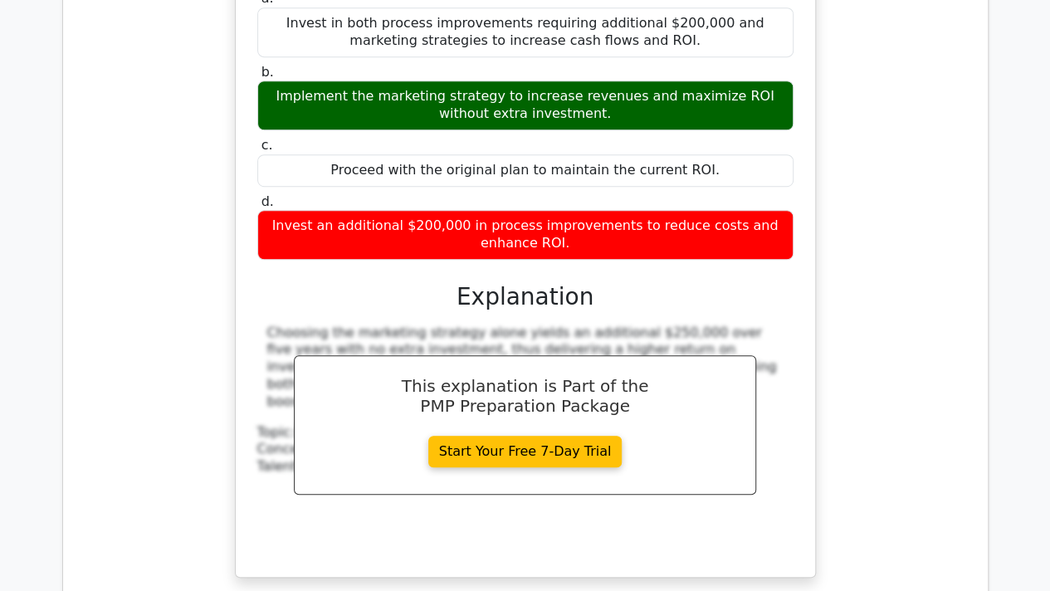
scroll to position [6966, 0]
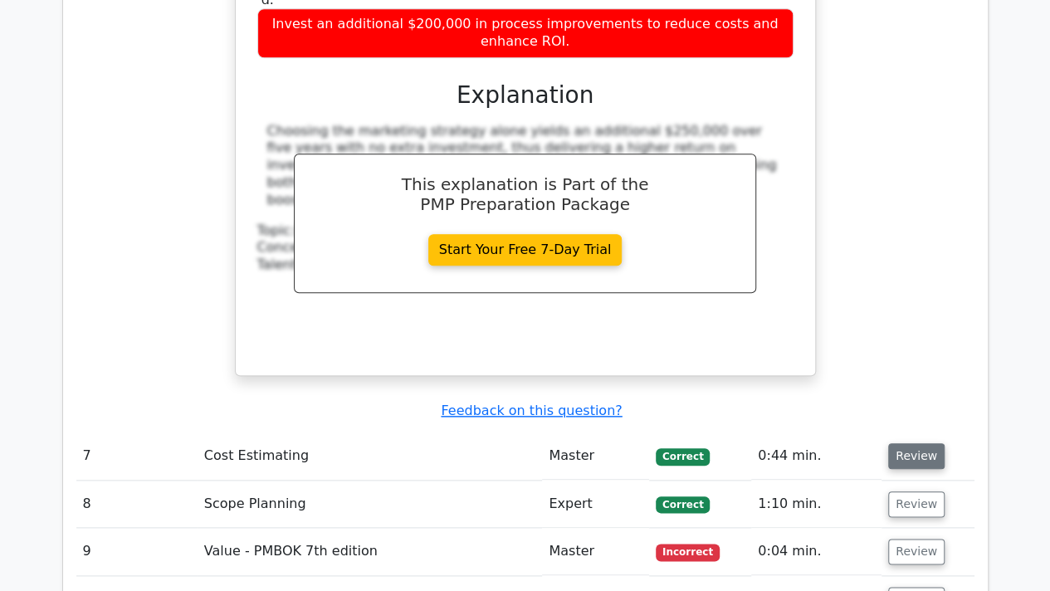
click at [923, 443] on button "Review" at bounding box center [916, 456] width 56 height 26
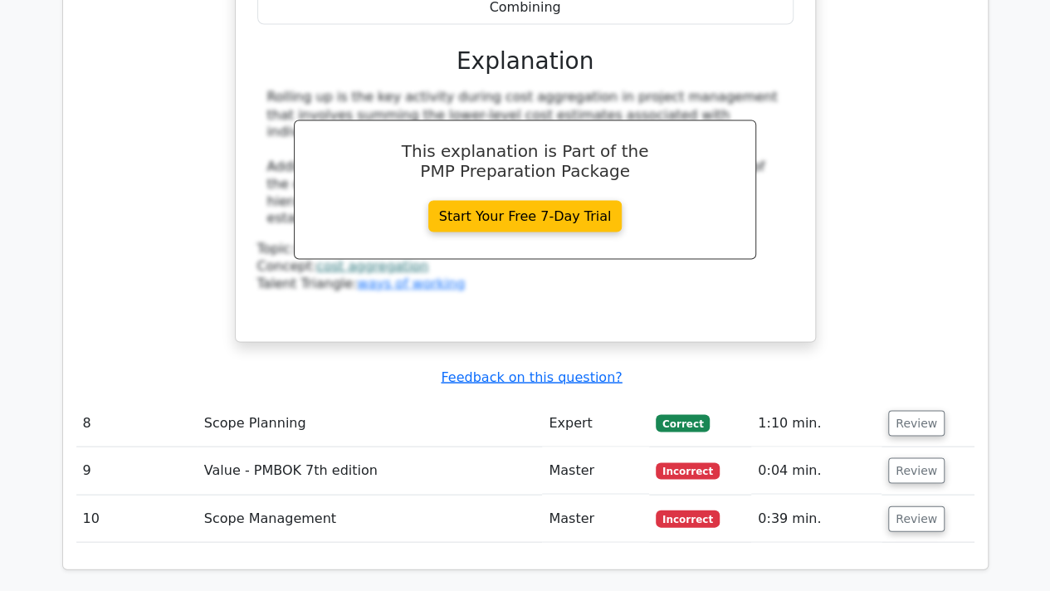
scroll to position [7727, 0]
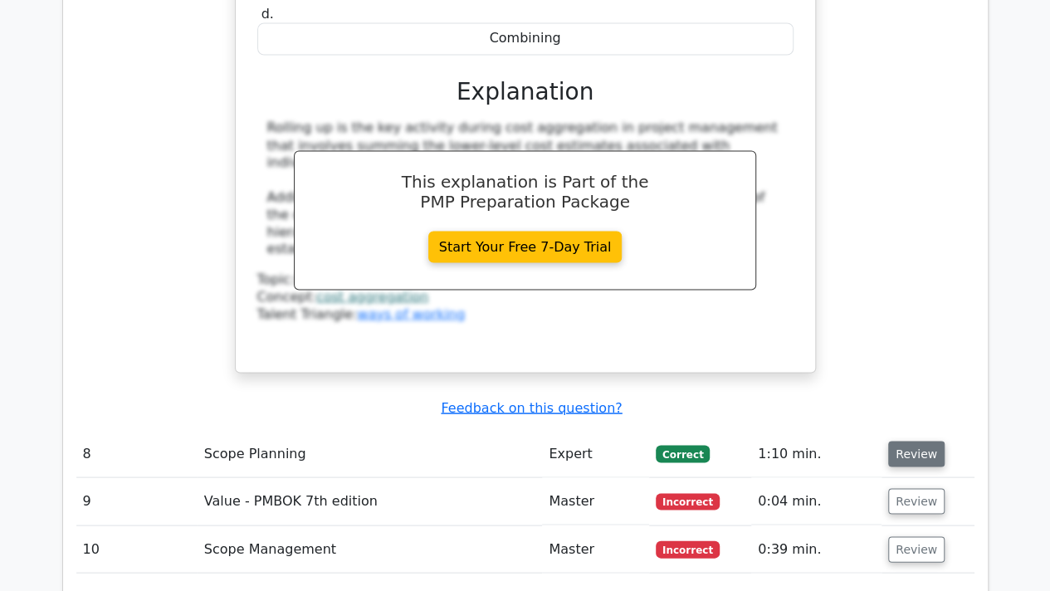
click at [921, 441] on button "Review" at bounding box center [916, 454] width 56 height 26
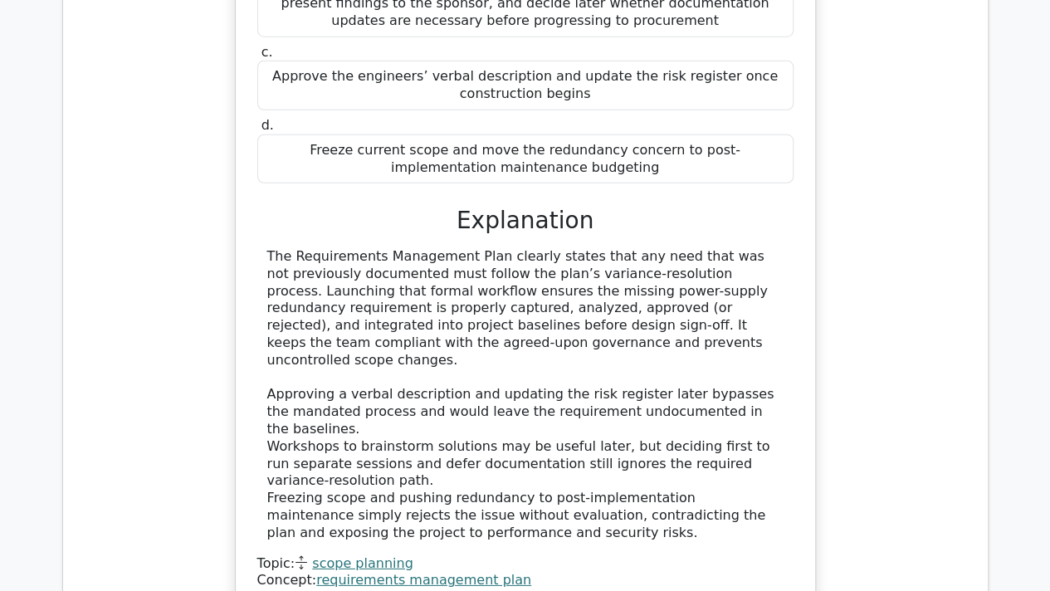
scroll to position [8572, 0]
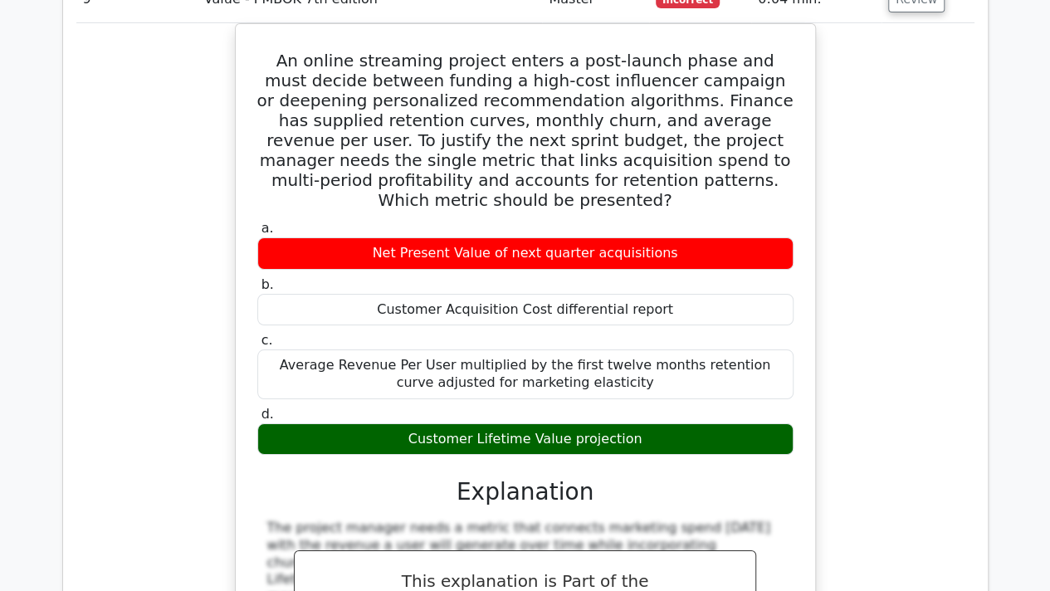
scroll to position [9215, 0]
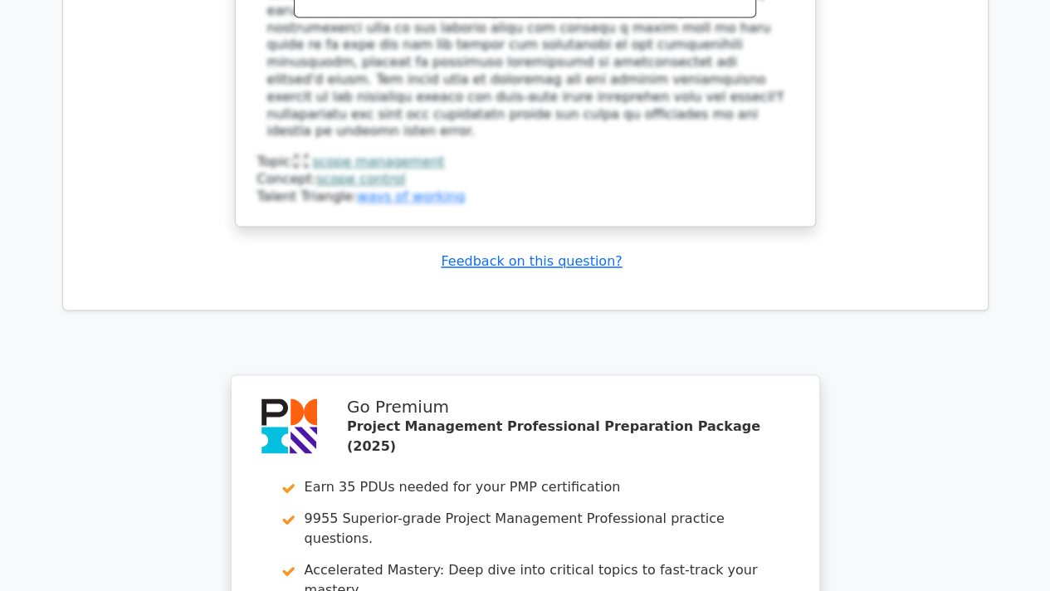
scroll to position [10752, 0]
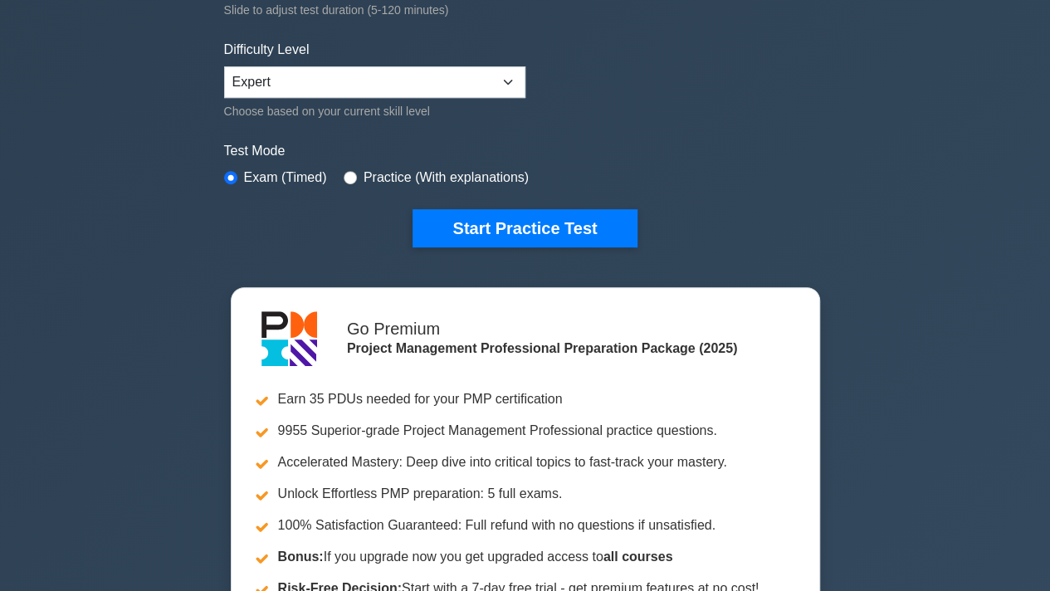
scroll to position [400, 0]
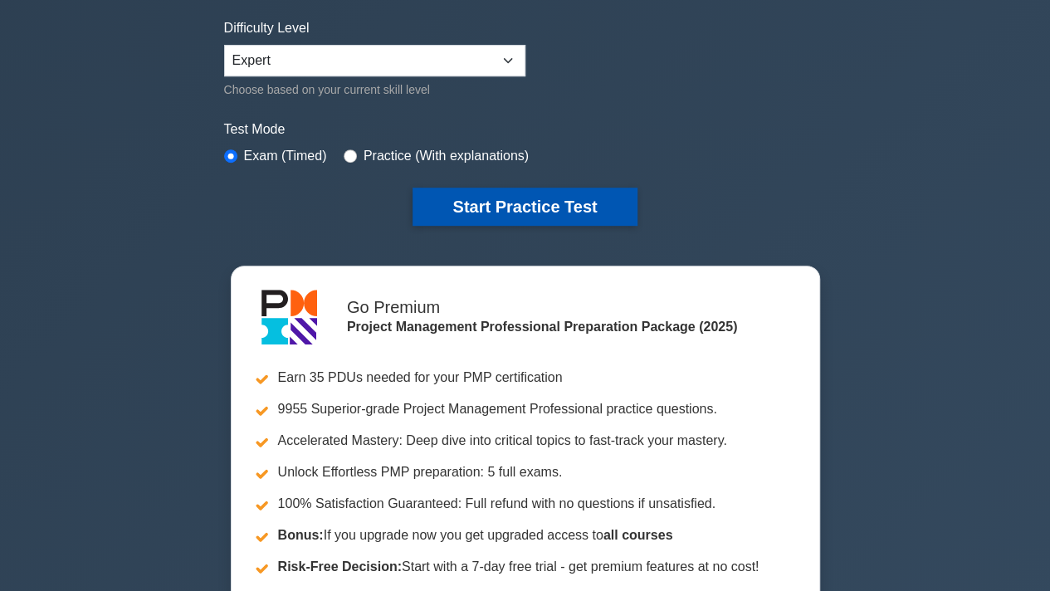
click at [606, 203] on button "Start Practice Test" at bounding box center [524, 207] width 224 height 38
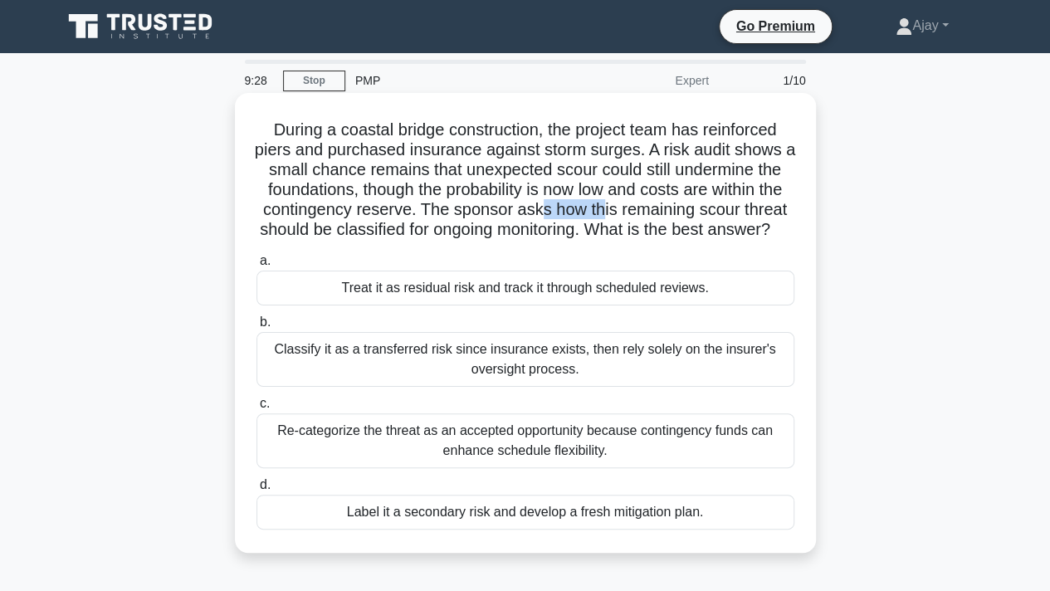
drag, startPoint x: 536, startPoint y: 211, endPoint x: 606, endPoint y: 213, distance: 69.8
click at [606, 213] on h5 "During a coastal bridge construction, the project team has reinforced piers and…" at bounding box center [525, 180] width 541 height 121
drag, startPoint x: 423, startPoint y: 227, endPoint x: 572, endPoint y: 242, distance: 149.2
click at [572, 241] on h5 "During a coastal bridge construction, the project team has reinforced piers and…" at bounding box center [525, 180] width 541 height 121
click at [432, 213] on h5 "During a coastal bridge construction, the project team has reinforced piers and…" at bounding box center [525, 180] width 541 height 121
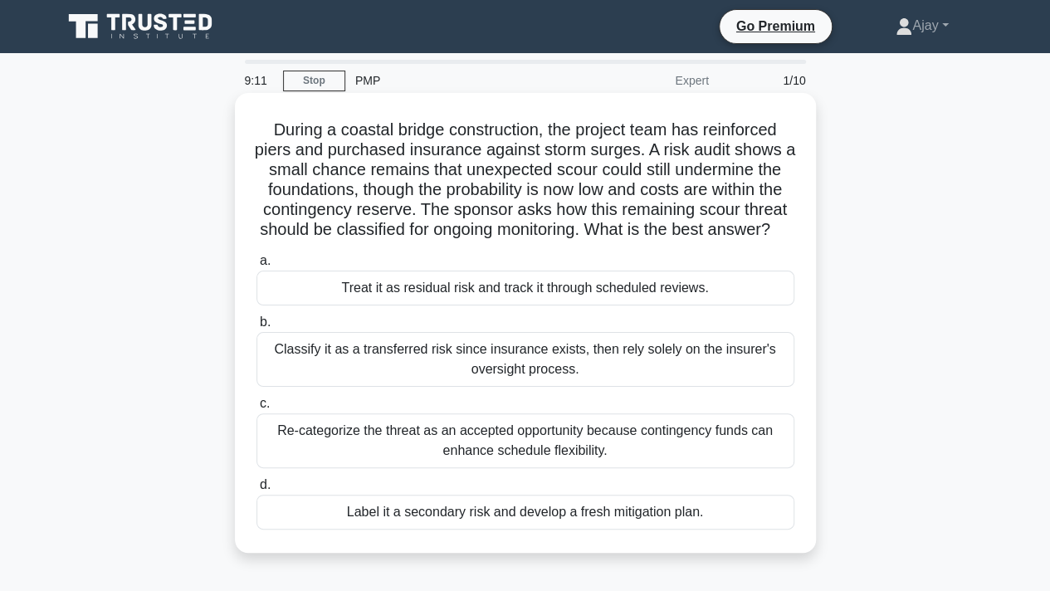
drag, startPoint x: 420, startPoint y: 211, endPoint x: 500, endPoint y: 246, distance: 87.0
click at [500, 241] on h5 "During a coastal bridge construction, the project team has reinforced piers and…" at bounding box center [525, 180] width 541 height 121
click at [574, 237] on h5 "During a coastal bridge construction, the project team has reinforced piers and…" at bounding box center [525, 180] width 541 height 121
click at [511, 241] on h5 "During a coastal bridge construction, the project team has reinforced piers and…" at bounding box center [525, 180] width 541 height 121
drag, startPoint x: 513, startPoint y: 170, endPoint x: 570, endPoint y: 173, distance: 57.3
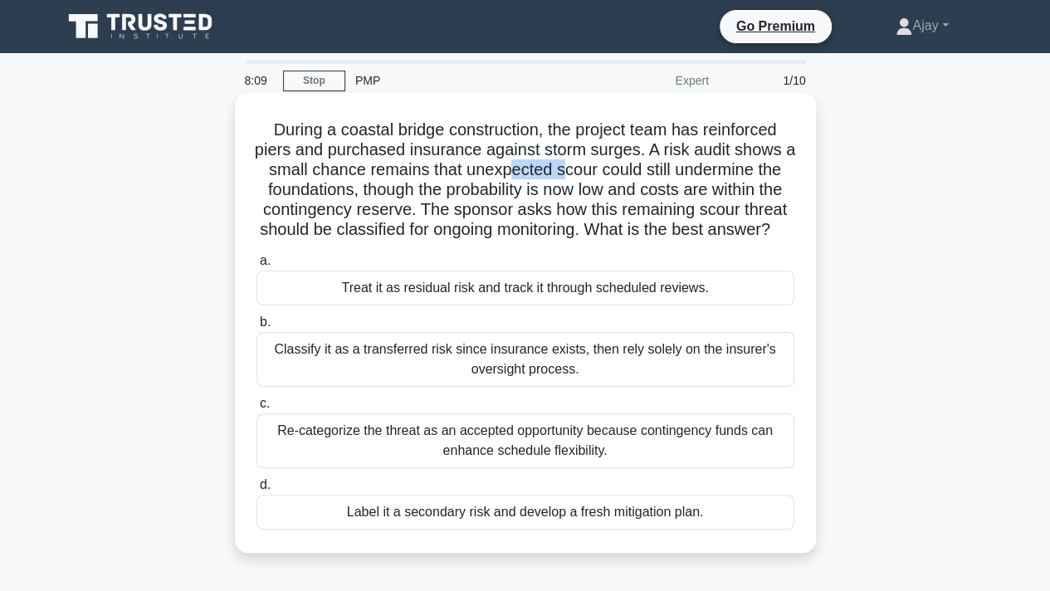
click at [570, 173] on h5 "During a coastal bridge construction, the project team has reinforced piers and…" at bounding box center [525, 180] width 541 height 121
drag, startPoint x: 428, startPoint y: 187, endPoint x: 627, endPoint y: 198, distance: 199.5
click at [627, 198] on h5 "During a coastal bridge construction, the project team has reinforced piers and…" at bounding box center [525, 180] width 541 height 121
drag, startPoint x: 526, startPoint y: 233, endPoint x: 563, endPoint y: 238, distance: 36.9
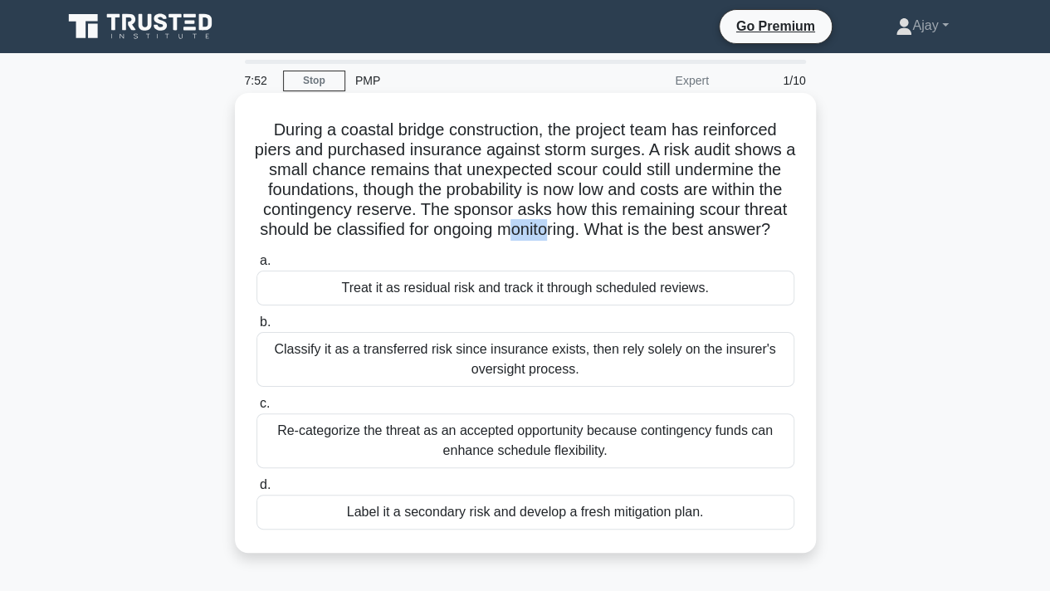
click at [563, 238] on h5 "During a coastal bridge construction, the project team has reinforced piers and…" at bounding box center [525, 180] width 541 height 121
click at [543, 461] on div "Re-categorize the threat as an accepted opportunity because contingency funds c…" at bounding box center [525, 440] width 538 height 55
click at [256, 409] on input "c. Re-categorize the threat as an accepted opportunity because contingency fund…" at bounding box center [256, 403] width 0 height 11
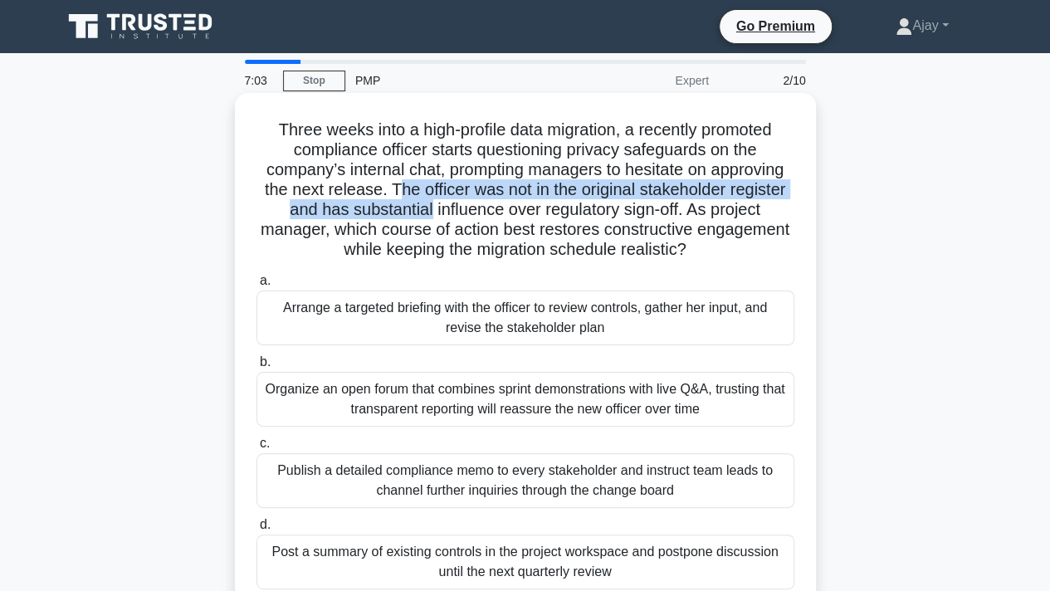
drag, startPoint x: 392, startPoint y: 192, endPoint x: 427, endPoint y: 212, distance: 40.1
click at [427, 212] on h5 "Three weeks into a high-profile data migration, a recently promoted compliance …" at bounding box center [525, 190] width 541 height 141
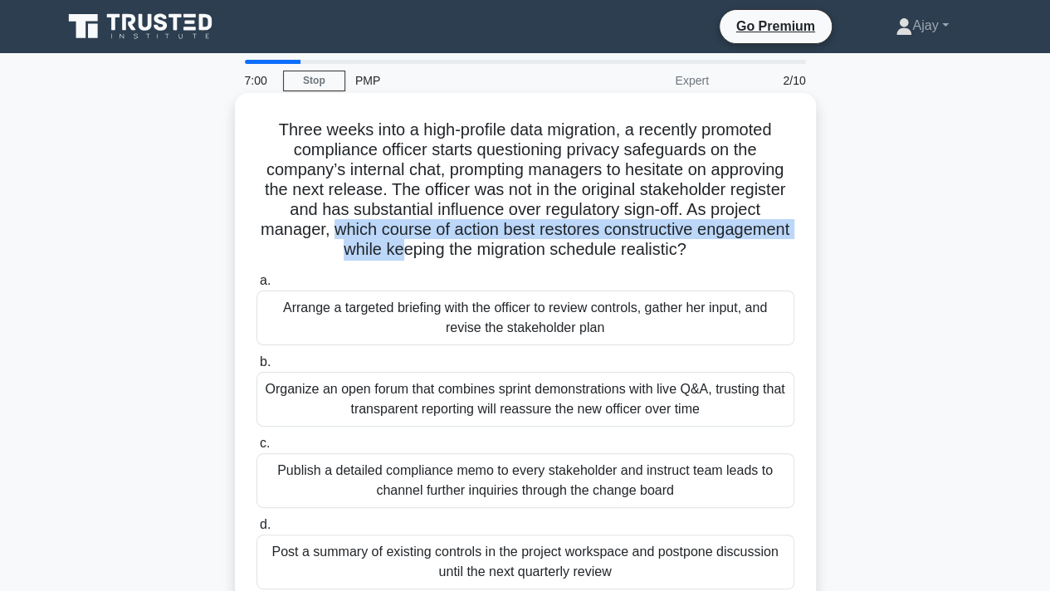
drag, startPoint x: 334, startPoint y: 233, endPoint x: 397, endPoint y: 245, distance: 64.1
click at [397, 245] on h5 "Three weeks into a high-profile data migration, a recently promoted compliance …" at bounding box center [525, 190] width 541 height 141
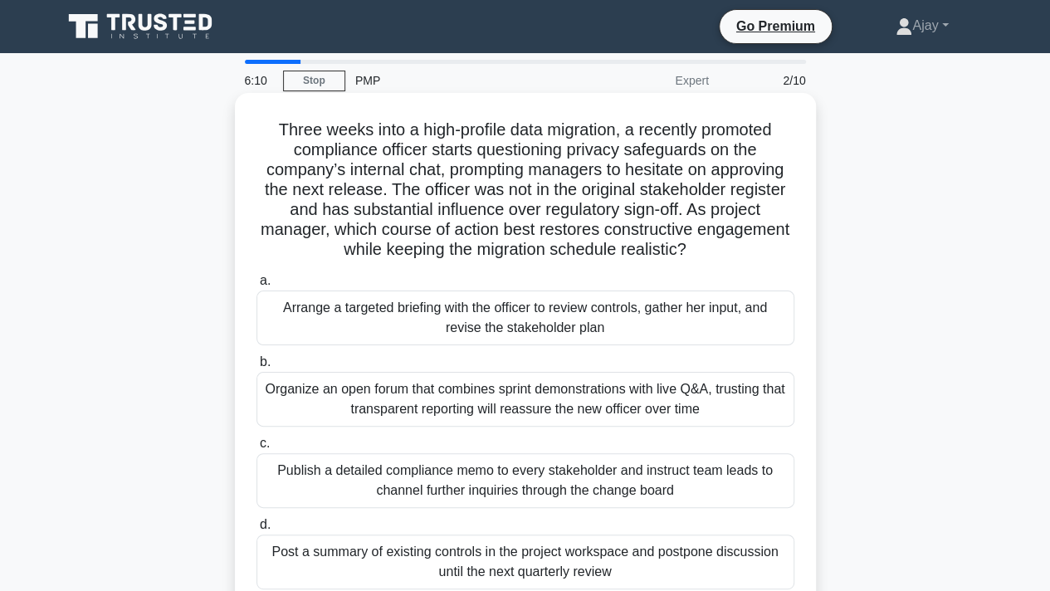
click at [544, 328] on div "Arrange a targeted briefing with the officer to review controls, gather her inp…" at bounding box center [525, 317] width 538 height 55
click at [256, 286] on input "a. Arrange a targeted briefing with the officer to review controls, gather her …" at bounding box center [256, 281] width 0 height 11
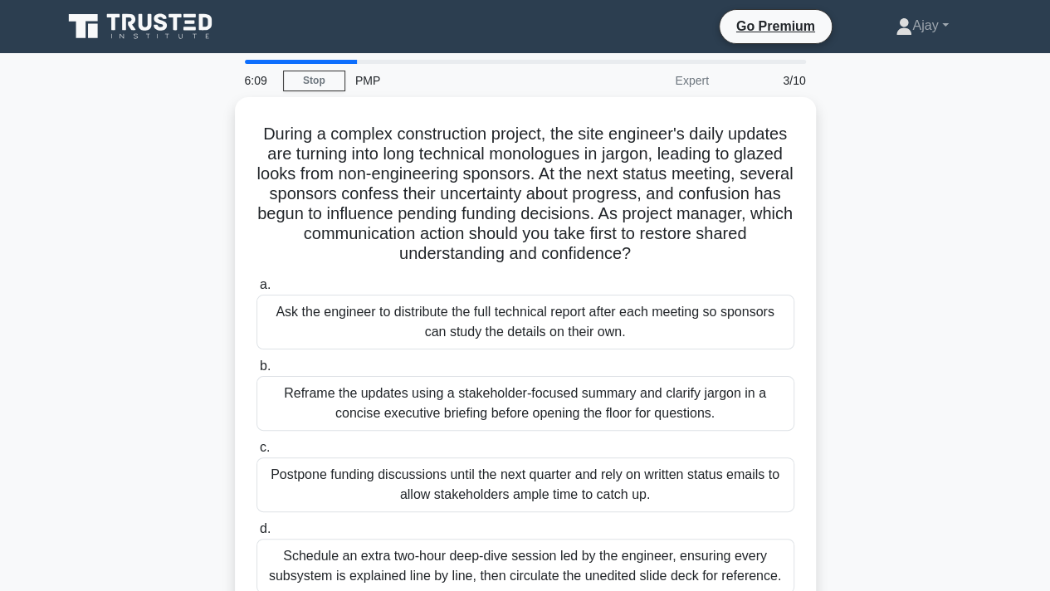
click at [544, 328] on div "Ask the engineer to distribute the full technical report after each meeting so …" at bounding box center [525, 322] width 538 height 55
click at [256, 290] on input "a. Ask the engineer to distribute the full technical report after each meeting …" at bounding box center [256, 285] width 0 height 11
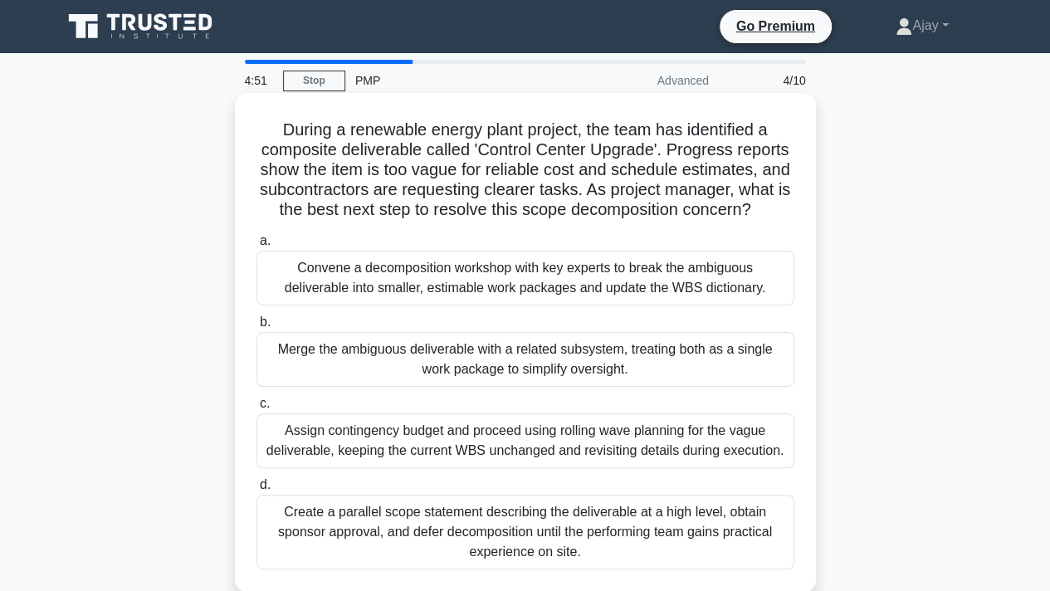
click at [443, 299] on div "Convene a decomposition workshop with key experts to break the ambiguous delive…" at bounding box center [525, 278] width 538 height 55
click at [256, 246] on input "a. Convene a decomposition workshop with key experts to break the ambiguous del…" at bounding box center [256, 241] width 0 height 11
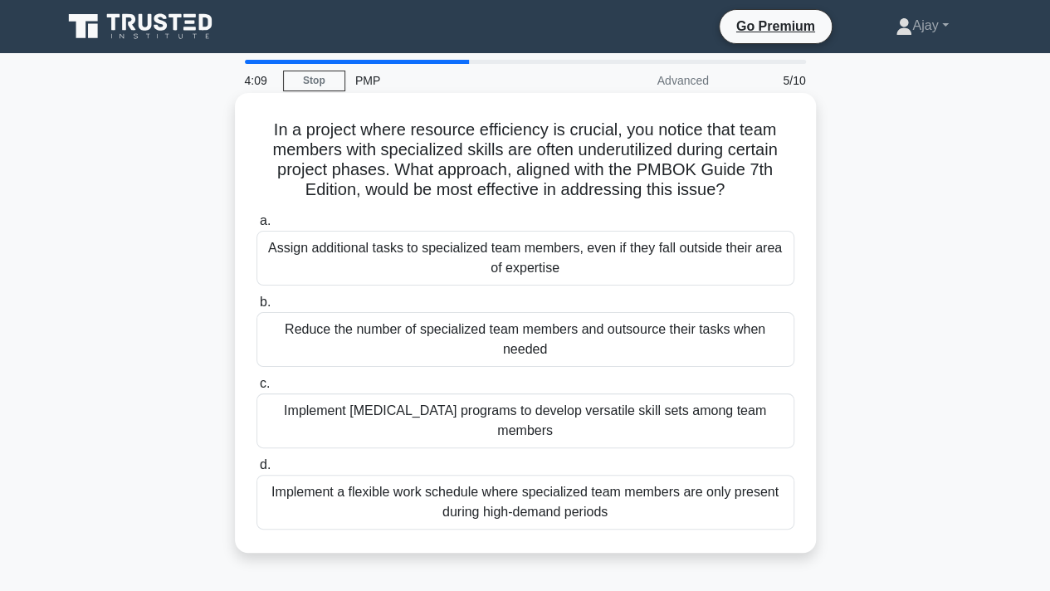
click at [466, 418] on div "Implement [MEDICAL_DATA] programs to develop versatile skill sets among team me…" at bounding box center [525, 420] width 538 height 55
click at [256, 389] on input "c. Implement cross-training programs to develop versatile skill sets among team…" at bounding box center [256, 383] width 0 height 11
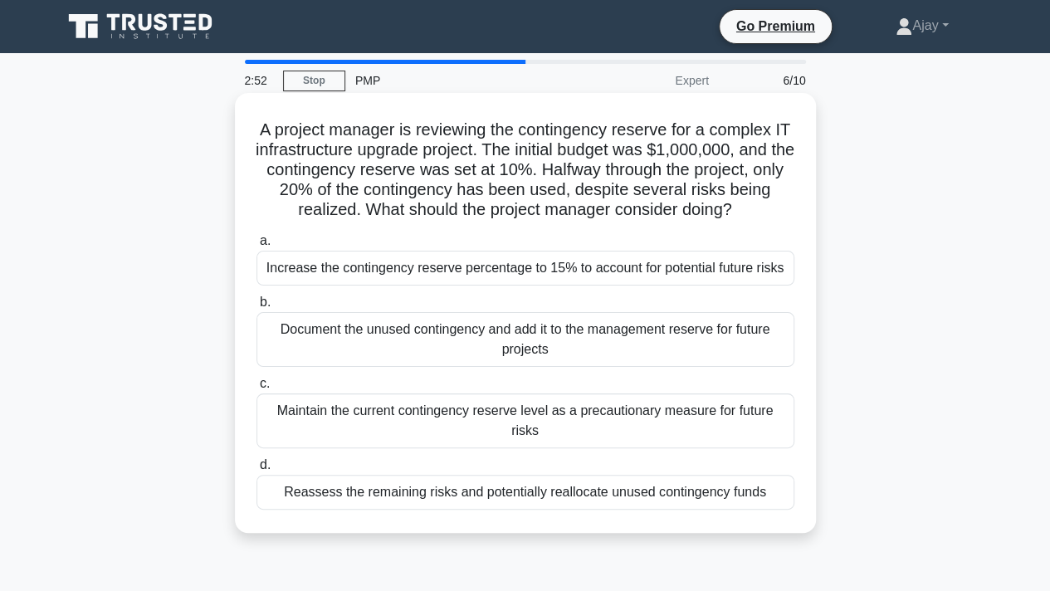
click at [489, 421] on div "Maintain the current contingency reserve level as a precautionary measure for f…" at bounding box center [525, 420] width 538 height 55
click at [256, 389] on input "c. Maintain the current contingency reserve level as a precautionary measure fo…" at bounding box center [256, 383] width 0 height 11
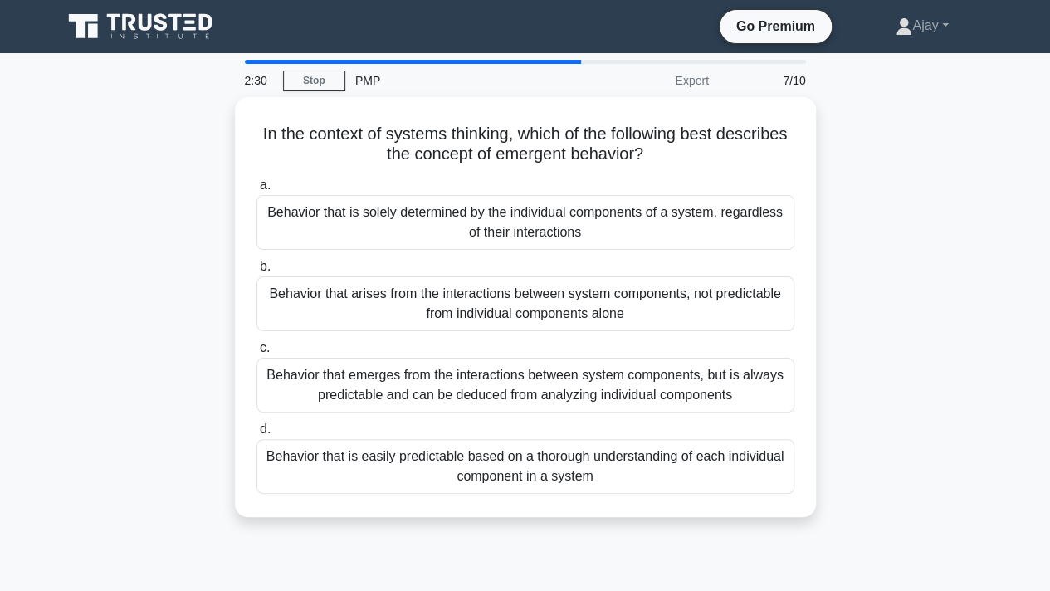
click at [489, 421] on label "d. Behavior that is easily predictable based on a thorough understanding of eac…" at bounding box center [525, 456] width 538 height 75
click at [256, 424] on input "d. Behavior that is easily predictable based on a thorough understanding of eac…" at bounding box center [256, 429] width 0 height 11
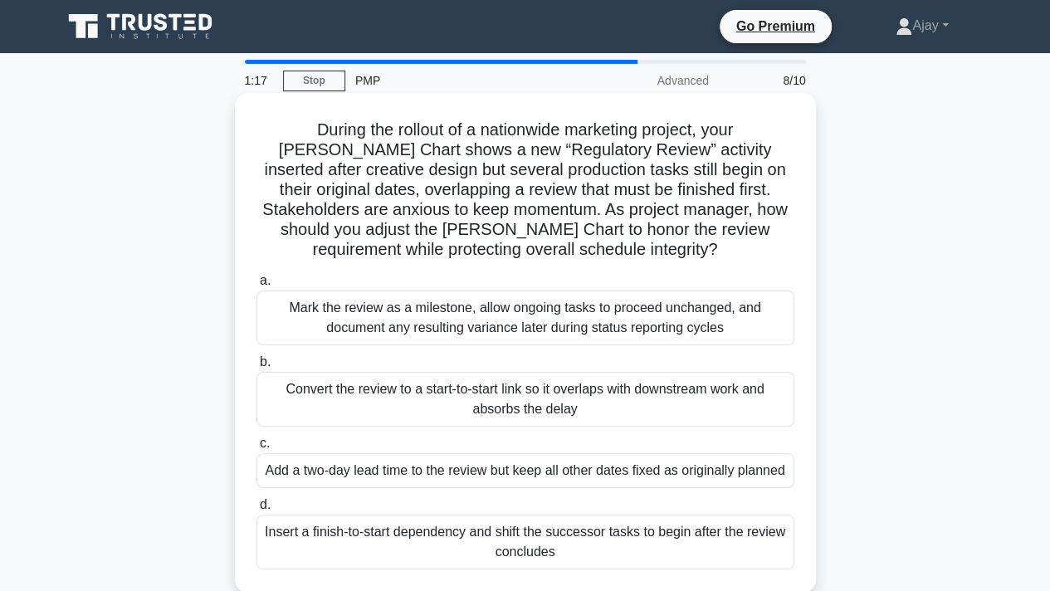
click at [578, 404] on div "Convert the review to a start-to-start link so it overlaps with downstream work…" at bounding box center [525, 399] width 538 height 55
click at [256, 368] on input "b. Convert the review to a start-to-start link so it overlaps with downstream w…" at bounding box center [256, 362] width 0 height 11
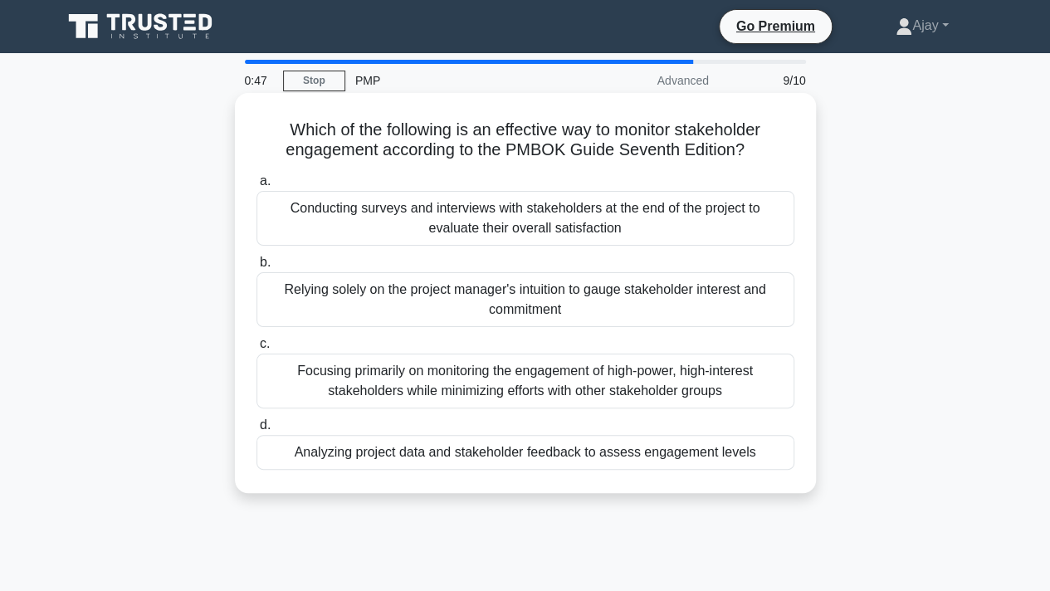
click at [709, 452] on div "Analyzing project data and stakeholder feedback to assess engagement levels" at bounding box center [525, 452] width 538 height 35
click at [256, 431] on input "d. Analyzing project data and stakeholder feedback to assess engagement levels" at bounding box center [256, 425] width 0 height 11
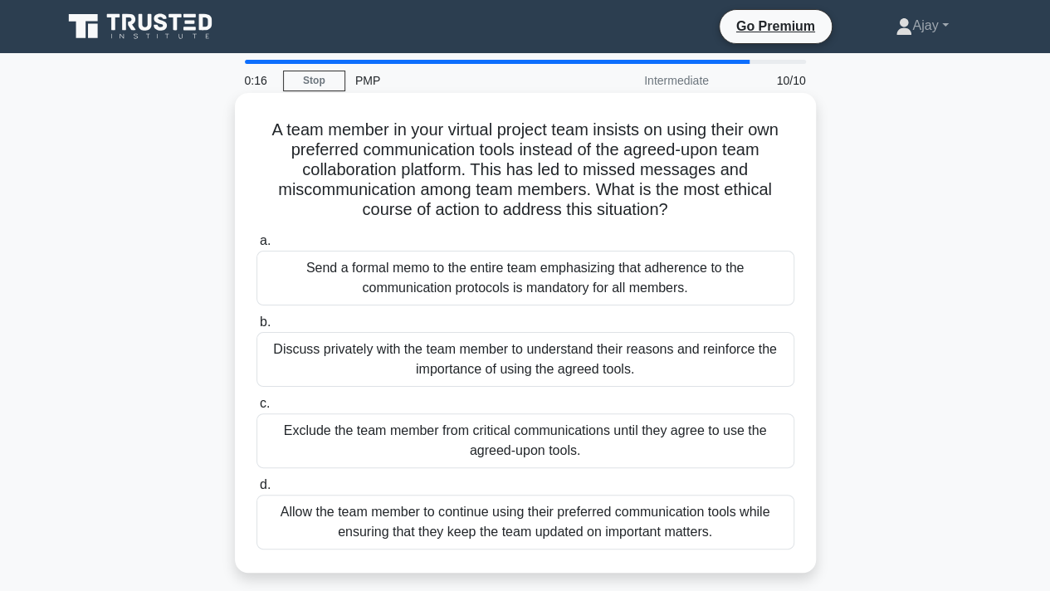
click at [686, 355] on div "Discuss privately with the team member to understand their reasons and reinforc…" at bounding box center [525, 359] width 538 height 55
click at [256, 328] on input "b. Discuss privately with the team member to understand their reasons and reinf…" at bounding box center [256, 322] width 0 height 11
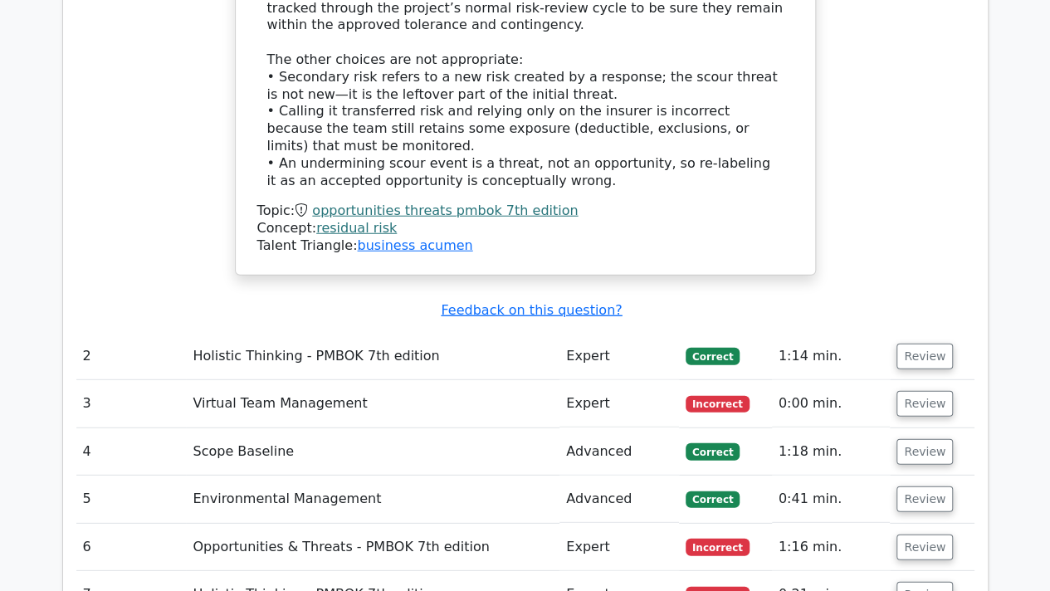
scroll to position [2105, 0]
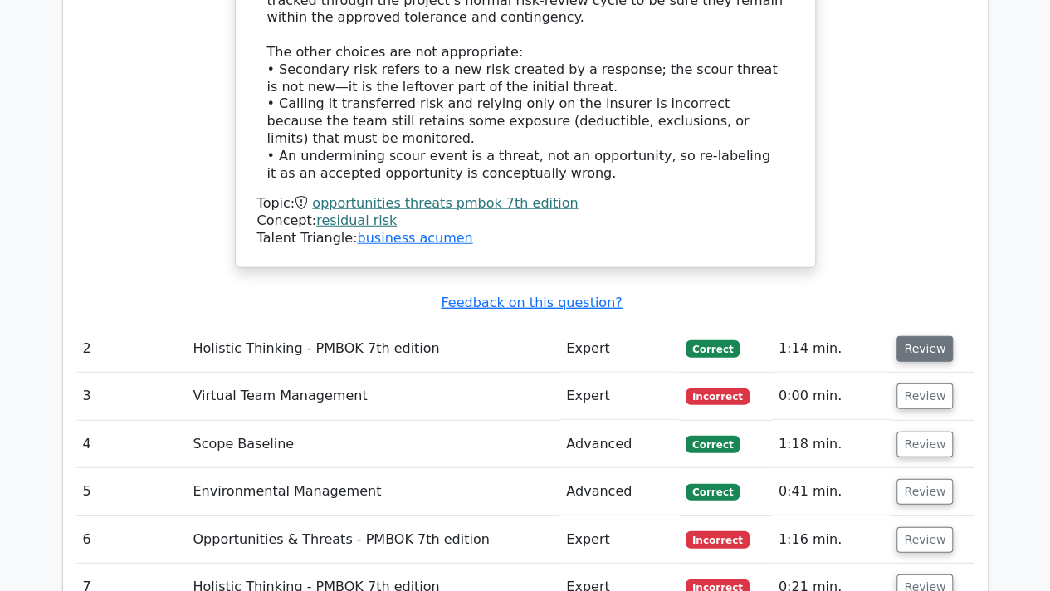
click at [911, 336] on button "Review" at bounding box center [924, 349] width 56 height 26
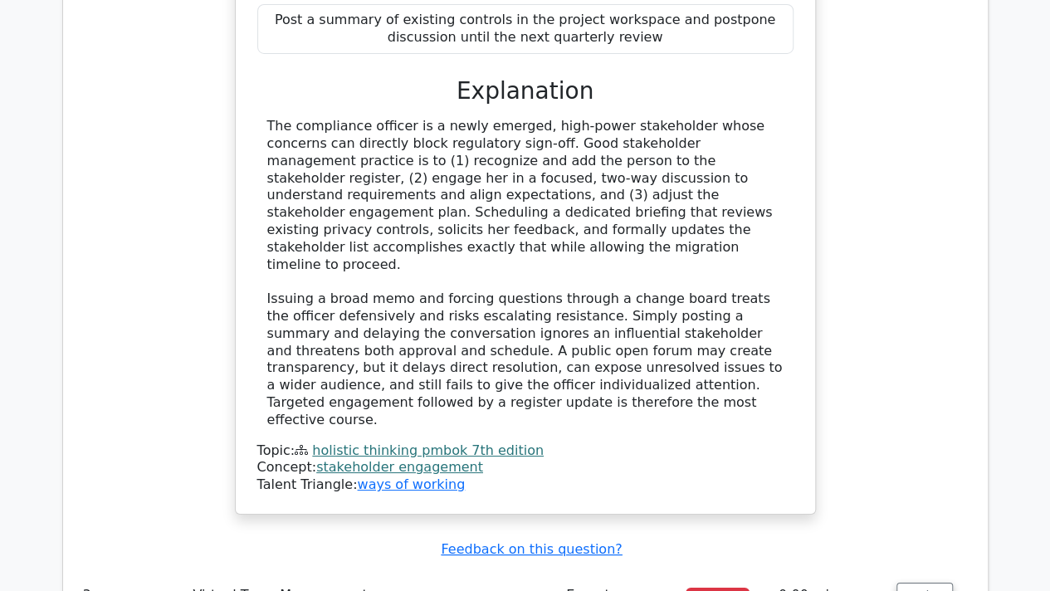
scroll to position [2946, 0]
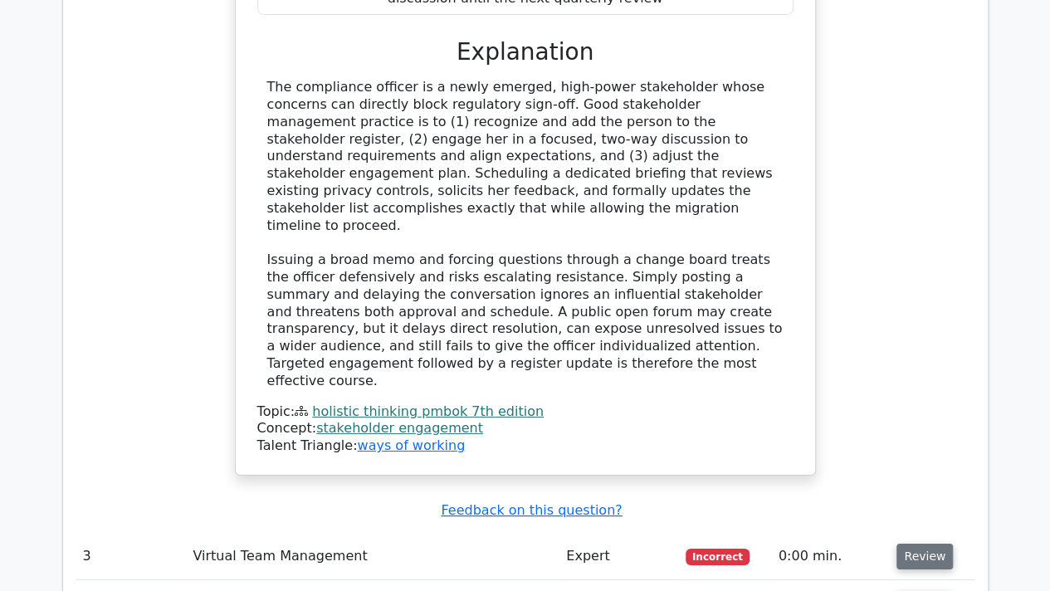
click at [919, 544] on button "Review" at bounding box center [924, 557] width 56 height 26
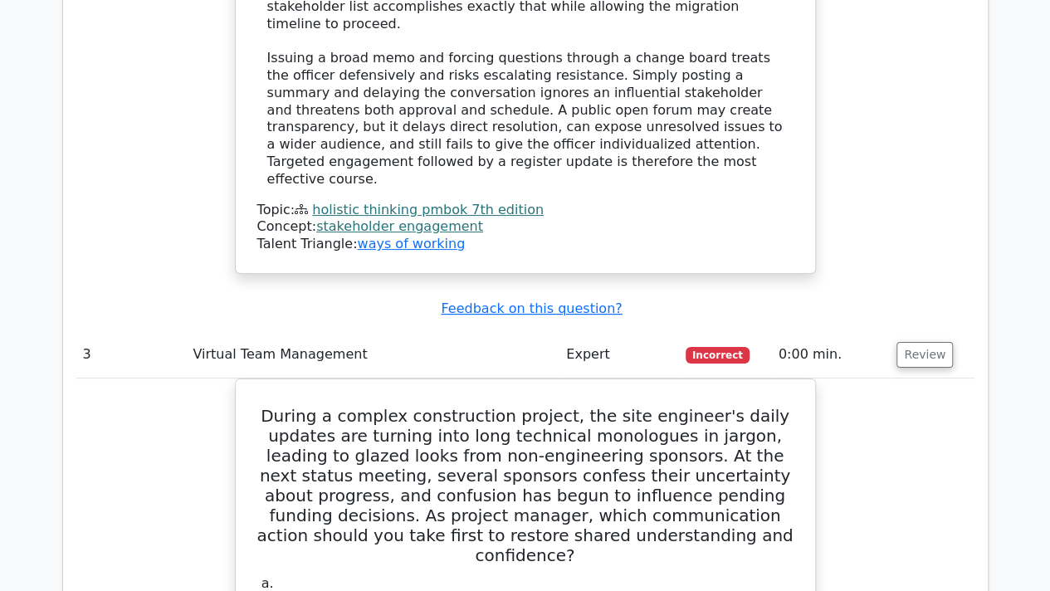
scroll to position [3238, 0]
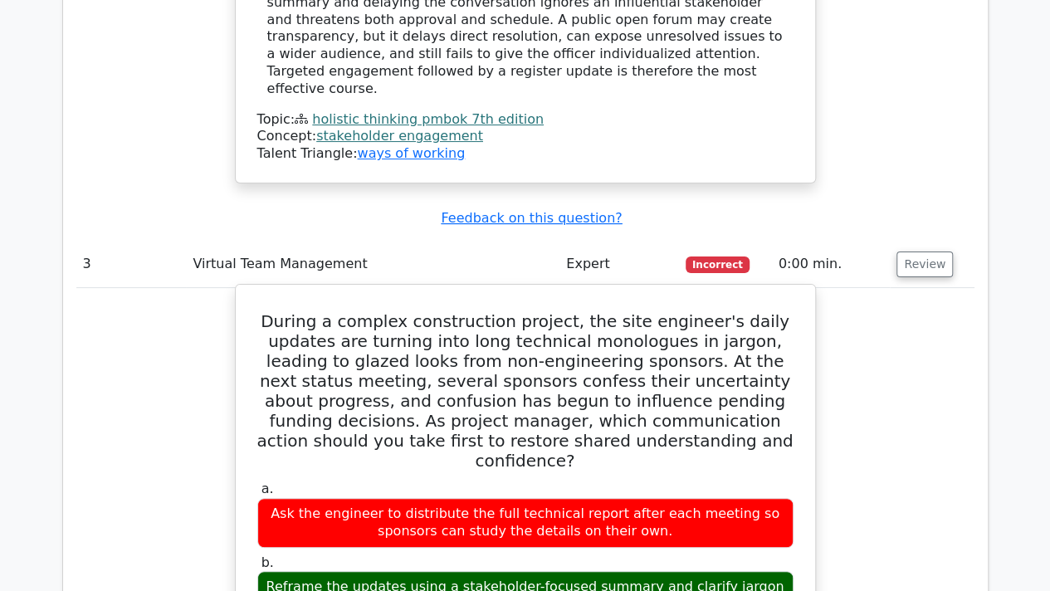
drag, startPoint x: 284, startPoint y: 104, endPoint x: 784, endPoint y: 526, distance: 654.9
copy div "During a complex construction project, the site engineer's daily updates are tu…"
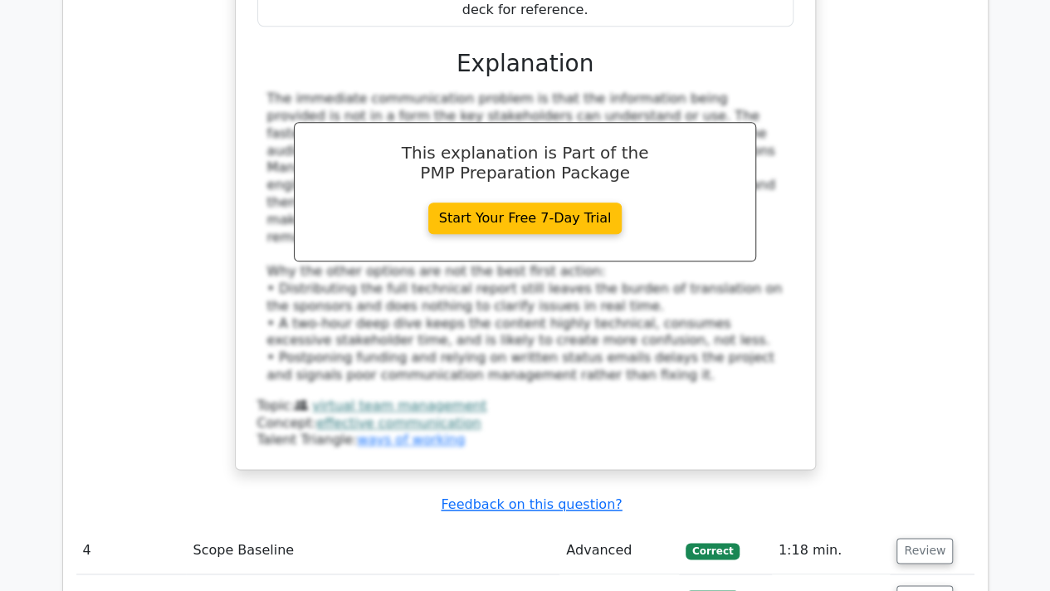
scroll to position [4176, 0]
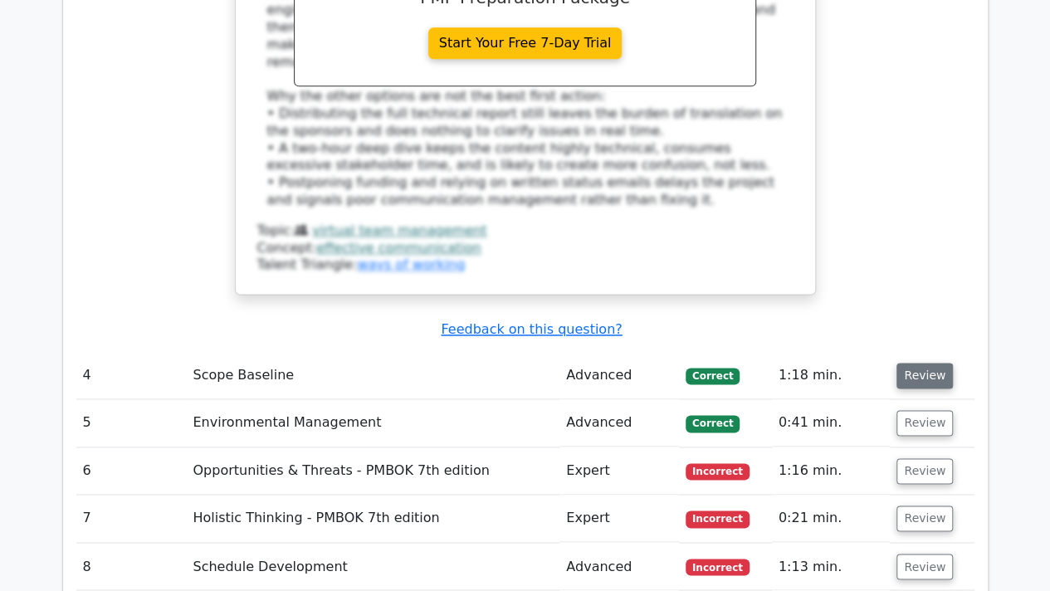
click at [921, 363] on button "Review" at bounding box center [924, 376] width 56 height 26
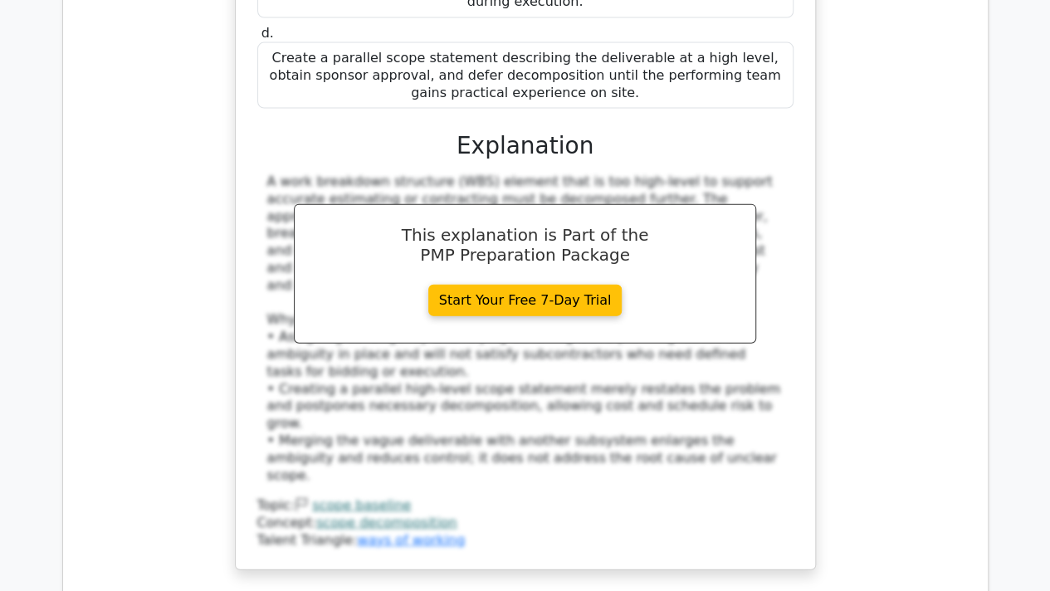
scroll to position [4973, 0]
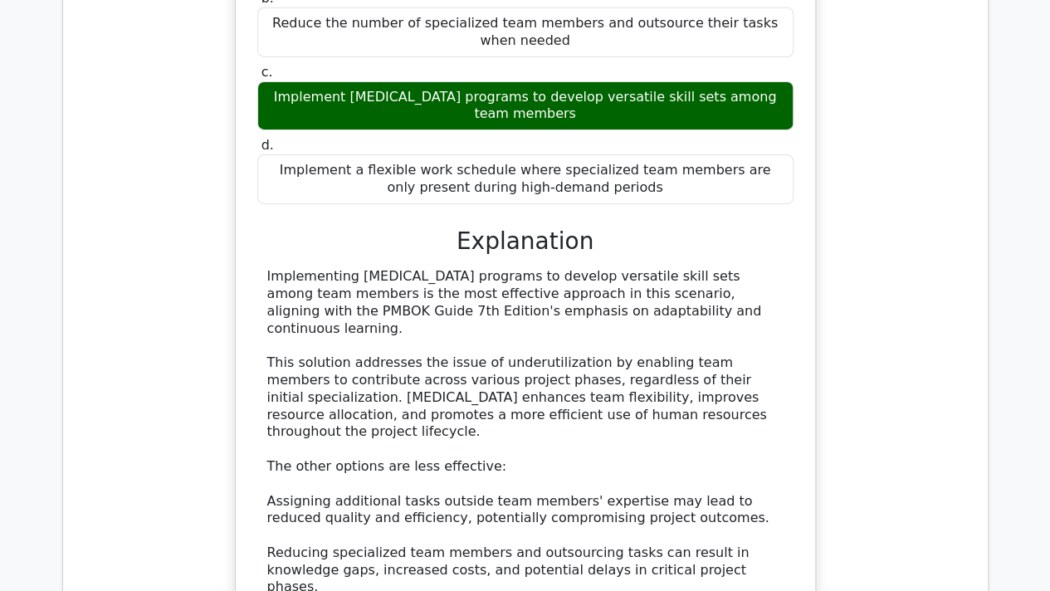
scroll to position [5868, 0]
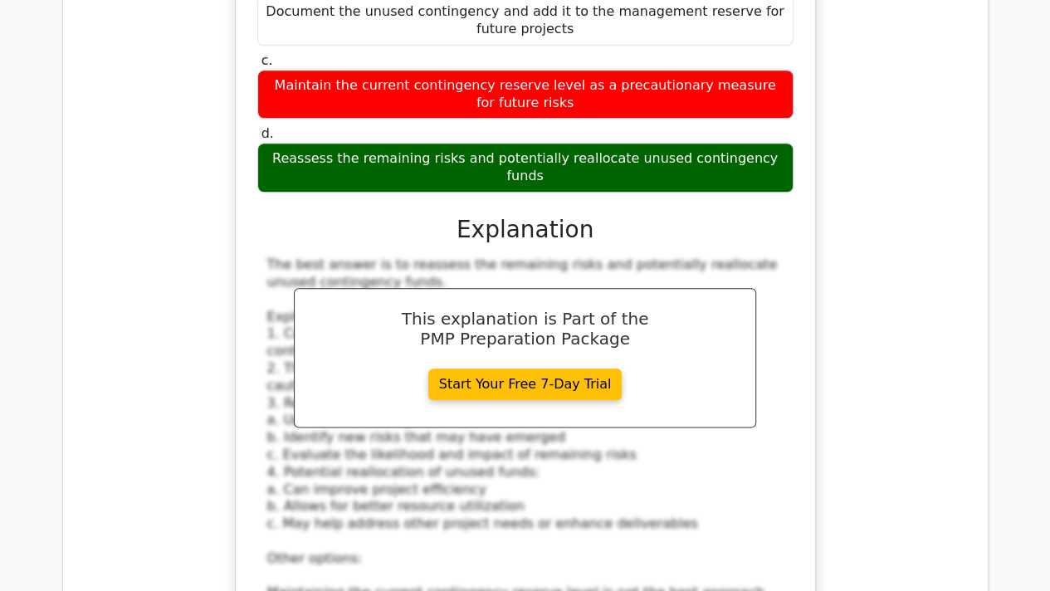
scroll to position [7063, 0]
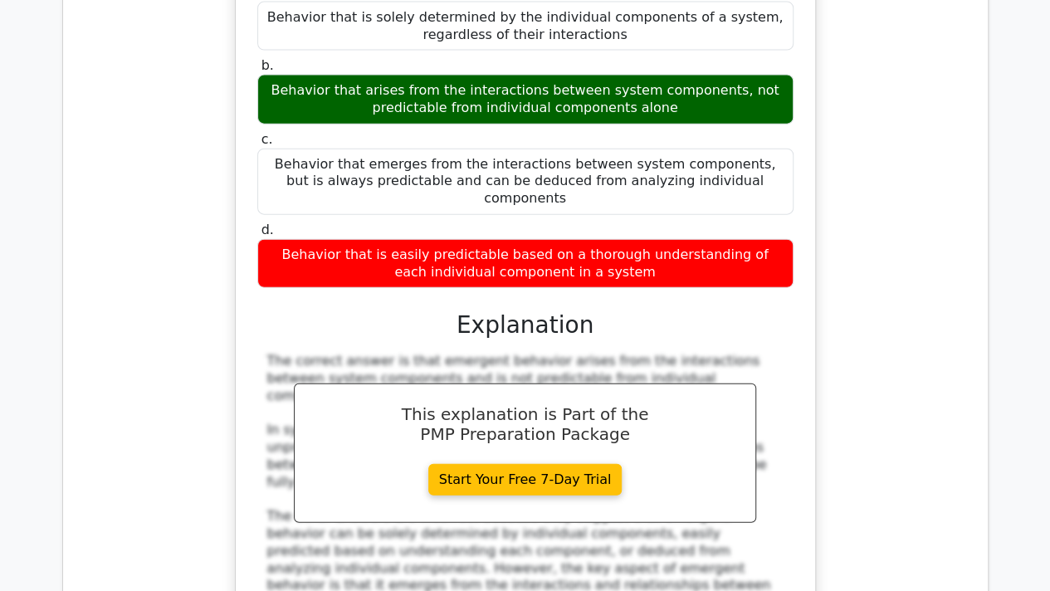
scroll to position [8191, 0]
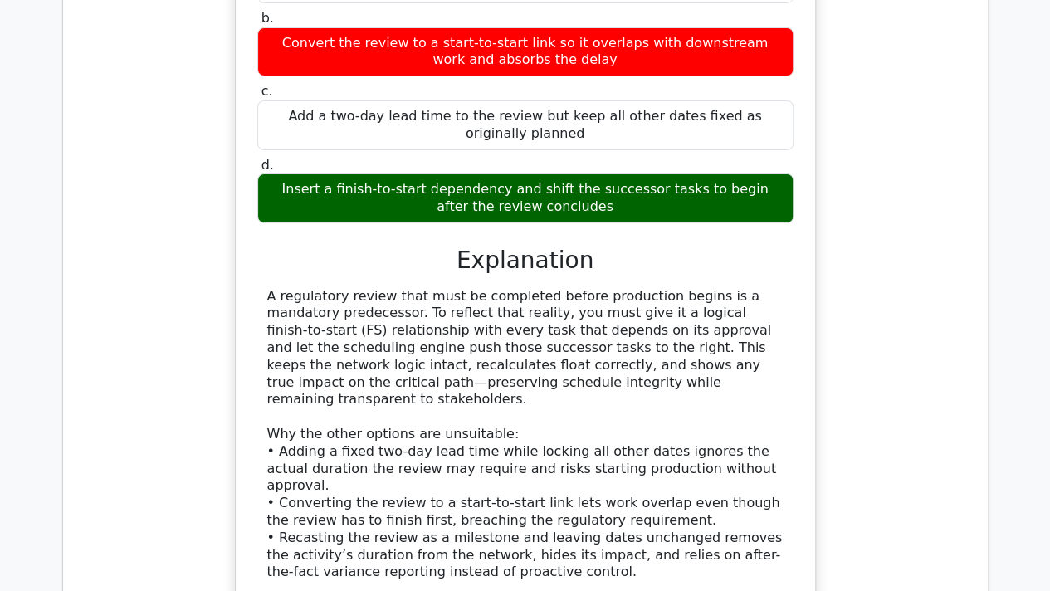
scroll to position [9271, 0]
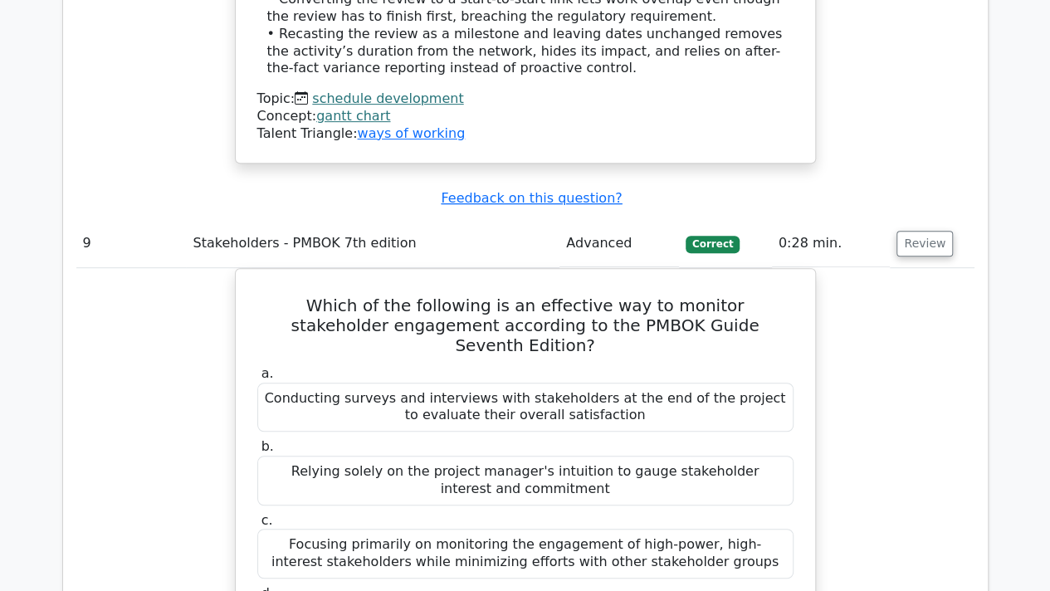
scroll to position [9776, 0]
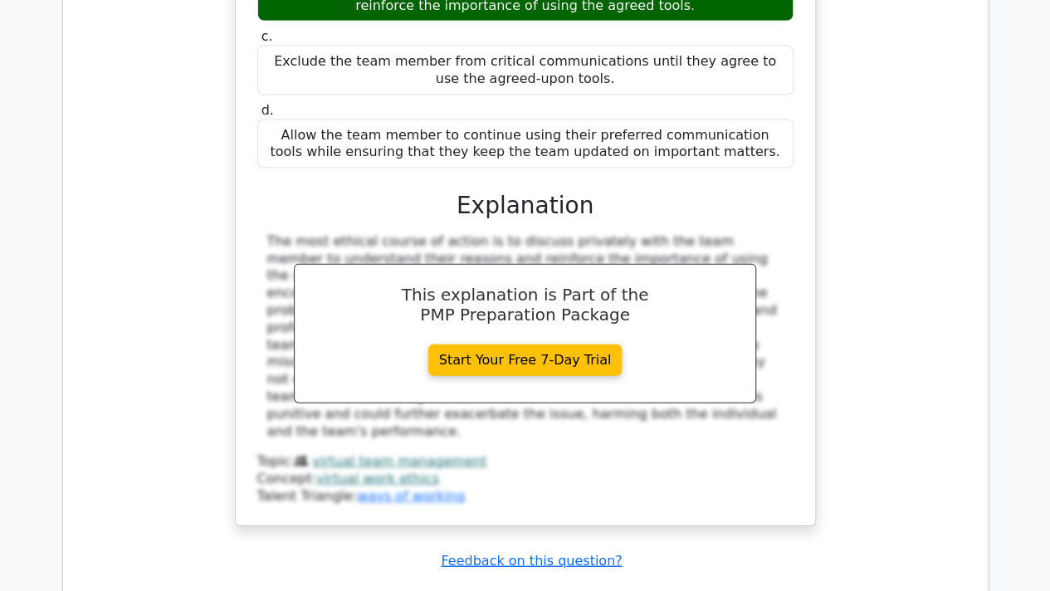
scroll to position [11218, 0]
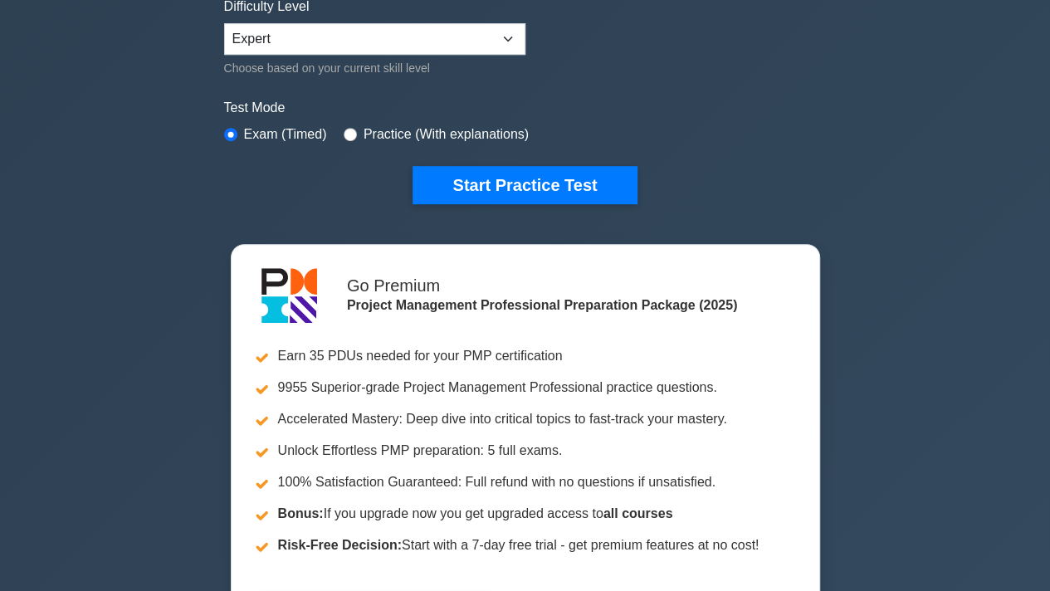
scroll to position [429, 0]
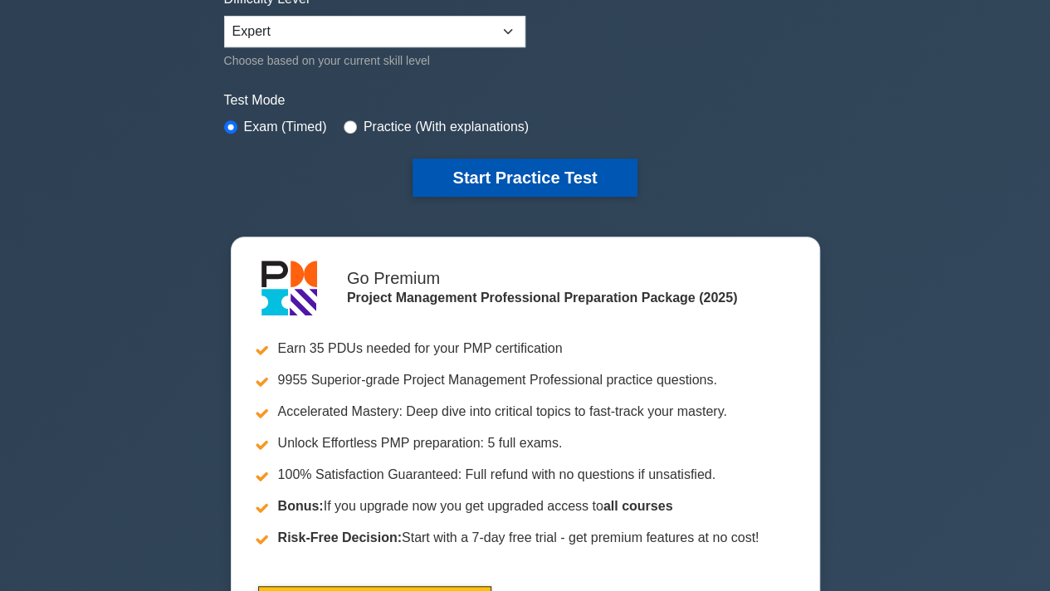
click at [538, 179] on button "Start Practice Test" at bounding box center [524, 178] width 224 height 38
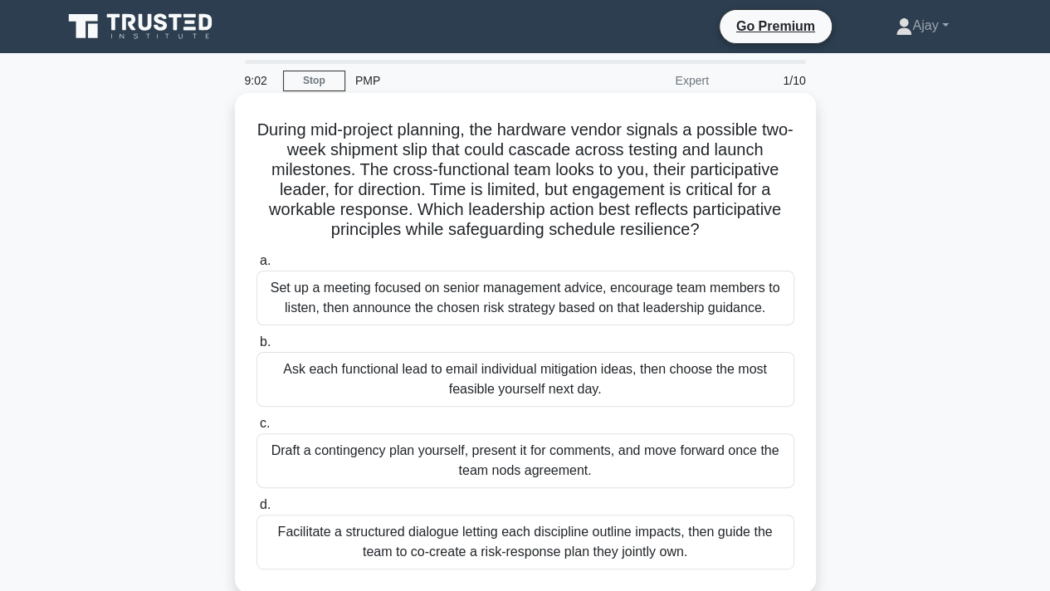
click at [573, 557] on div "Facilitate a structured dialogue letting each discipline outline impacts, then …" at bounding box center [525, 542] width 538 height 55
click at [256, 510] on input "d. Facilitate a structured dialogue letting each discipline outline impacts, th…" at bounding box center [256, 505] width 0 height 11
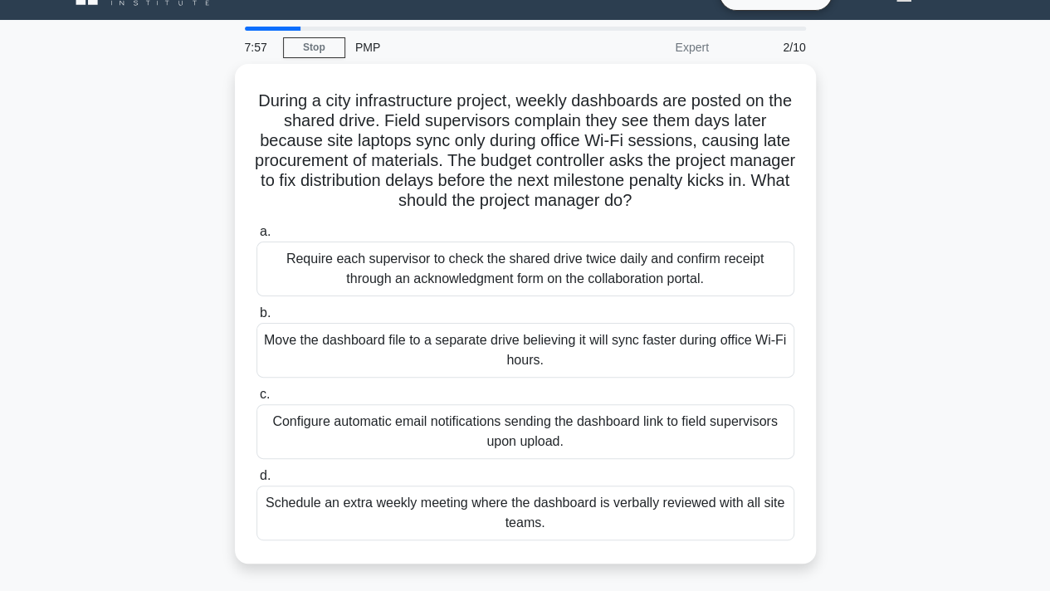
scroll to position [34, 0]
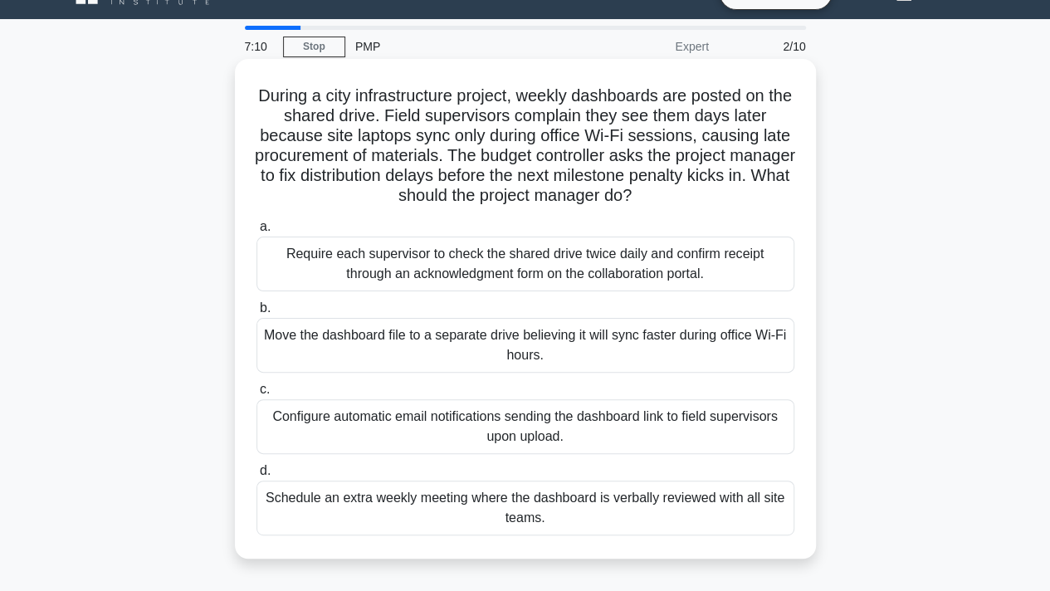
click at [687, 440] on div "Configure automatic email notifications sending the dashboard link to field sup…" at bounding box center [525, 426] width 538 height 55
click at [256, 395] on input "c. Configure automatic email notifications sending the dashboard link to field …" at bounding box center [256, 389] width 0 height 11
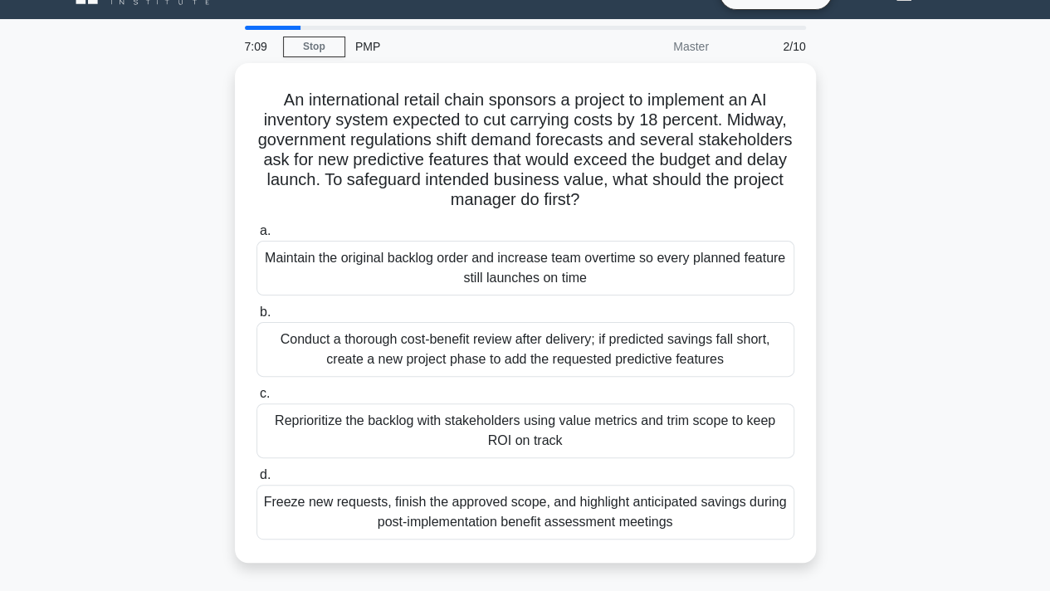
scroll to position [0, 0]
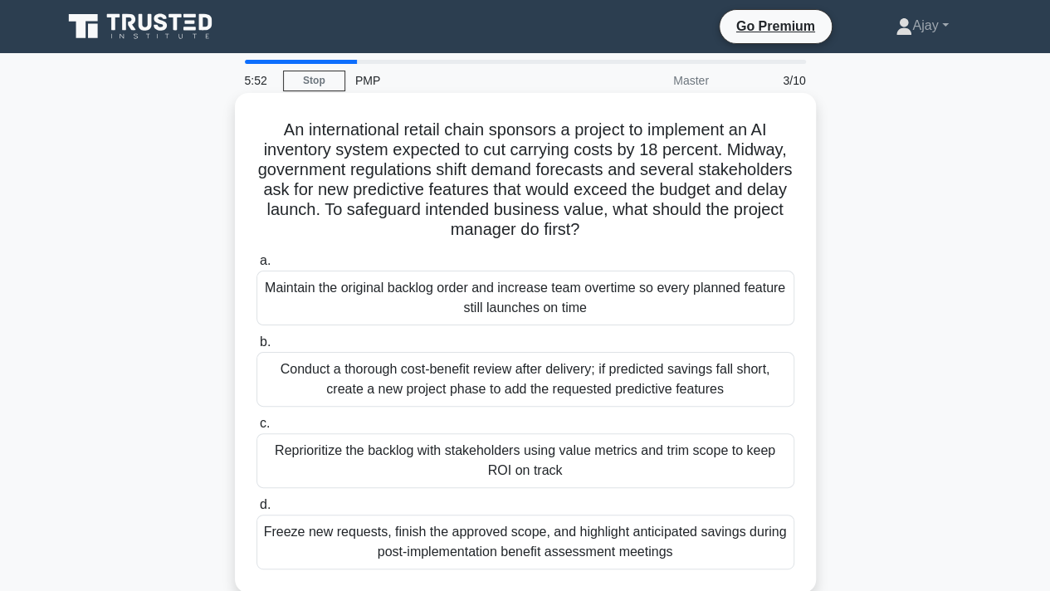
click at [638, 459] on div "Reprioritize the backlog with stakeholders using value metrics and trim scope t…" at bounding box center [525, 460] width 538 height 55
click at [256, 429] on input "c. Reprioritize the backlog with stakeholders using value metrics and trim scop…" at bounding box center [256, 423] width 0 height 11
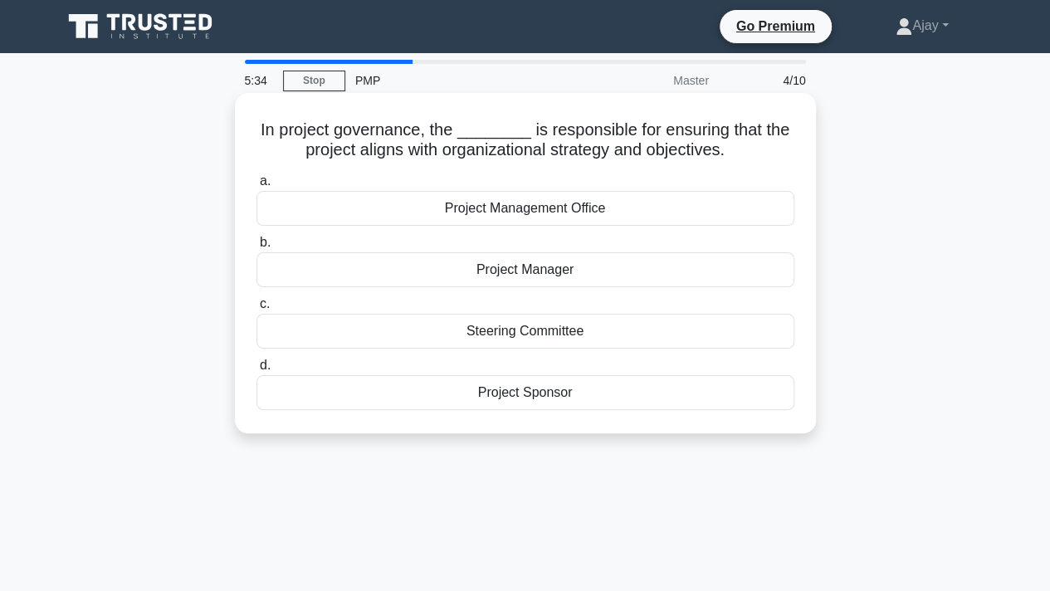
click at [506, 211] on div "Project Management Office" at bounding box center [525, 208] width 538 height 35
click at [256, 187] on input "a. Project Management Office" at bounding box center [256, 181] width 0 height 11
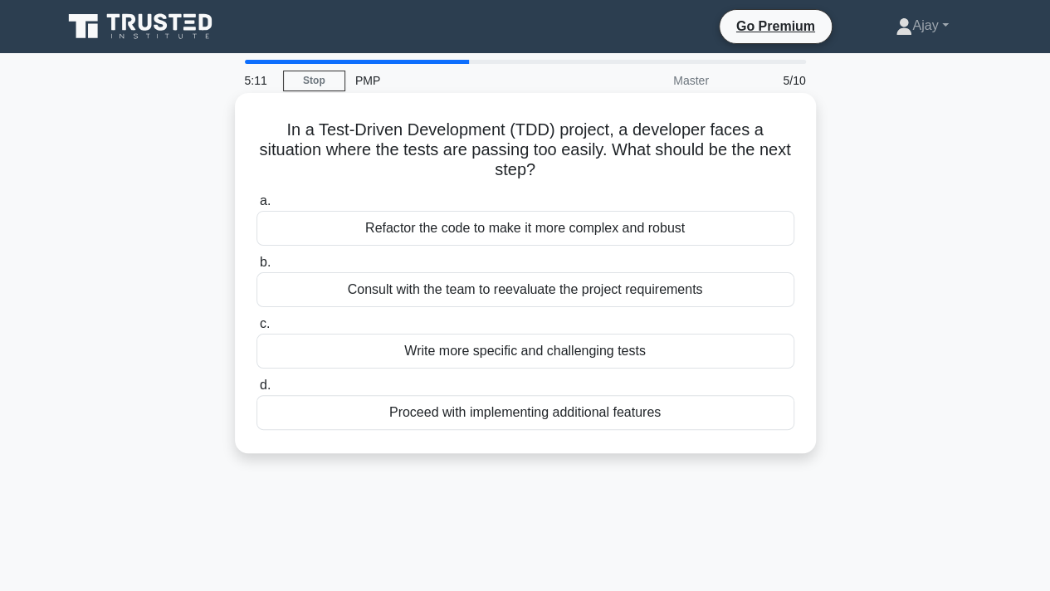
click at [470, 299] on div "Consult with the team to reevaluate the project requirements" at bounding box center [525, 289] width 538 height 35
click at [256, 268] on input "b. Consult with the team to reevaluate the project requirements" at bounding box center [256, 262] width 0 height 11
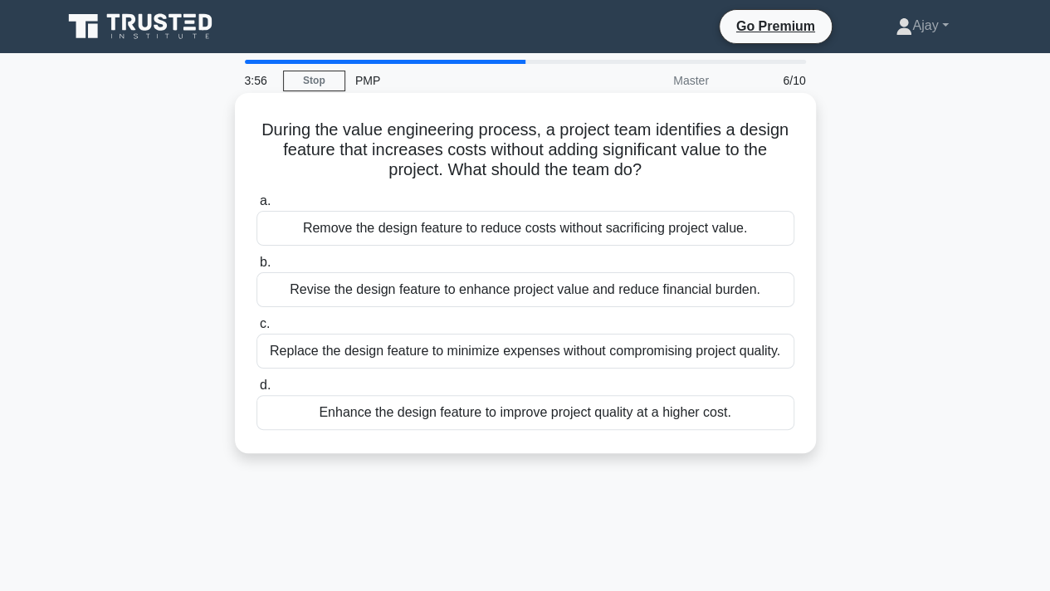
click at [563, 355] on div "Replace the design feature to minimize expenses without compromising project qu…" at bounding box center [525, 351] width 538 height 35
click at [256, 329] on input "c. Replace the design feature to minimize expenses without compromising project…" at bounding box center [256, 324] width 0 height 11
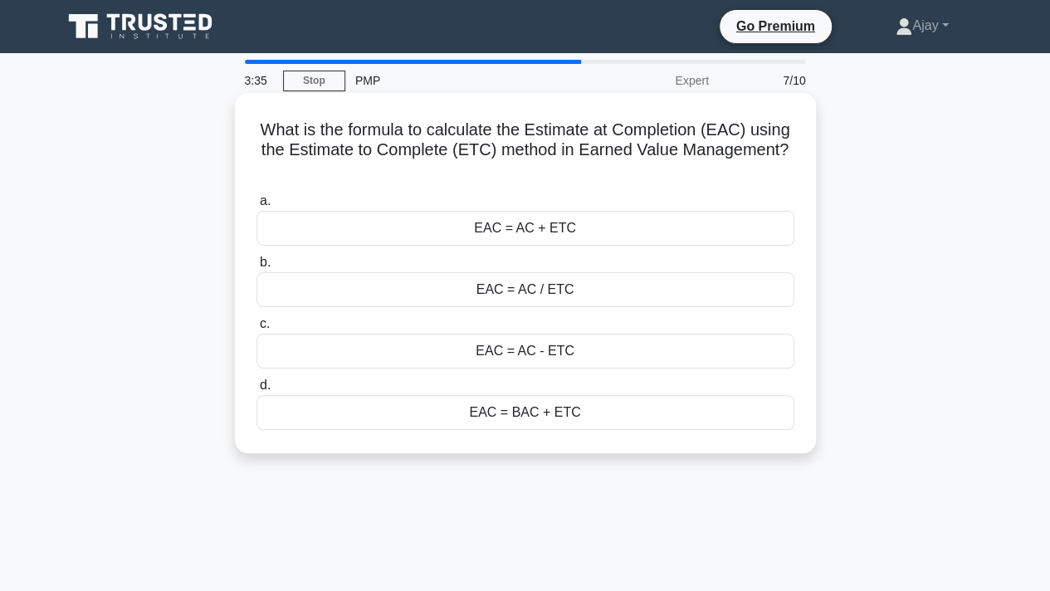
click at [637, 412] on div "EAC = BAC + ETC" at bounding box center [525, 412] width 538 height 35
click at [256, 391] on input "d. EAC = BAC + ETC" at bounding box center [256, 385] width 0 height 11
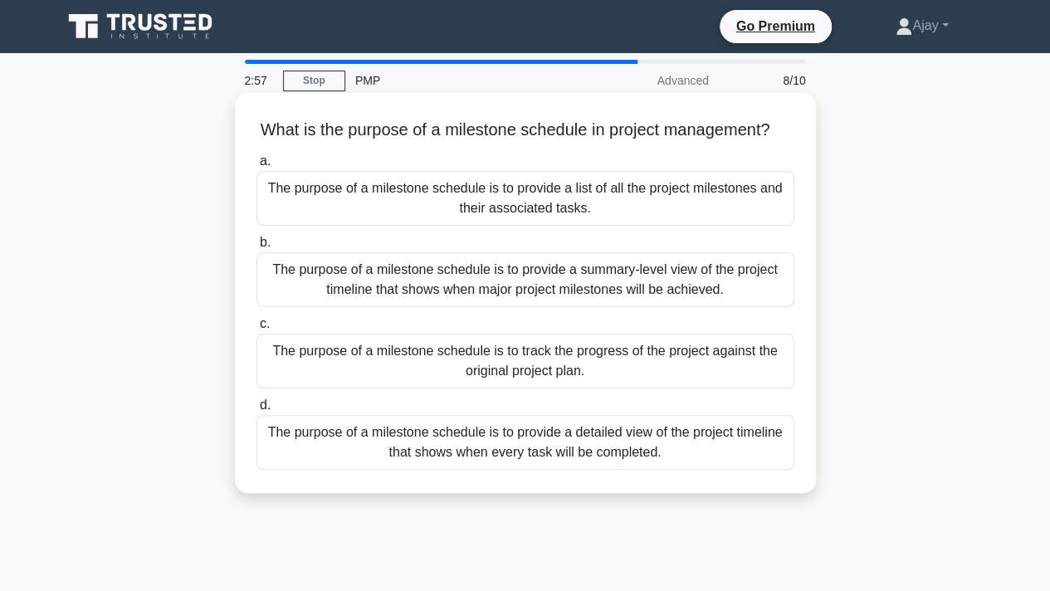
click at [543, 288] on div "The purpose of a milestone schedule is to provide a summary-level view of the p…" at bounding box center [525, 279] width 538 height 55
click at [256, 248] on input "b. The purpose of a milestone schedule is to provide a summary-level view of th…" at bounding box center [256, 242] width 0 height 11
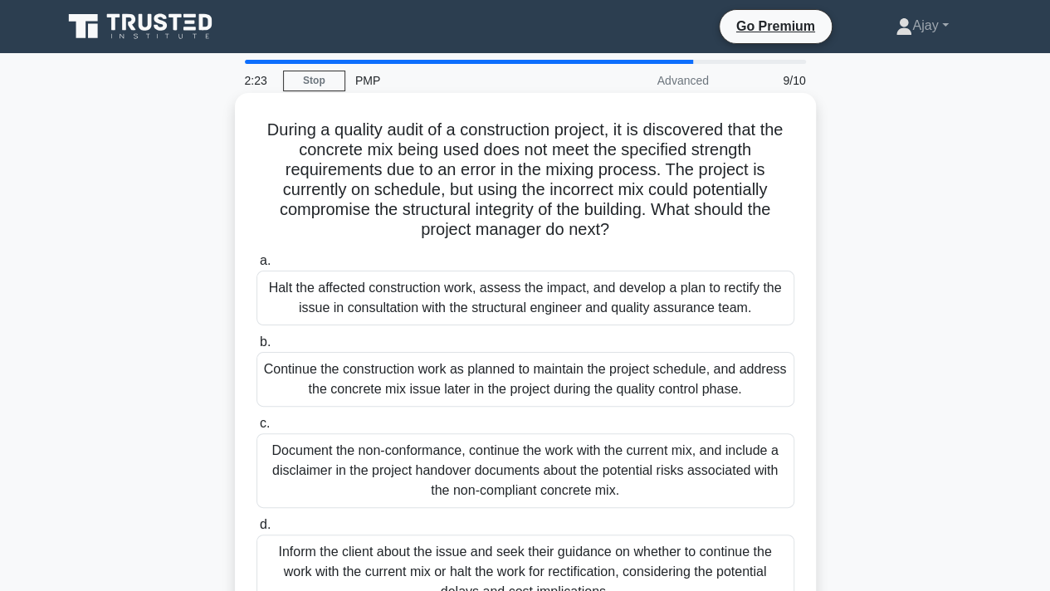
click at [652, 296] on div "Halt the affected construction work, assess the impact, and develop a plan to r…" at bounding box center [525, 298] width 538 height 55
click at [256, 266] on input "a. Halt the affected construction work, assess the impact, and develop a plan t…" at bounding box center [256, 261] width 0 height 11
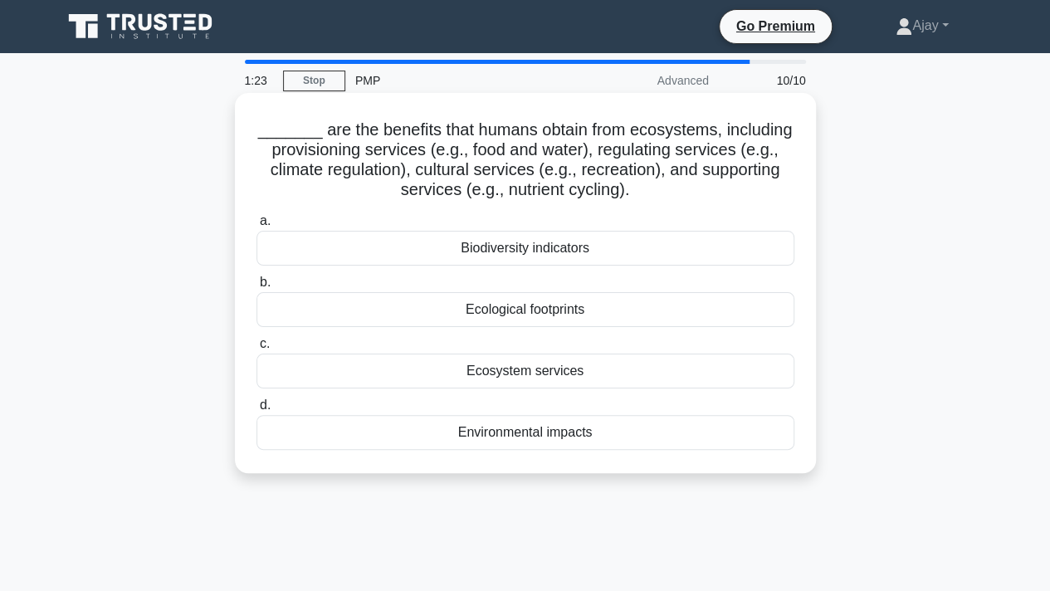
click at [583, 315] on div "Ecological footprints" at bounding box center [525, 309] width 538 height 35
click at [256, 288] on input "b. Ecological footprints" at bounding box center [256, 282] width 0 height 11
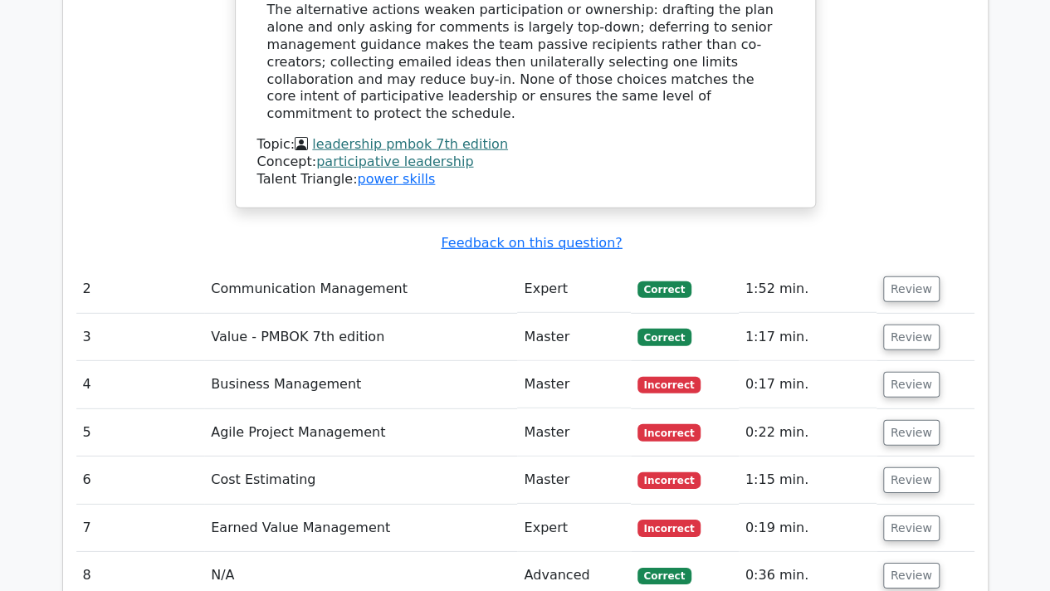
scroll to position [2247, 0]
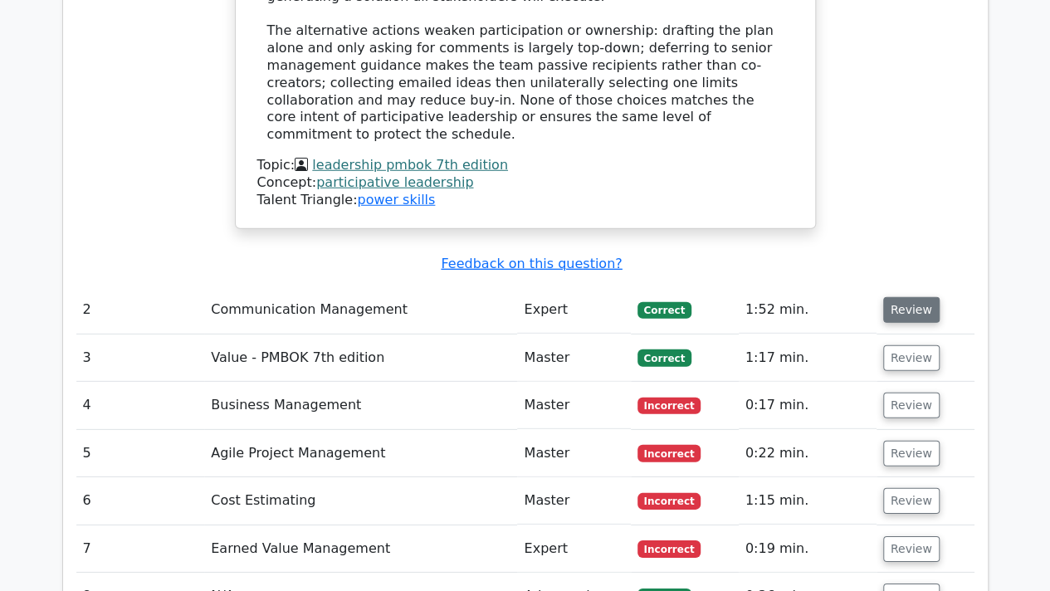
click at [910, 297] on button "Review" at bounding box center [911, 310] width 56 height 26
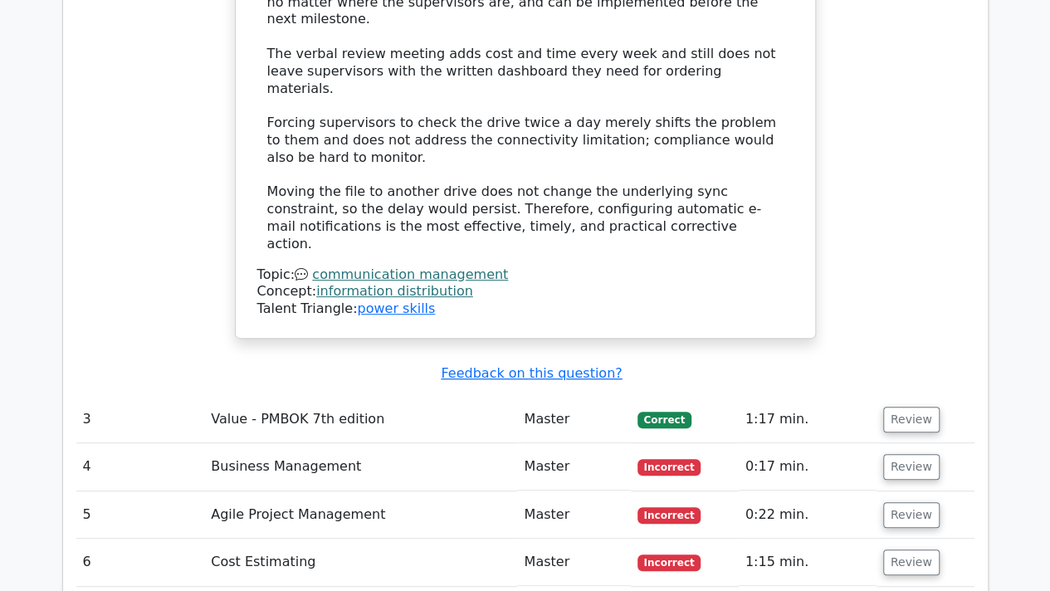
scroll to position [3233, 0]
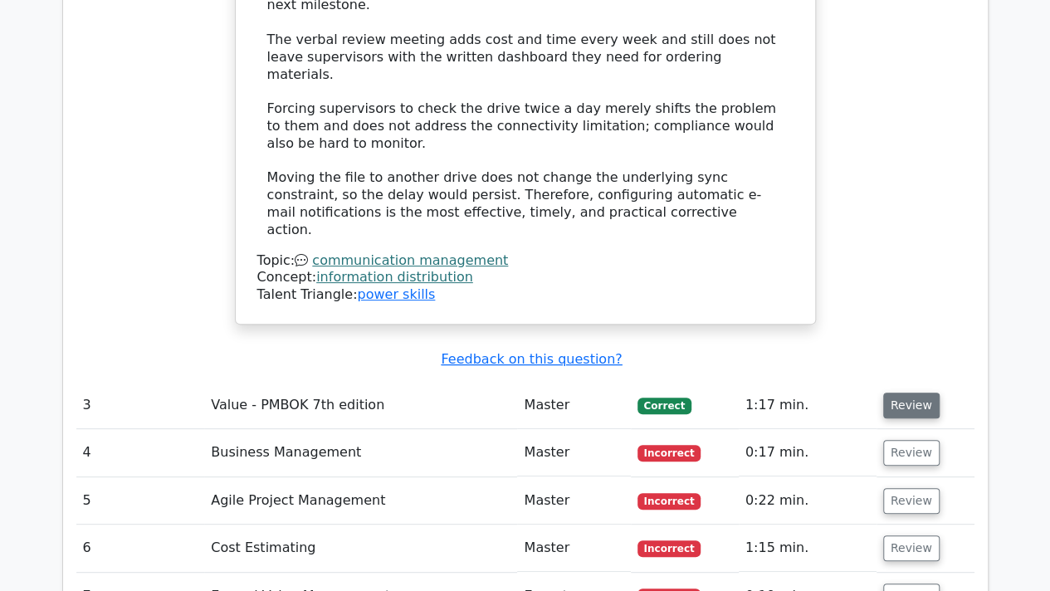
click at [913, 393] on button "Review" at bounding box center [911, 406] width 56 height 26
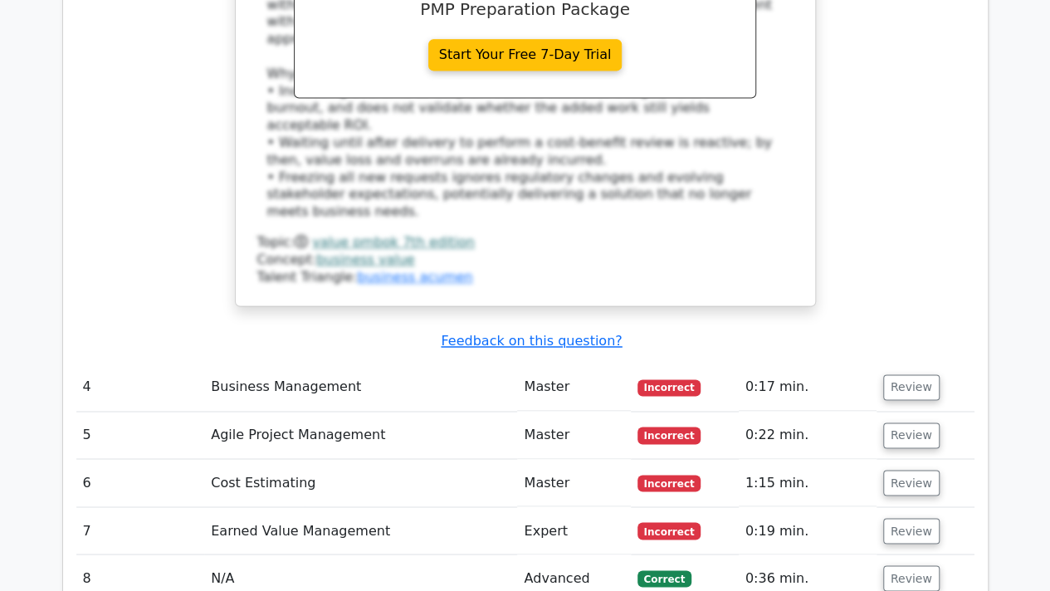
scroll to position [4322, 0]
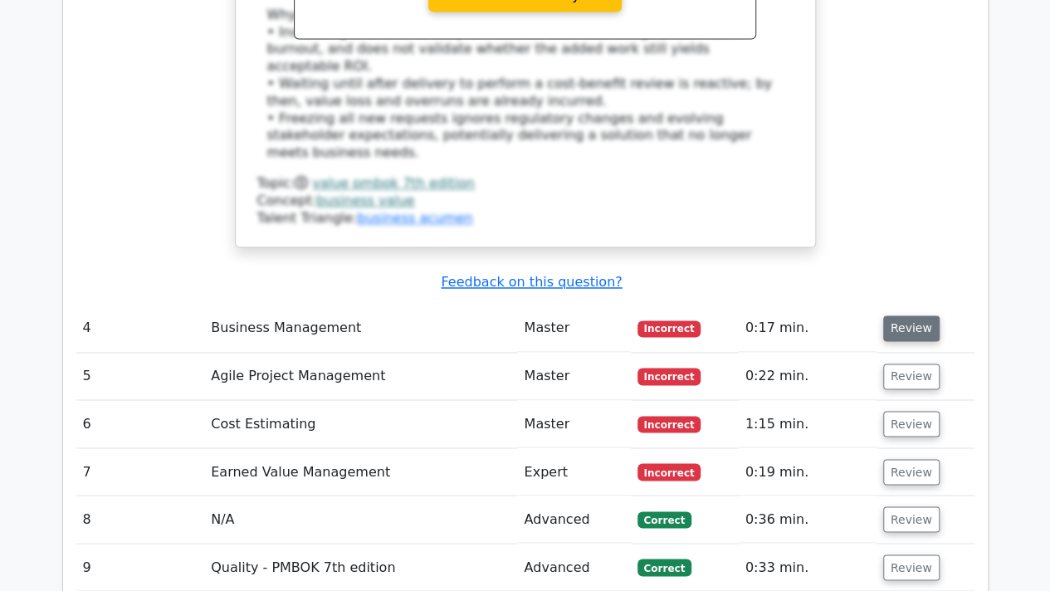
click at [905, 315] on button "Review" at bounding box center [911, 328] width 56 height 26
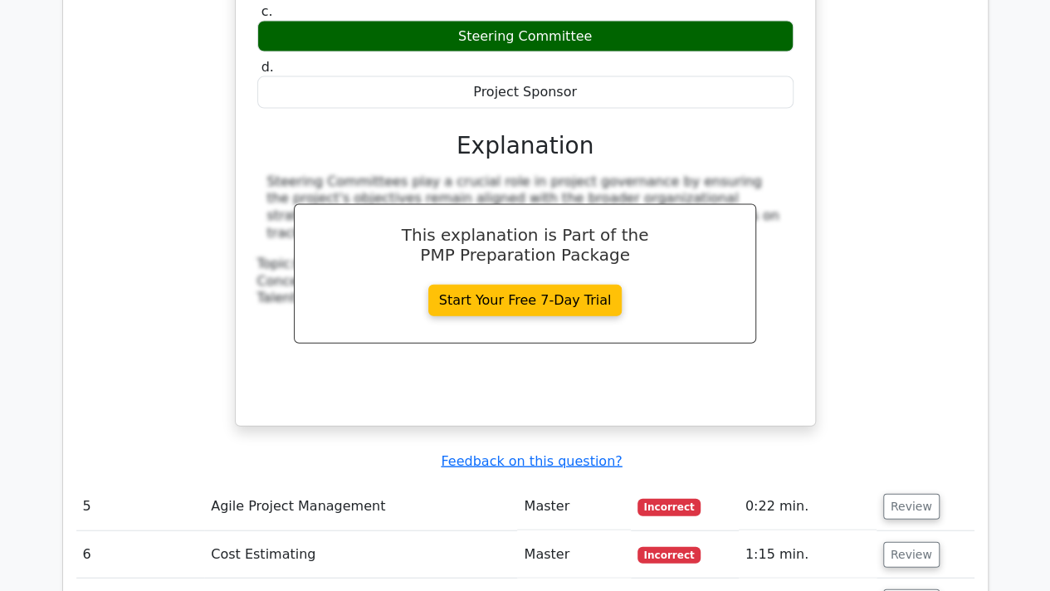
scroll to position [4897, 0]
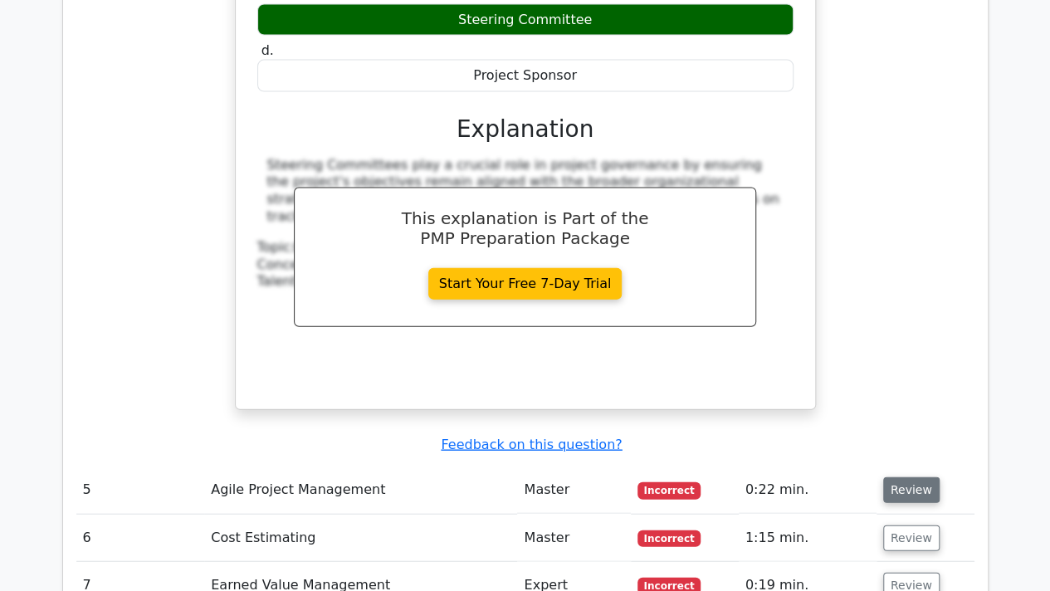
click at [913, 477] on button "Review" at bounding box center [911, 490] width 56 height 26
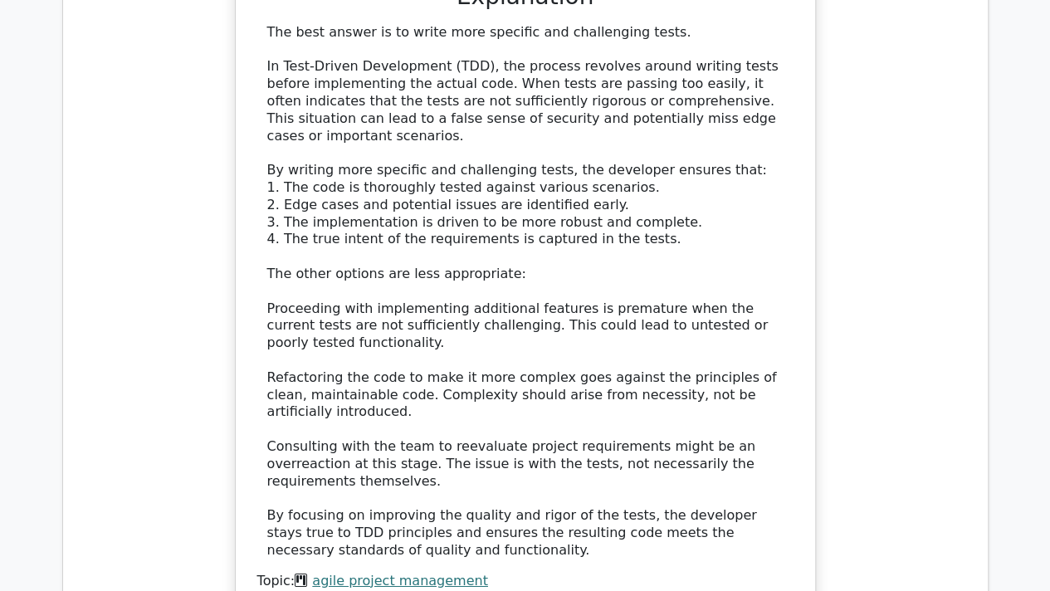
scroll to position [5807, 0]
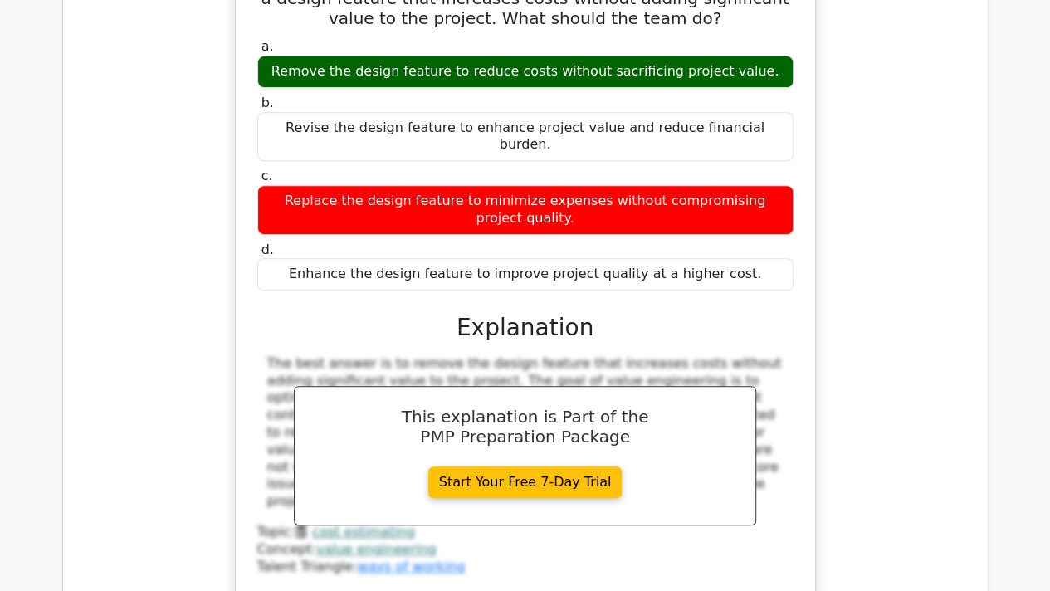
scroll to position [6588, 0]
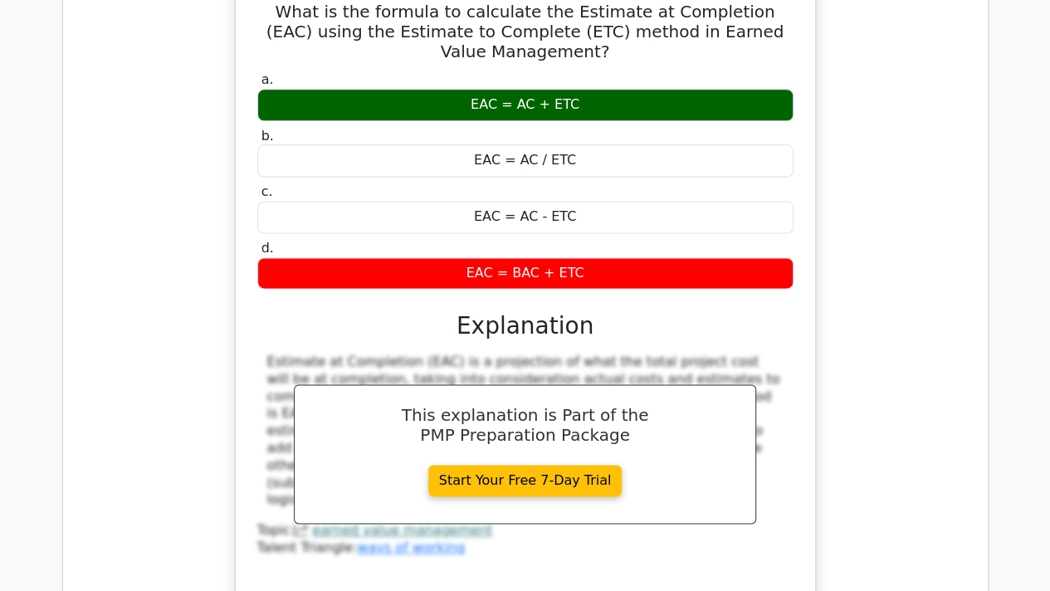
scroll to position [7327, 0]
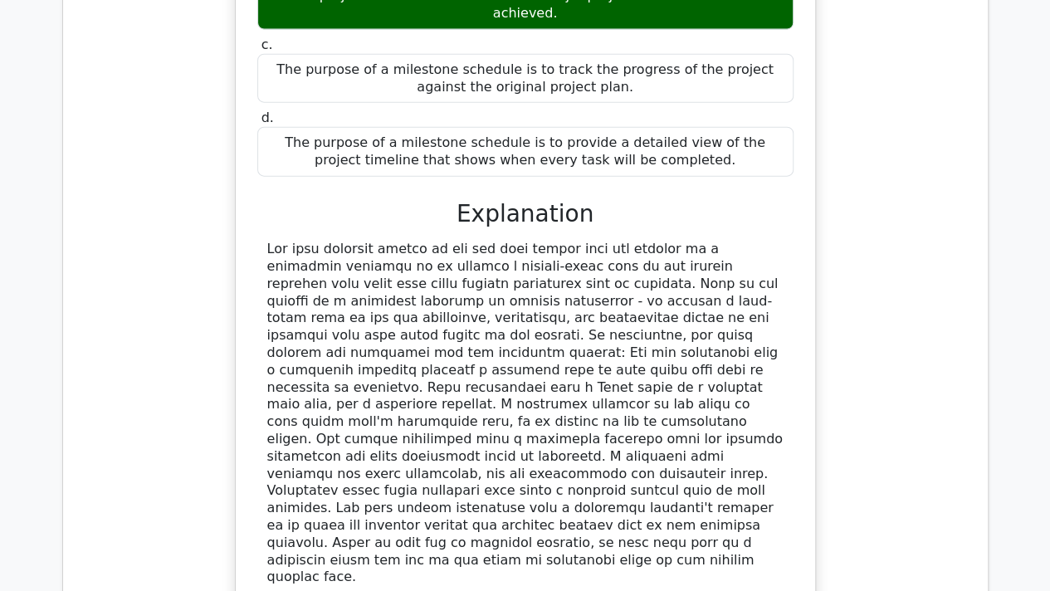
scroll to position [8280, 0]
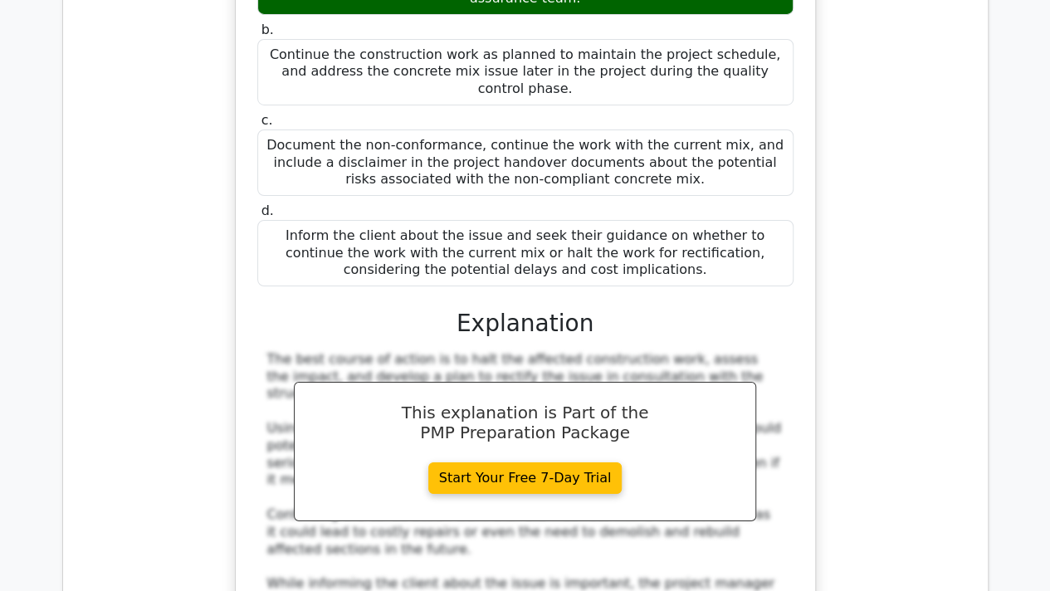
scroll to position [9288, 0]
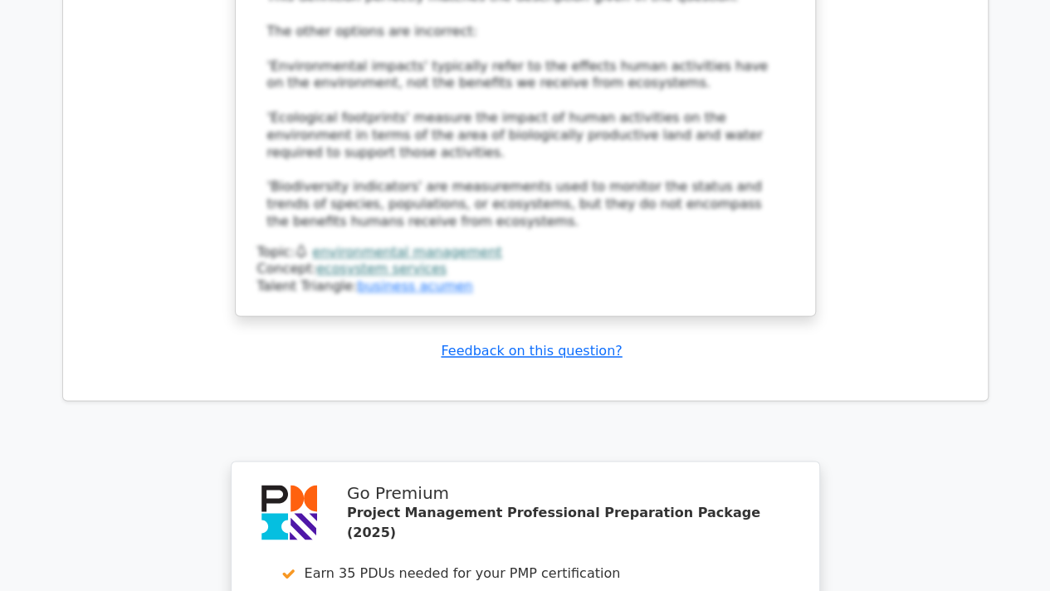
scroll to position [10730, 0]
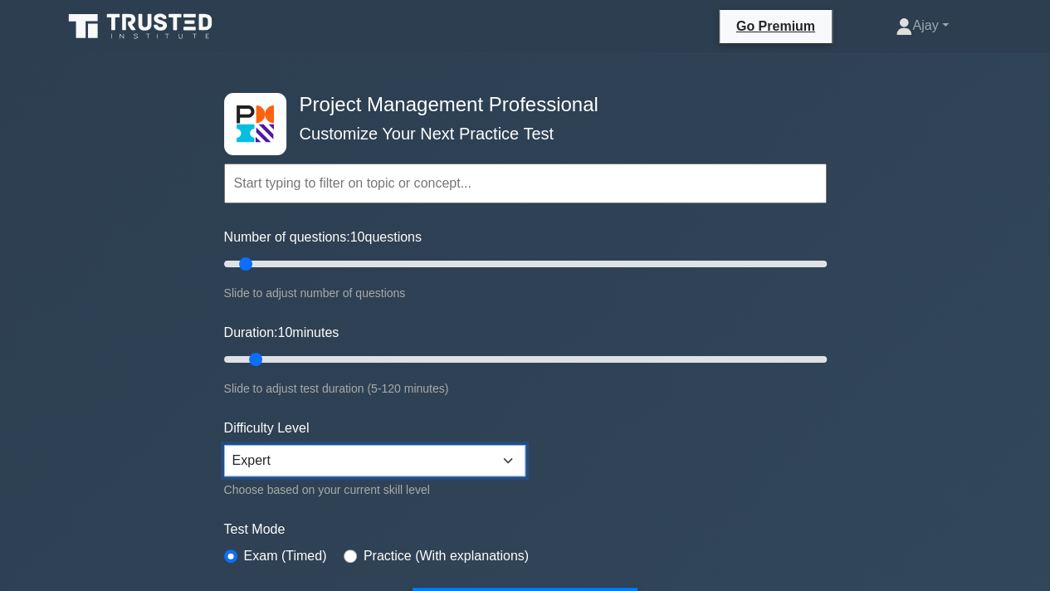
click at [430, 469] on select "Beginner Intermediate Expert" at bounding box center [374, 461] width 301 height 32
click at [224, 445] on select "Beginner Intermediate Expert" at bounding box center [374, 461] width 301 height 32
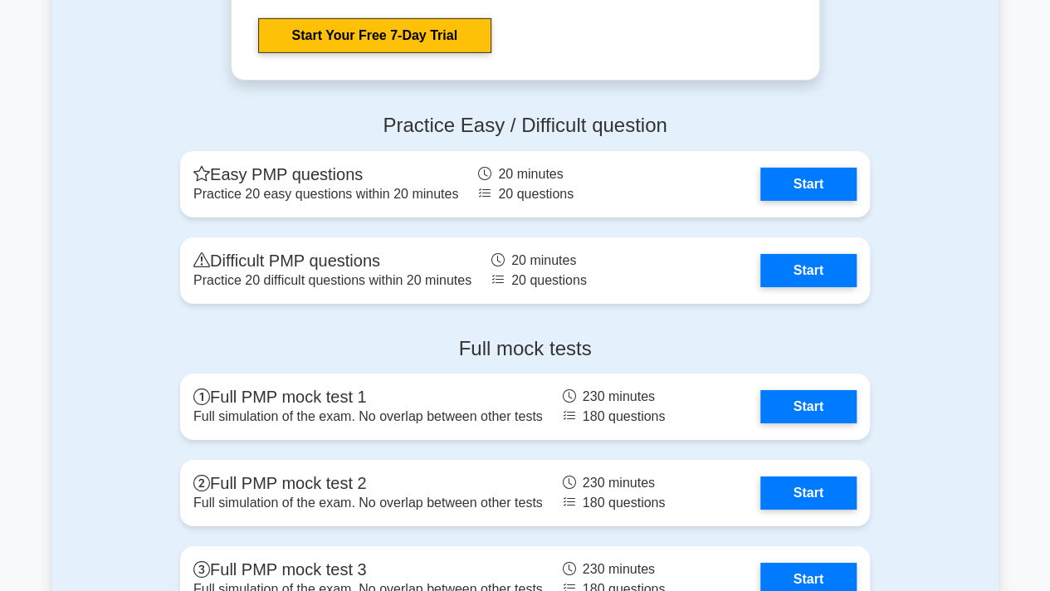
scroll to position [5937, 0]
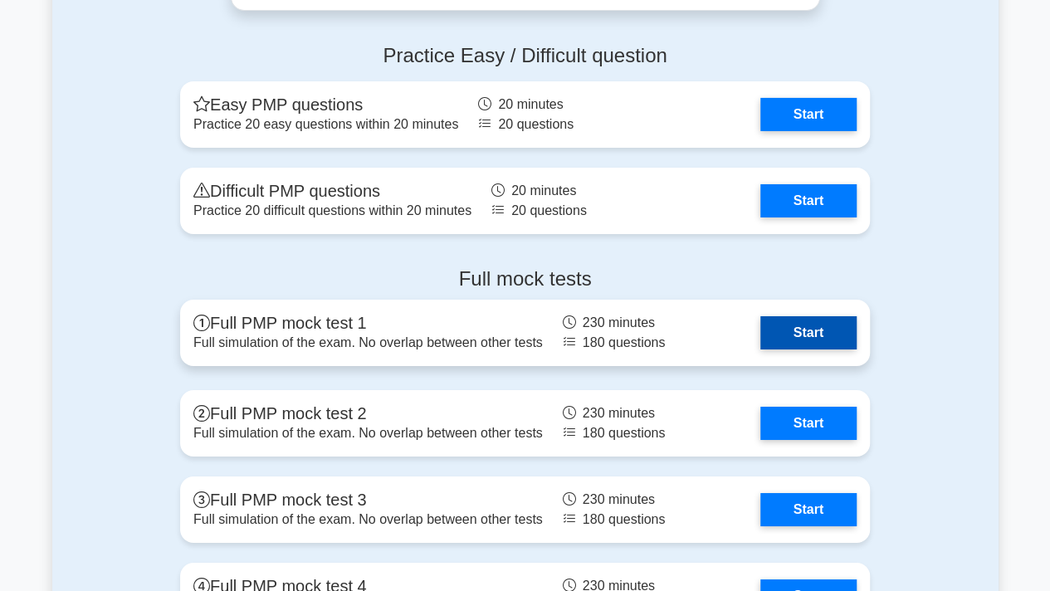
click at [805, 338] on link "Start" at bounding box center [808, 332] width 96 height 33
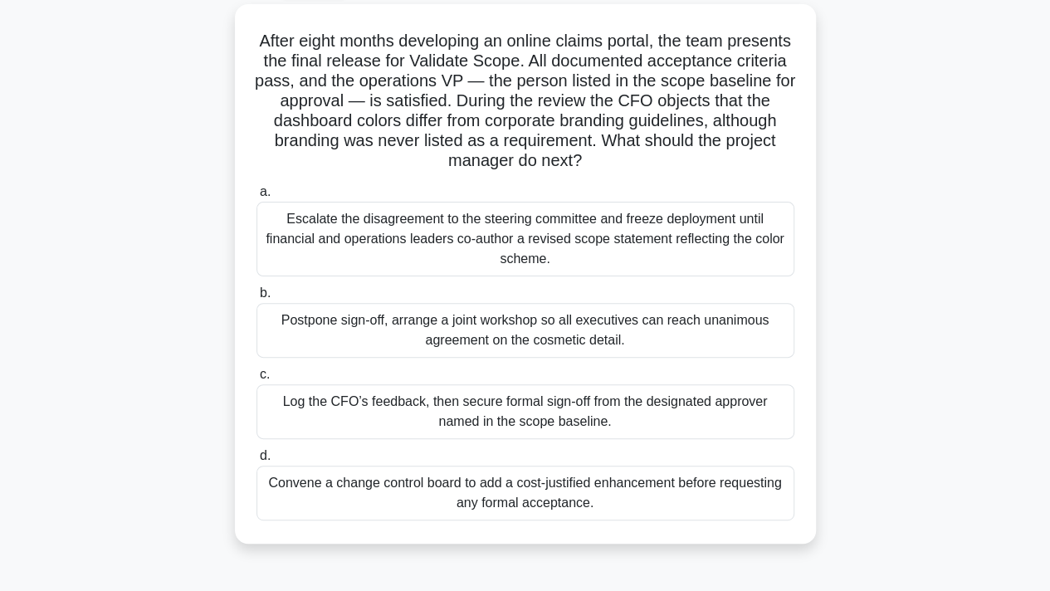
scroll to position [95, 0]
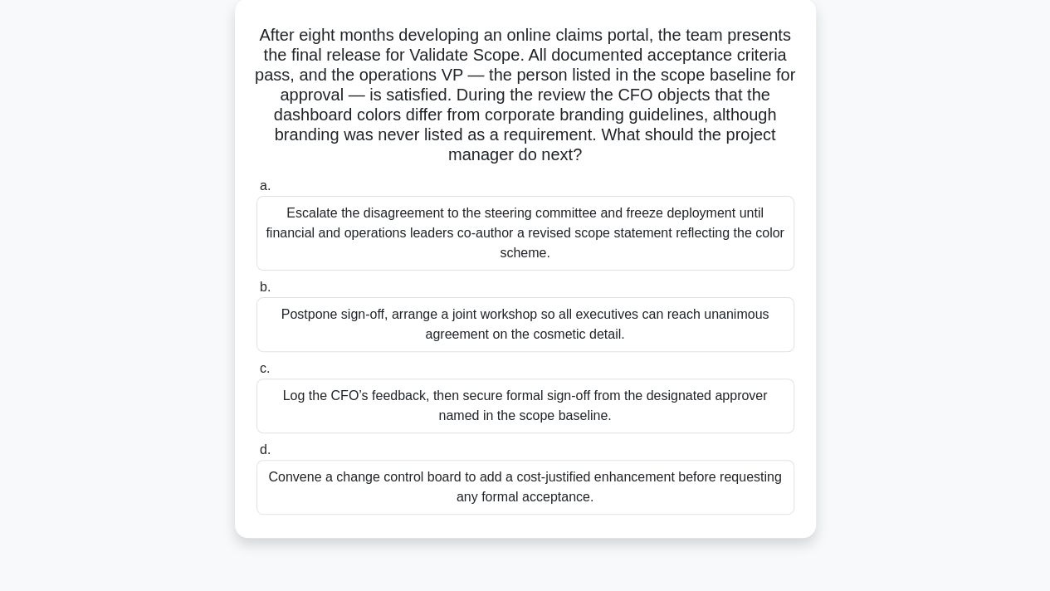
click at [549, 404] on div "Log the CFO’s feedback, then secure formal sign-off from the designated approve…" at bounding box center [525, 405] width 538 height 55
click at [256, 374] on input "c. Log the CFO’s feedback, then secure formal sign-off from the designated appr…" at bounding box center [256, 369] width 0 height 11
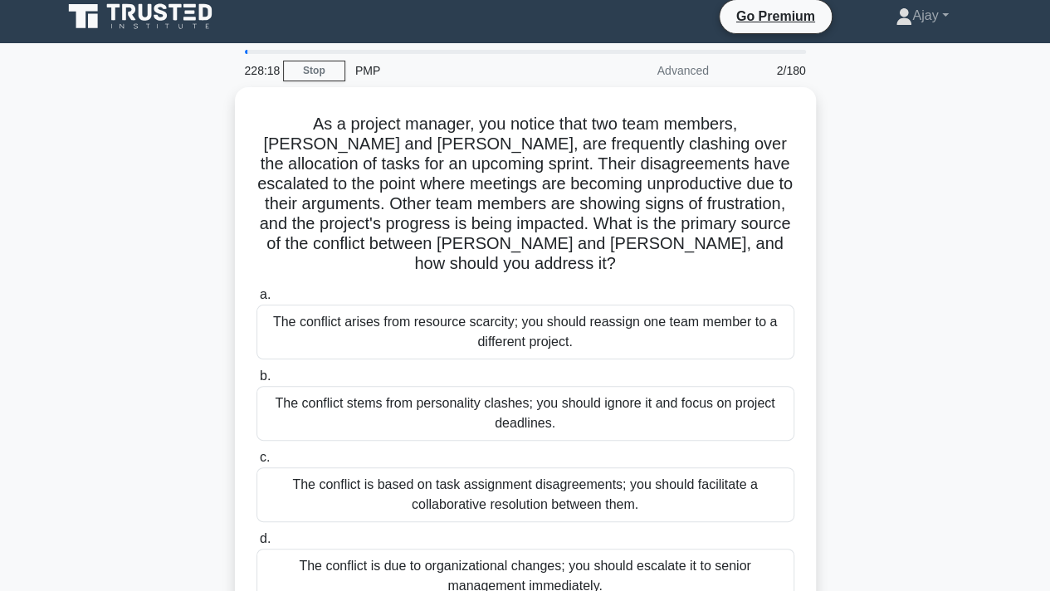
scroll to position [0, 0]
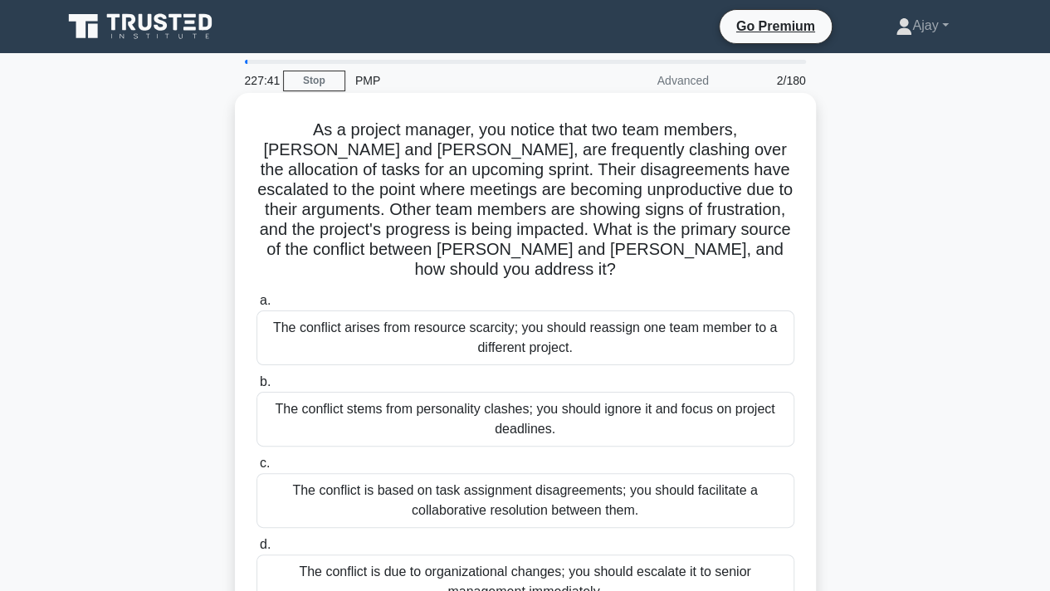
click at [647, 484] on div "The conflict is based on task assignment disagreements; you should facilitate a…" at bounding box center [525, 500] width 538 height 55
click at [256, 469] on input "c. The conflict is based on task assignment disagreements; you should facilitat…" at bounding box center [256, 463] width 0 height 11
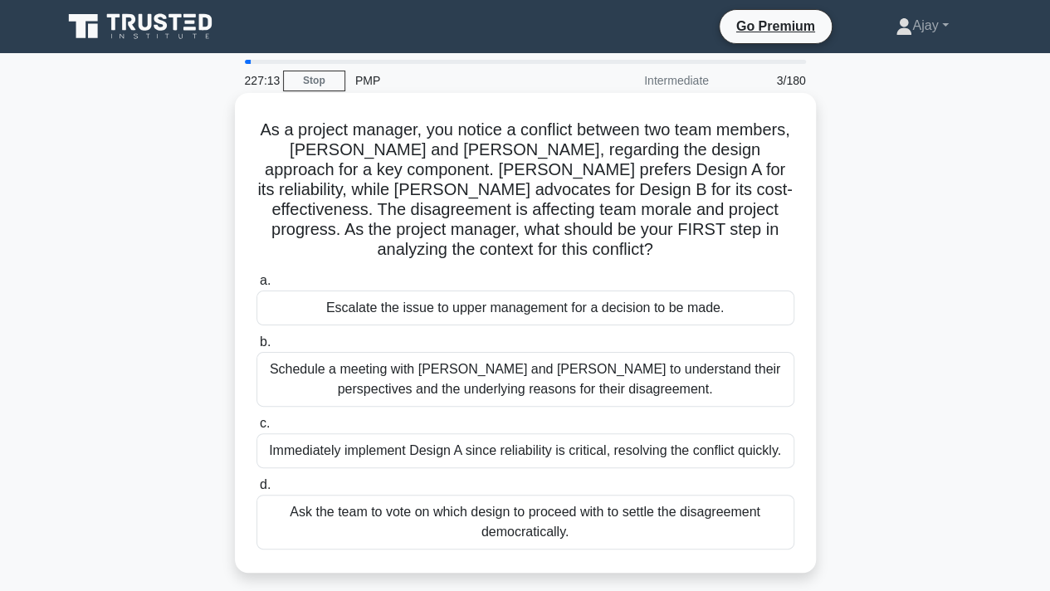
click at [631, 387] on div "Schedule a meeting with [PERSON_NAME] and [PERSON_NAME] to understand their per…" at bounding box center [525, 379] width 538 height 55
click at [256, 348] on input "b. Schedule a meeting with [PERSON_NAME] and [PERSON_NAME] to understand their …" at bounding box center [256, 342] width 0 height 11
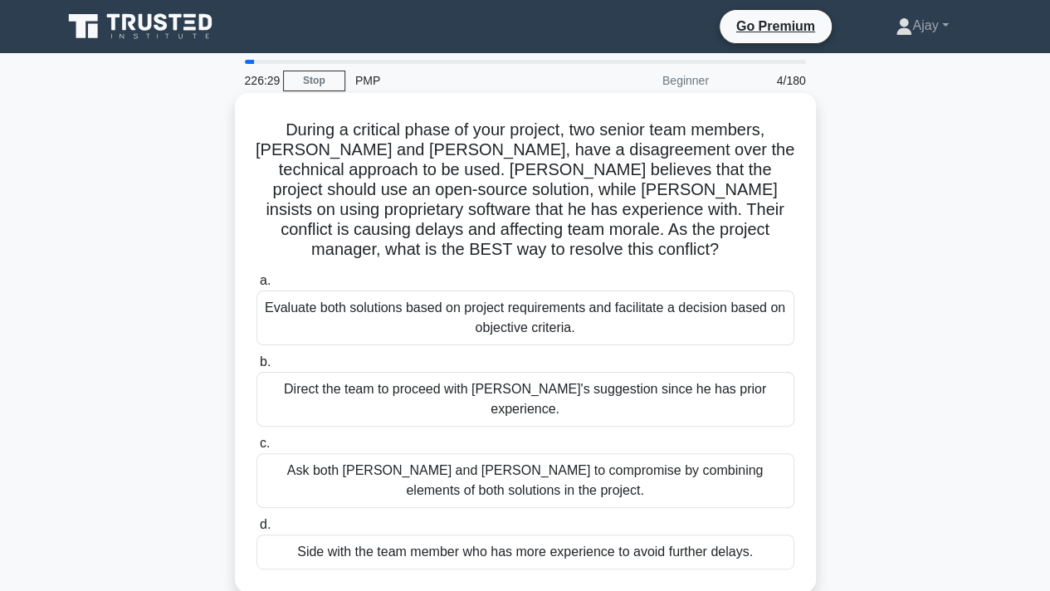
click at [730, 453] on div "Ask both [PERSON_NAME] and [PERSON_NAME] to compromise by combining elements of…" at bounding box center [525, 480] width 538 height 55
click at [256, 441] on input "c. Ask both [PERSON_NAME] and [PERSON_NAME] to compromise by combining elements…" at bounding box center [256, 443] width 0 height 11
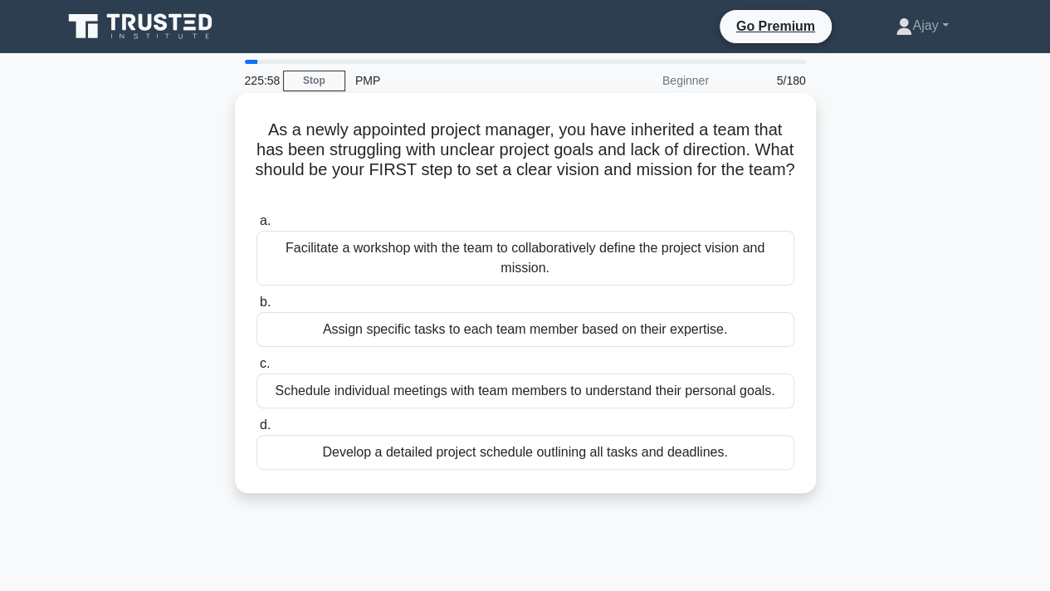
click at [632, 250] on div "Facilitate a workshop with the team to collaboratively define the project visio…" at bounding box center [525, 258] width 538 height 55
click at [256, 227] on input "a. Facilitate a workshop with the team to collaboratively define the project vi…" at bounding box center [256, 221] width 0 height 11
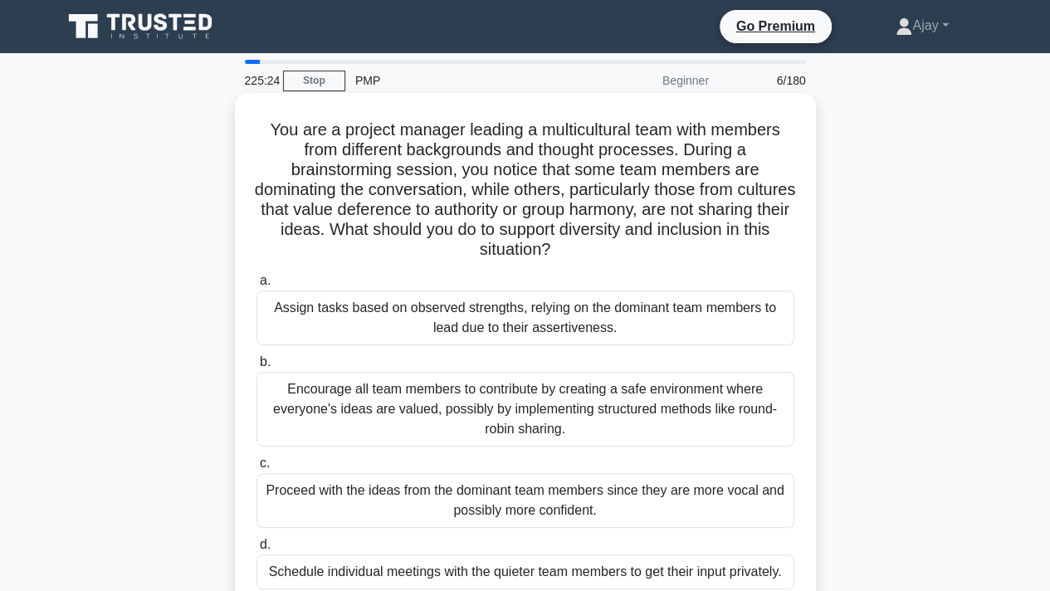
click at [600, 416] on div "Encourage all team members to contribute by creating a safe environment where e…" at bounding box center [525, 409] width 538 height 75
click at [256, 368] on input "b. Encourage all team members to contribute by creating a safe environment wher…" at bounding box center [256, 362] width 0 height 11
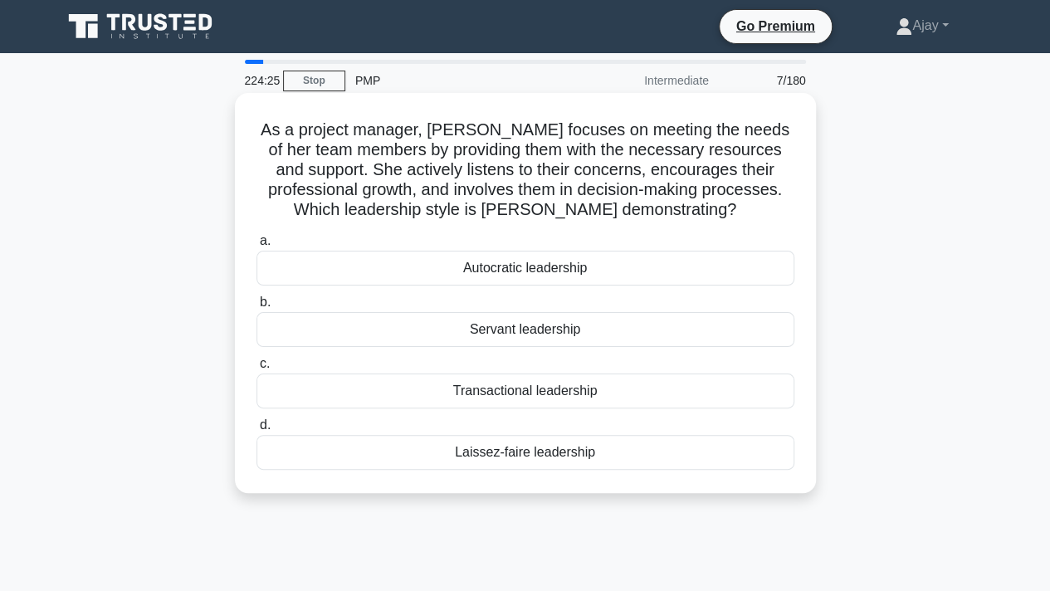
click at [583, 333] on div "Servant leadership" at bounding box center [525, 329] width 538 height 35
click at [256, 308] on input "b. Servant leadership" at bounding box center [256, 302] width 0 height 11
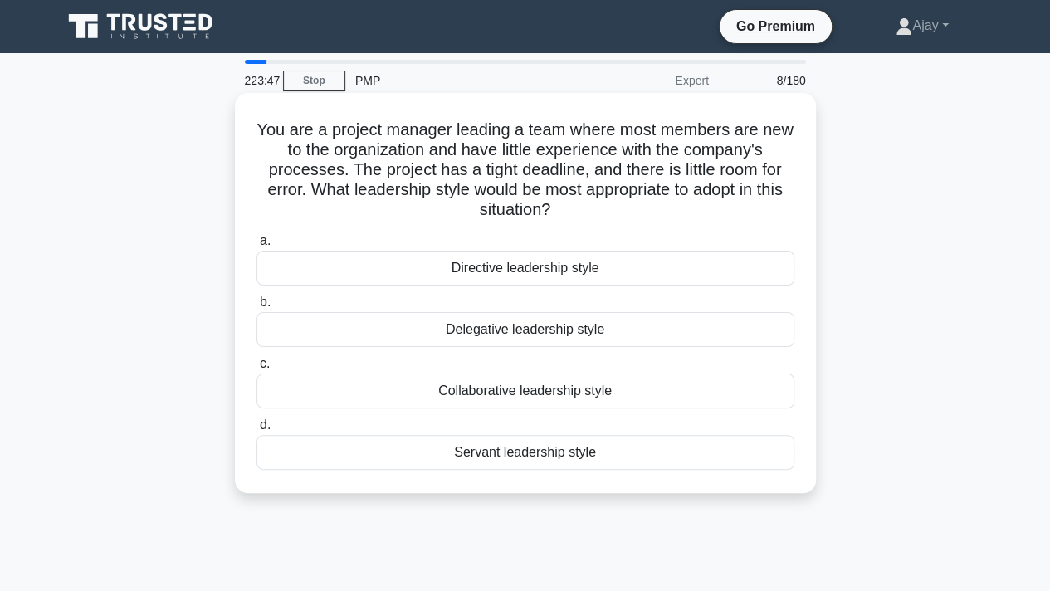
click at [676, 268] on div "Directive leadership style" at bounding box center [525, 268] width 538 height 35
click at [256, 246] on input "a. Directive leadership style" at bounding box center [256, 241] width 0 height 11
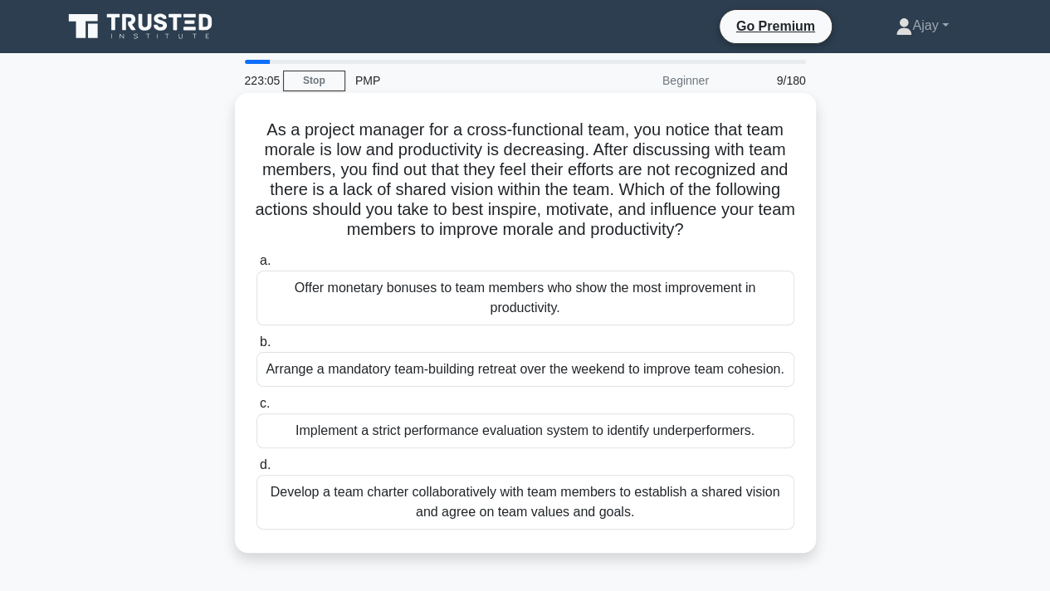
click at [708, 502] on div "Develop a team charter collaboratively with team members to establish a shared …" at bounding box center [525, 502] width 538 height 55
click at [256, 471] on input "d. Develop a team charter collaboratively with team members to establish a shar…" at bounding box center [256, 465] width 0 height 11
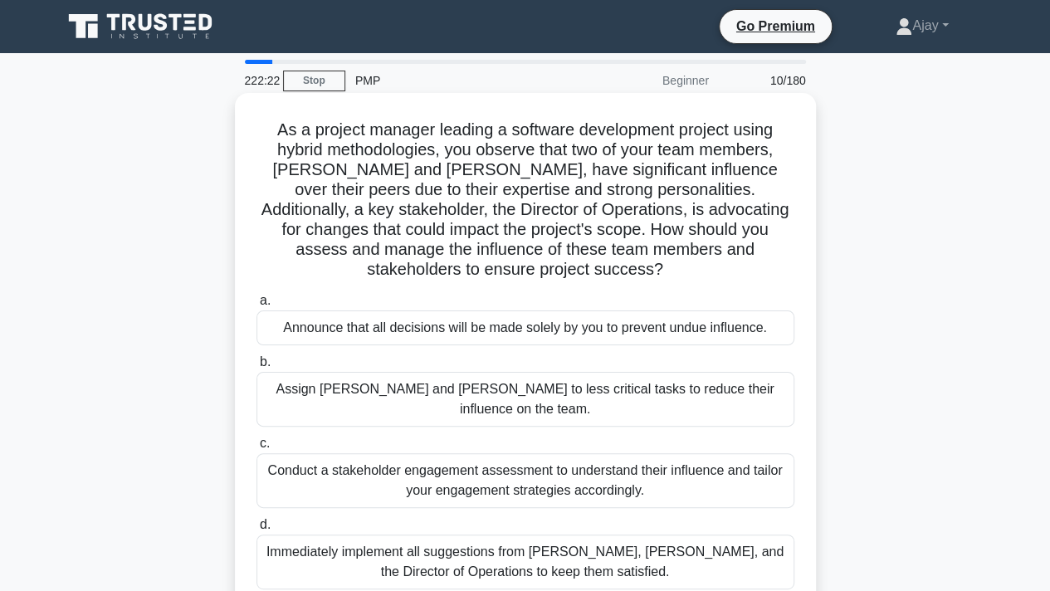
click at [691, 453] on div "Conduct a stakeholder engagement assessment to understand their influence and t…" at bounding box center [525, 480] width 538 height 55
click at [256, 439] on input "c. Conduct a stakeholder engagement assessment to understand their influence an…" at bounding box center [256, 443] width 0 height 11
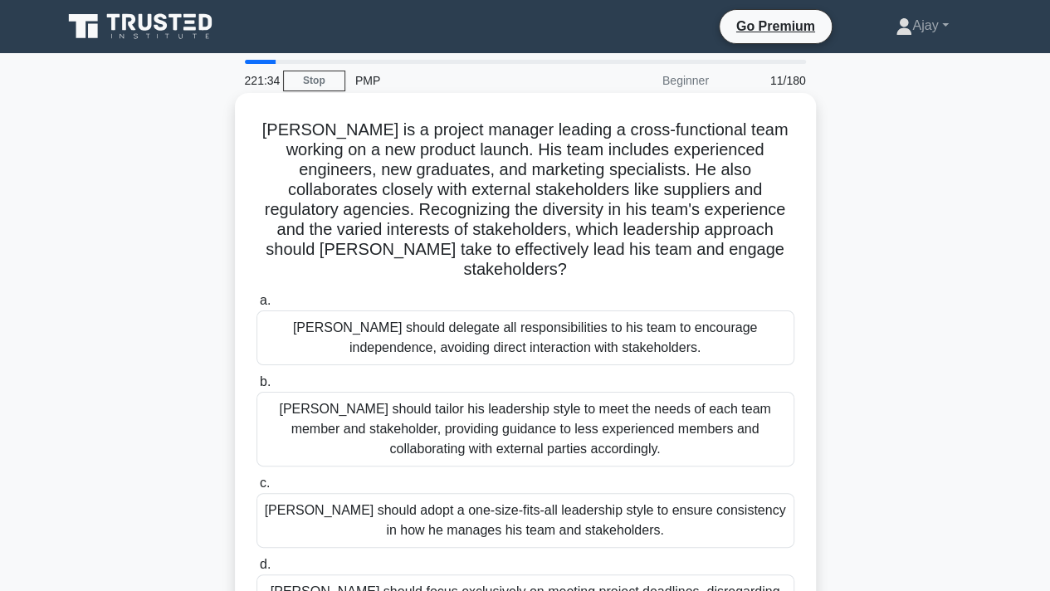
click at [719, 404] on div "[PERSON_NAME] should tailor his leadership style to meet the needs of each team…" at bounding box center [525, 429] width 538 height 75
click at [256, 388] on input "b. [PERSON_NAME] should tailor his leadership style to meet the needs of each t…" at bounding box center [256, 382] width 0 height 11
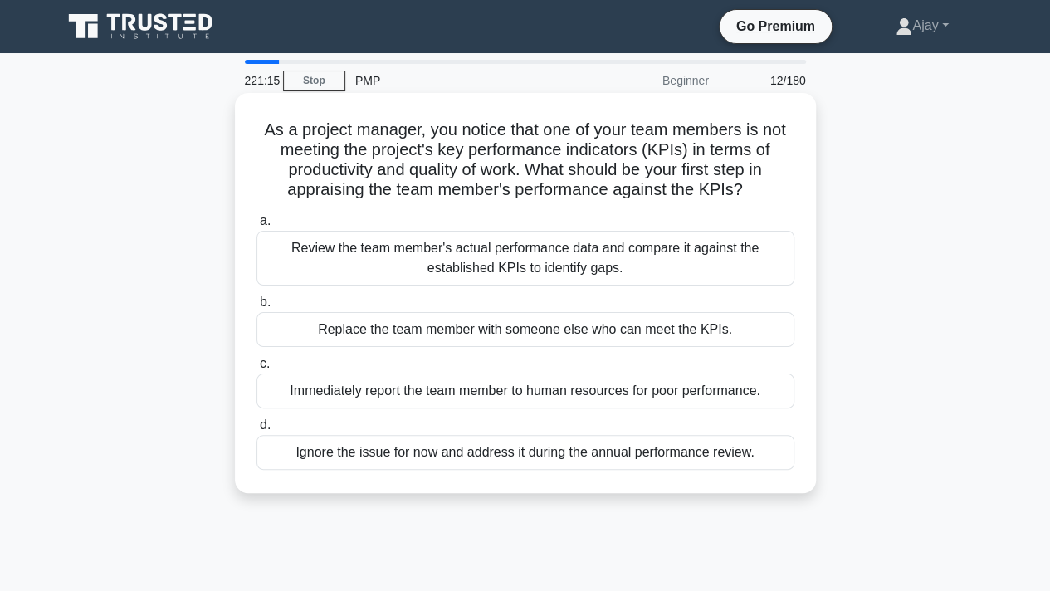
click at [737, 252] on div "Review the team member's actual performance data and compare it against the est…" at bounding box center [525, 258] width 538 height 55
click at [256, 227] on input "a. Review the team member's actual performance data and compare it against the …" at bounding box center [256, 221] width 0 height 11
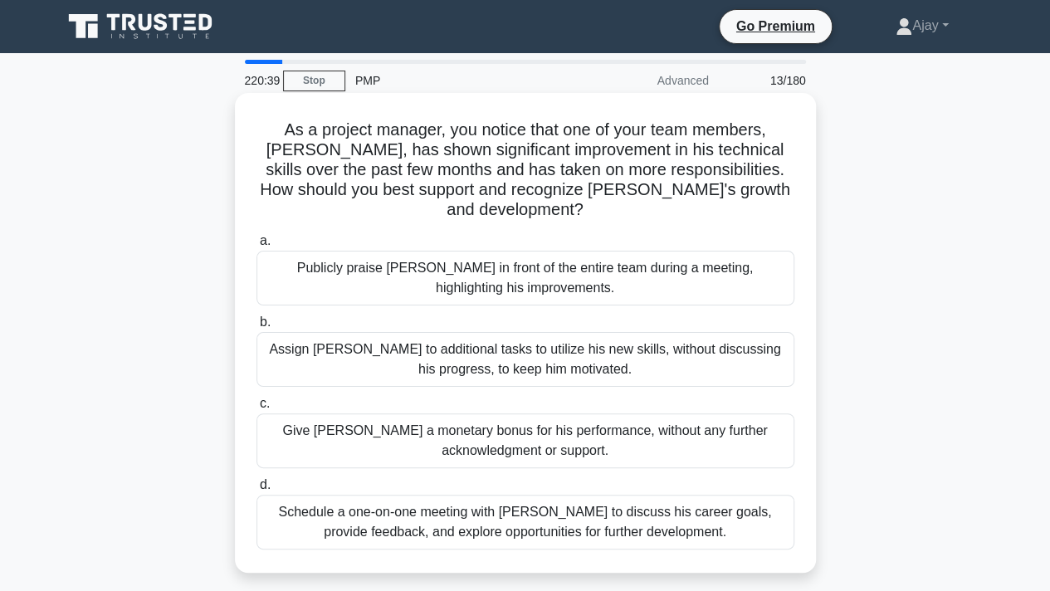
click at [666, 500] on div "Schedule a one-on-one meeting with [PERSON_NAME] to discuss his career goals, p…" at bounding box center [525, 522] width 538 height 55
click at [256, 490] on input "d. Schedule a one-on-one meeting with [PERSON_NAME] to discuss his career goals…" at bounding box center [256, 485] width 0 height 11
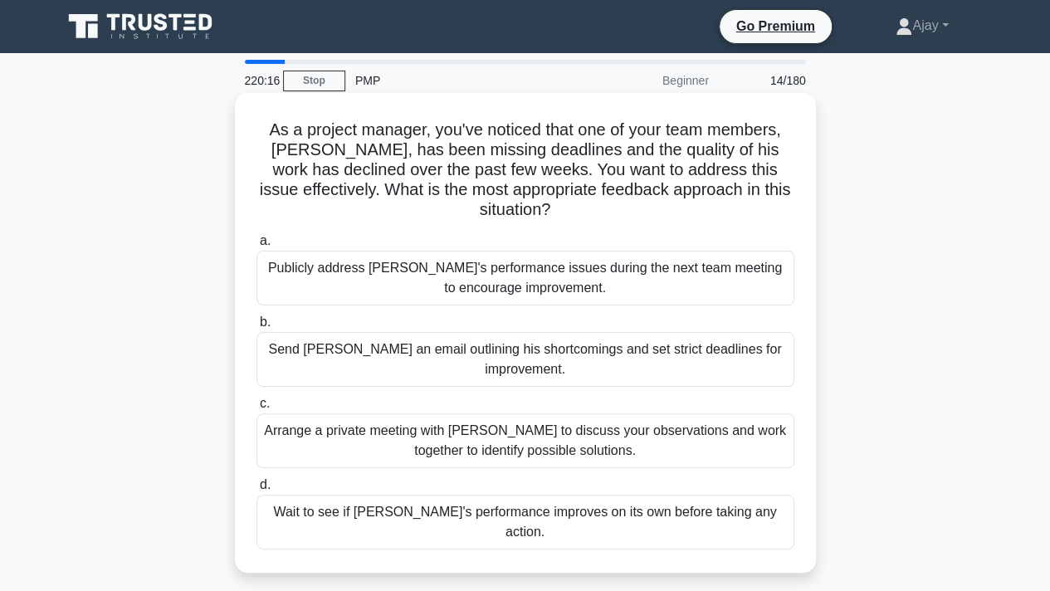
click at [603, 421] on div "Arrange a private meeting with [PERSON_NAME] to discuss your observations and w…" at bounding box center [525, 440] width 538 height 55
click at [256, 409] on input "c. Arrange a private meeting with [PERSON_NAME] to discuss your observations an…" at bounding box center [256, 403] width 0 height 11
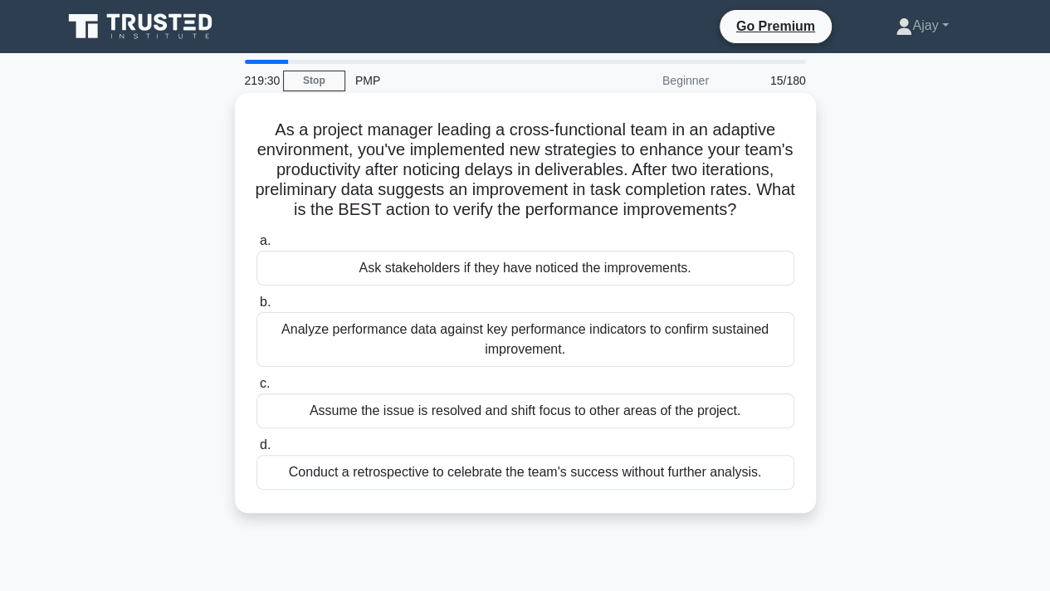
click at [642, 367] on div "Analyze performance data against key performance indicators to confirm sustaine…" at bounding box center [525, 339] width 538 height 55
click at [256, 308] on input "b. Analyze performance data against key performance indicators to confirm susta…" at bounding box center [256, 302] width 0 height 11
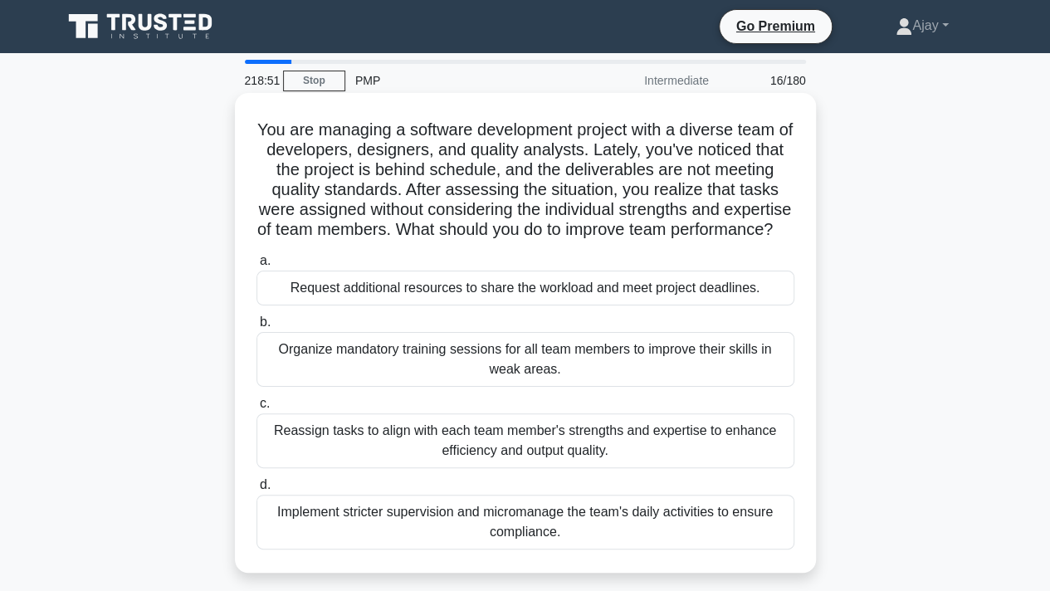
click at [554, 386] on div "Organize mandatory training sessions for all team members to improve their skil…" at bounding box center [525, 359] width 538 height 55
click at [256, 328] on input "b. Organize mandatory training sessions for all team members to improve their s…" at bounding box center [256, 322] width 0 height 11
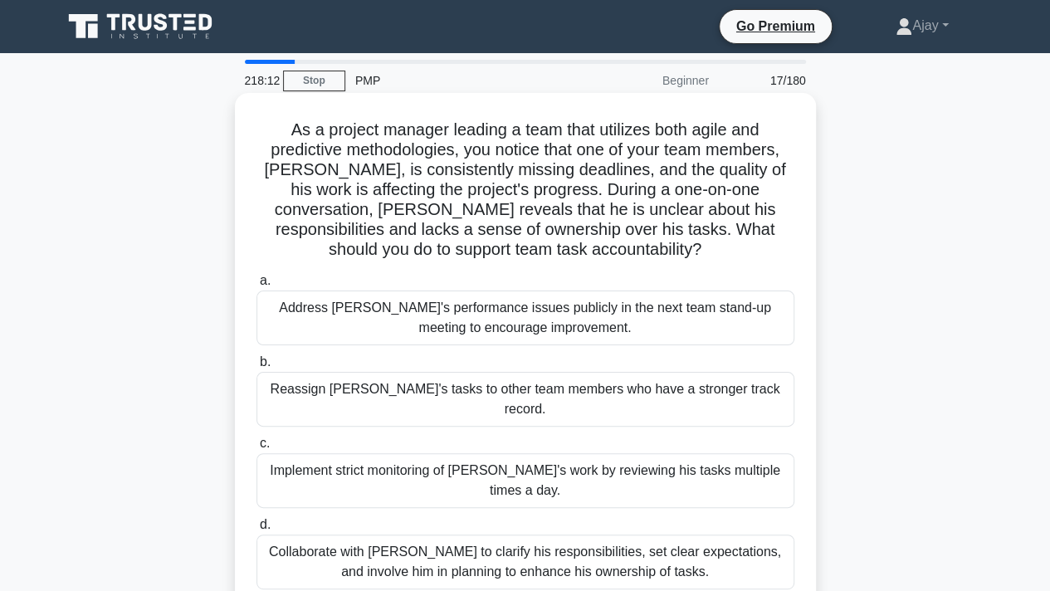
click at [730, 534] on div "Collaborate with [PERSON_NAME] to clarify his responsibilities, set clear expec…" at bounding box center [525, 561] width 538 height 55
click at [256, 530] on input "d. Collaborate with [PERSON_NAME] to clarify his responsibilities, set clear ex…" at bounding box center [256, 525] width 0 height 11
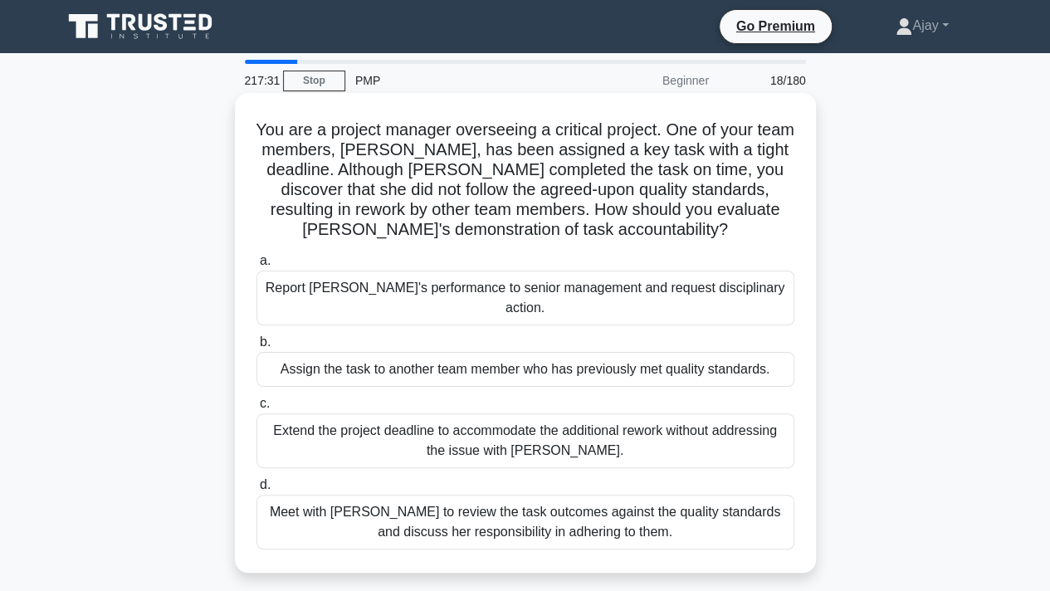
click at [651, 504] on div "Meet with [PERSON_NAME] to review the task outcomes against the quality standar…" at bounding box center [525, 522] width 538 height 55
click at [256, 490] on input "d. Meet with [PERSON_NAME] to review the task outcomes against the quality stan…" at bounding box center [256, 485] width 0 height 11
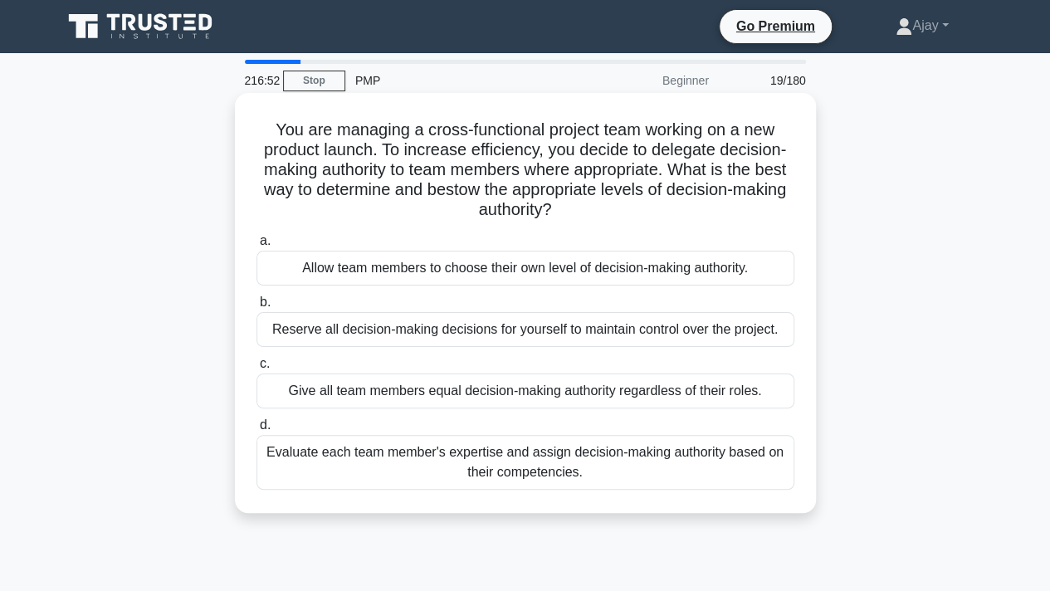
click at [658, 461] on div "Evaluate each team member's expertise and assign decision-making authority base…" at bounding box center [525, 462] width 538 height 55
click at [256, 431] on input "d. Evaluate each team member's expertise and assign decision-making authority b…" at bounding box center [256, 425] width 0 height 11
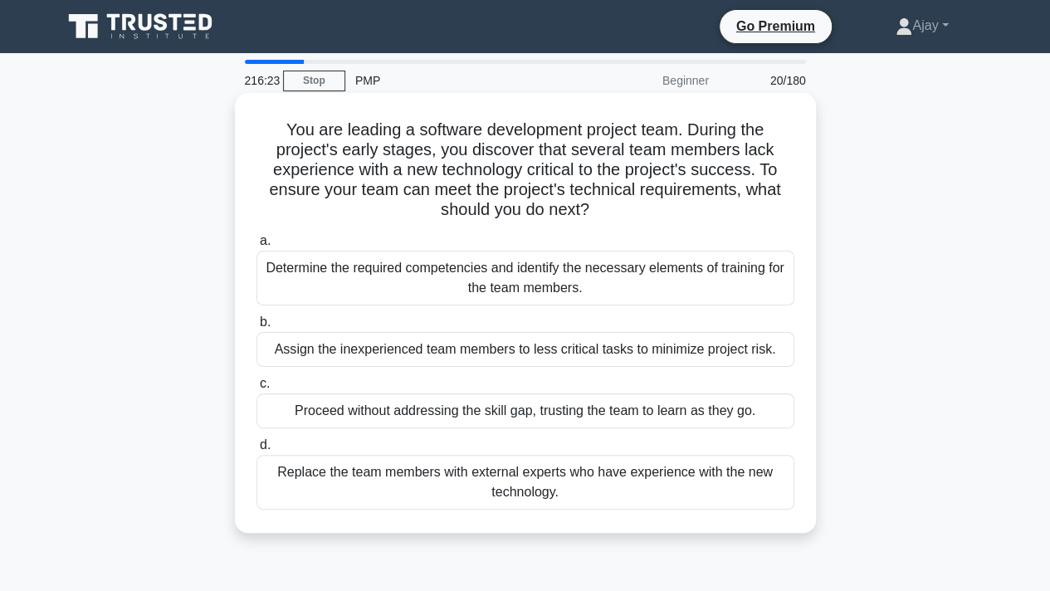
click at [712, 286] on div "Determine the required competencies and identify the necessary elements of trai…" at bounding box center [525, 278] width 538 height 55
click at [256, 246] on input "a. Determine the required competencies and identify the necessary elements of t…" at bounding box center [256, 241] width 0 height 11
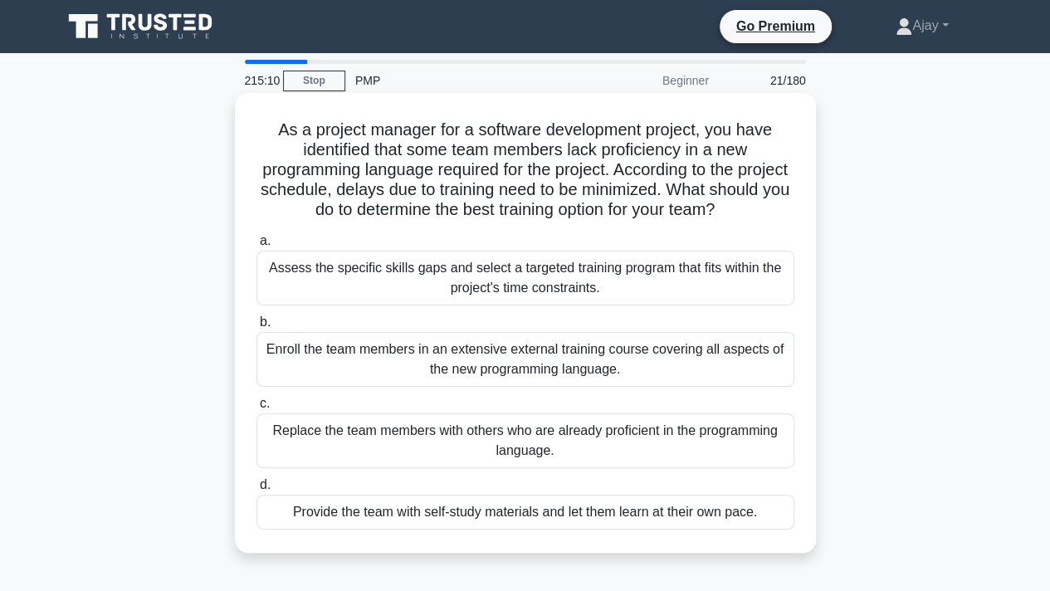
click at [569, 278] on div "Assess the specific skills gaps and select a targeted training program that fit…" at bounding box center [525, 278] width 538 height 55
click at [256, 246] on input "a. Assess the specific skills gaps and select a targeted training program that …" at bounding box center [256, 241] width 0 height 11
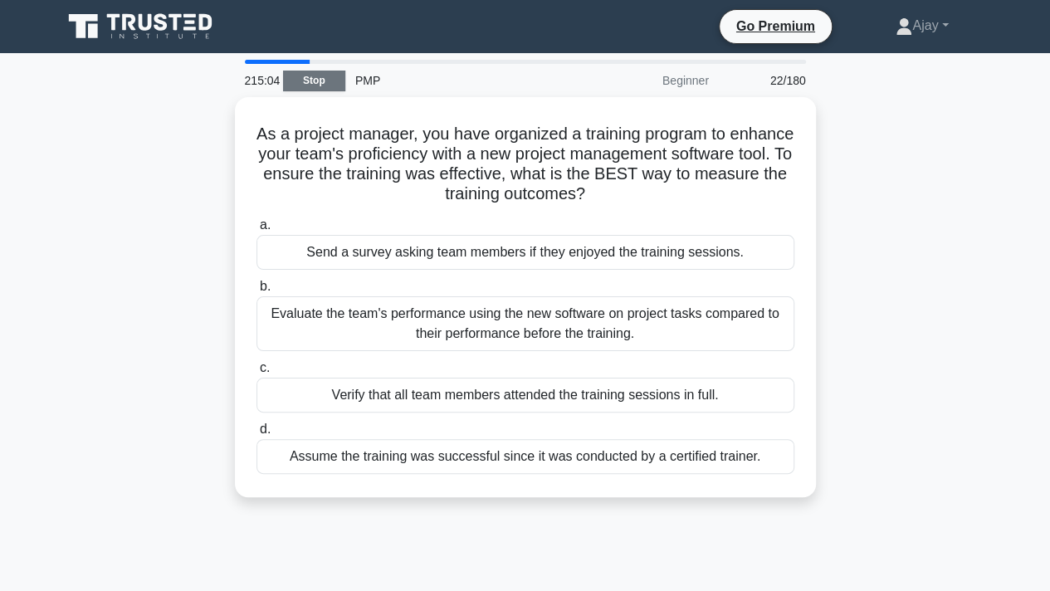
click at [313, 72] on link "Stop" at bounding box center [314, 81] width 62 height 21
